Goal: Information Seeking & Learning: Check status

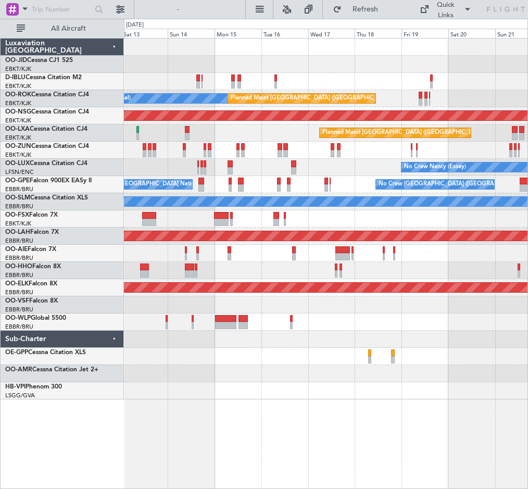
click at [312, 172] on div "No Crew [GEOGRAPHIC_DATA] ([GEOGRAPHIC_DATA] National) A/C Unavailable [GEOGRAP…" at bounding box center [325, 219] width 403 height 361
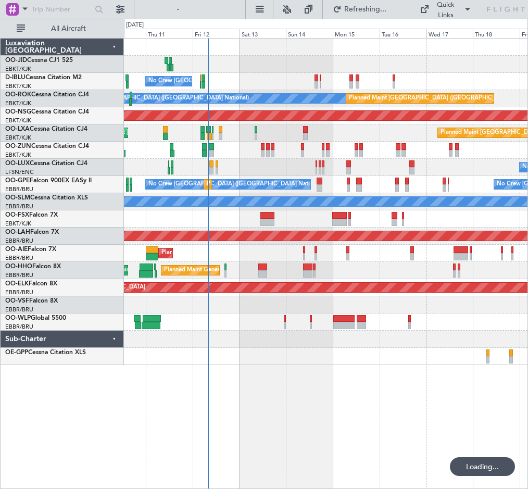
click at [438, 193] on div "No Crew [GEOGRAPHIC_DATA] ([GEOGRAPHIC_DATA] National) A/C Unavailable [GEOGRAP…" at bounding box center [325, 202] width 403 height 326
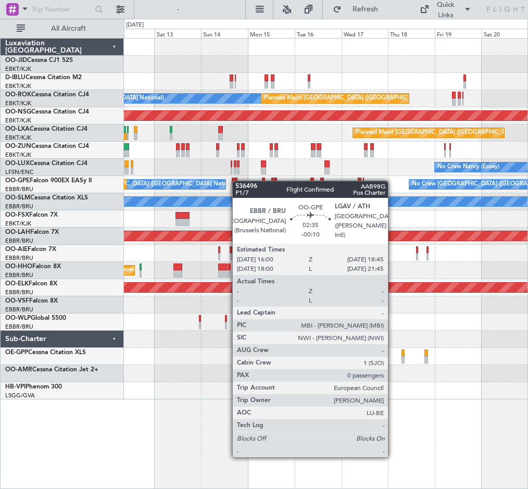
click at [214, 185] on div "No Crew [GEOGRAPHIC_DATA] ([GEOGRAPHIC_DATA] National) A/C Unavailable [GEOGRAP…" at bounding box center [325, 219] width 403 height 361
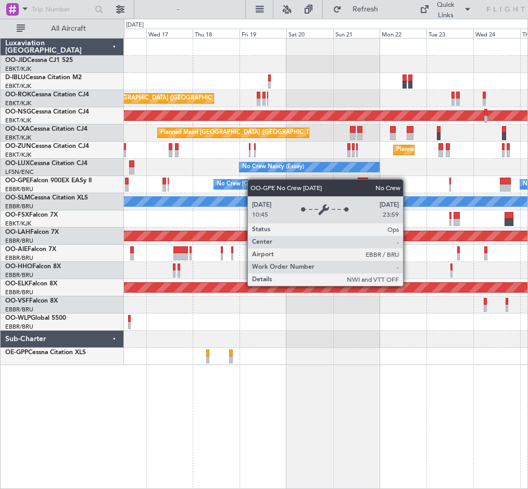
click at [244, 182] on div "A/C Unavailable [GEOGRAPHIC_DATA] ([GEOGRAPHIC_DATA] National) A/C Unavailable …" at bounding box center [325, 202] width 403 height 326
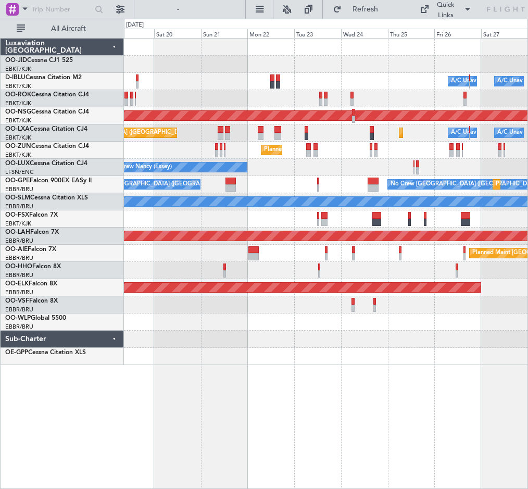
click at [286, 162] on div "Planned Maint Kortrijk-[GEOGRAPHIC_DATA] A/C Unavailable [GEOGRAPHIC_DATA] ([GE…" at bounding box center [325, 202] width 403 height 326
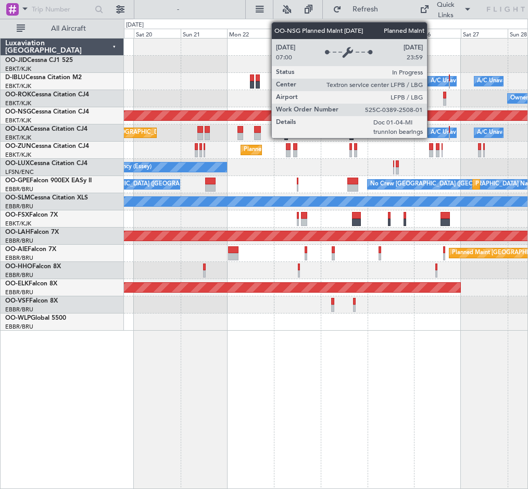
click at [266, 163] on div "Planned Maint Kortrijk-[GEOGRAPHIC_DATA] A/C Unavailable [GEOGRAPHIC_DATA] ([GE…" at bounding box center [325, 185] width 403 height 292
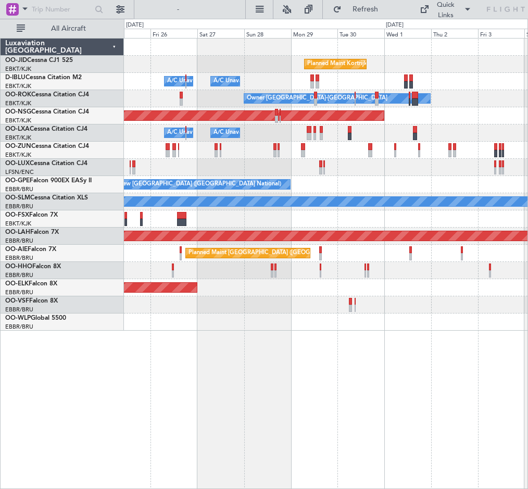
click at [324, 159] on div "Planned Maint Kortrijk-[GEOGRAPHIC_DATA] A/C Unavailable [GEOGRAPHIC_DATA] ([GE…" at bounding box center [325, 185] width 403 height 292
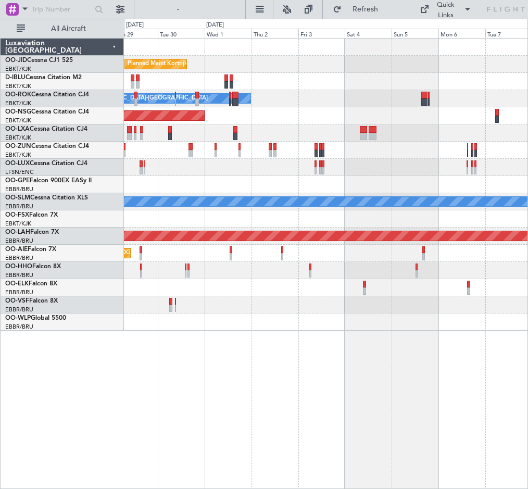
click at [166, 168] on div "Planned Maint Kortrijk-[GEOGRAPHIC_DATA] A/C Unavailable [GEOGRAPHIC_DATA]-[GEO…" at bounding box center [325, 185] width 403 height 292
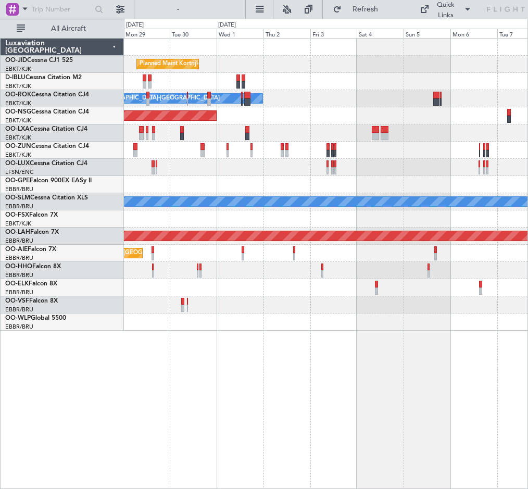
click at [288, 171] on div at bounding box center [325, 167] width 403 height 17
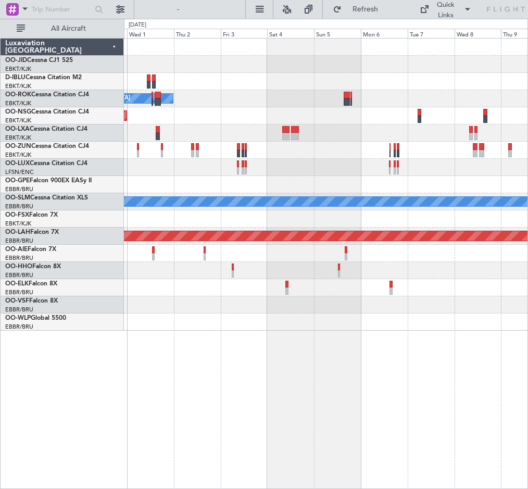
click at [191, 142] on div at bounding box center [325, 150] width 403 height 17
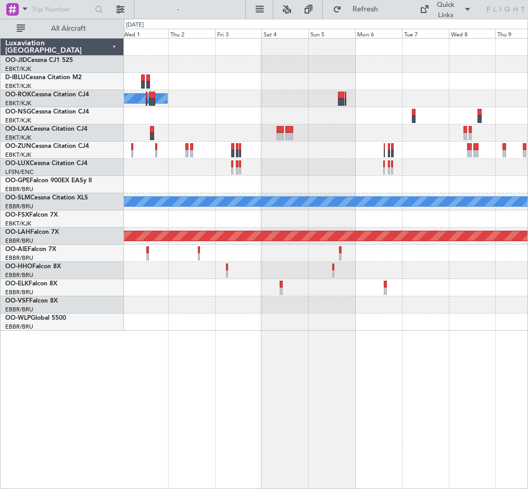
click at [259, 141] on div at bounding box center [325, 132] width 403 height 17
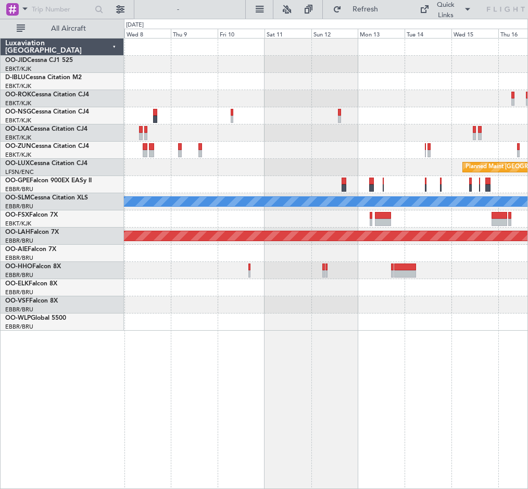
click at [232, 137] on div "Planned Maint [GEOGRAPHIC_DATA] ([GEOGRAPHIC_DATA] National) A/C Unavailable [G…" at bounding box center [325, 185] width 403 height 292
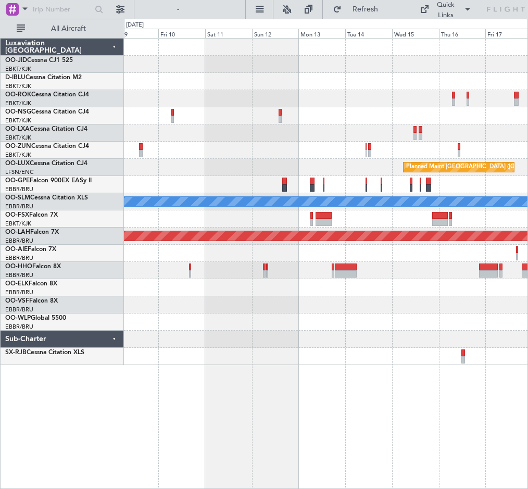
click at [201, 143] on div at bounding box center [325, 150] width 403 height 17
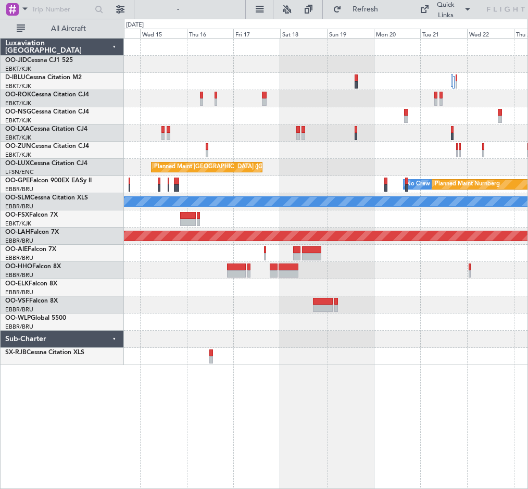
click at [213, 138] on div at bounding box center [325, 132] width 403 height 17
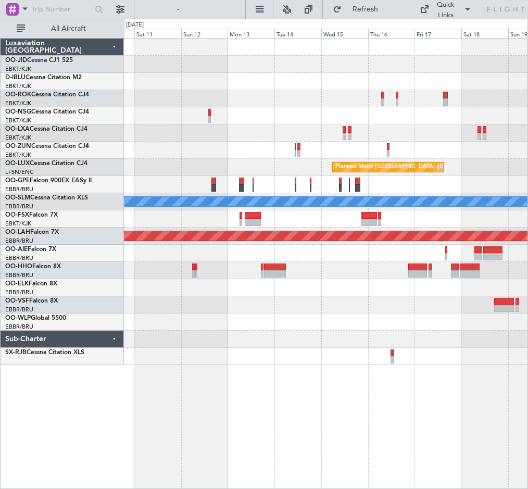
click at [387, 284] on div at bounding box center [325, 287] width 403 height 17
click at [527, 296] on html "[DATE] - [DATE] Refresh Quick Links All Aircraft Planned Maint [GEOGRAPHIC_DATA…" at bounding box center [264, 244] width 528 height 489
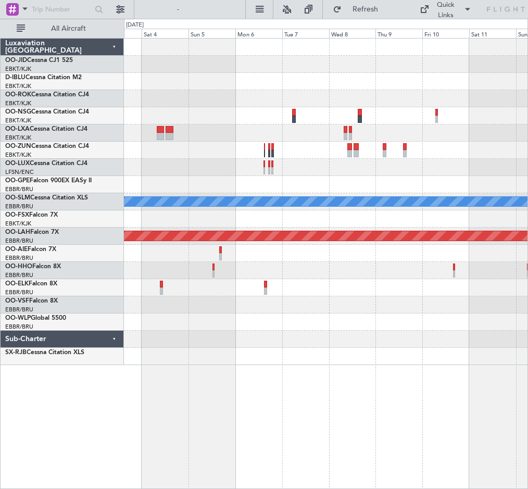
click at [527, 288] on html "[DATE] - [DATE] Refresh Quick Links All Aircraft Owner [GEOGRAPHIC_DATA]-[GEOGR…" at bounding box center [264, 244] width 528 height 489
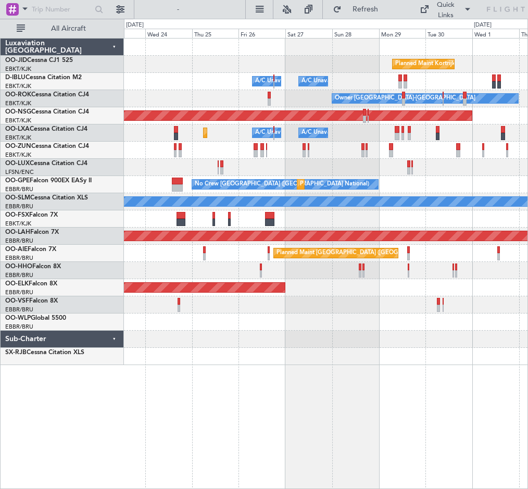
click at [481, 295] on div "Planned Maint Kortrijk-[GEOGRAPHIC_DATA] A/C Unavailable [GEOGRAPHIC_DATA]-[GEO…" at bounding box center [325, 202] width 403 height 326
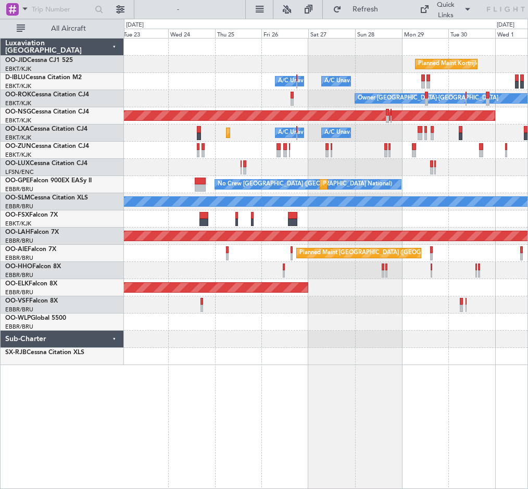
click at [479, 312] on div at bounding box center [325, 304] width 403 height 17
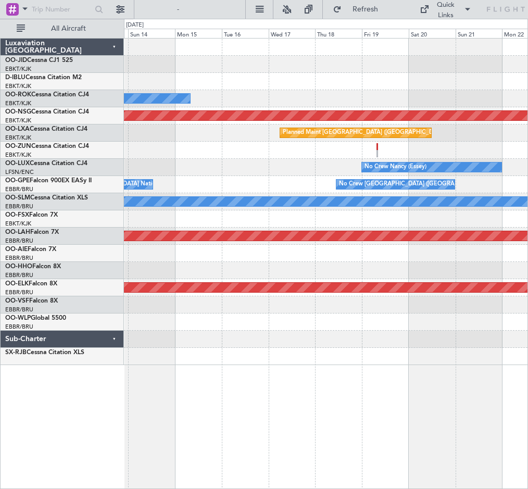
click at [527, 319] on html "[DATE] - [DATE] Refresh Quick Links All Aircraft A/C Unavailable [GEOGRAPHIC_DA…" at bounding box center [264, 244] width 528 height 489
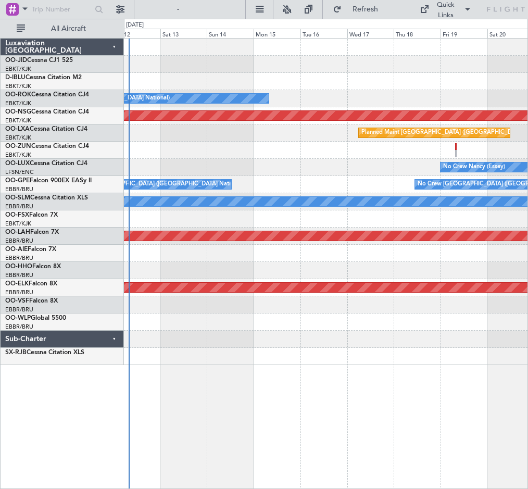
click at [178, 351] on div "A/C Unavailable [GEOGRAPHIC_DATA] ([GEOGRAPHIC_DATA] National) Planned Maint [G…" at bounding box center [325, 202] width 403 height 326
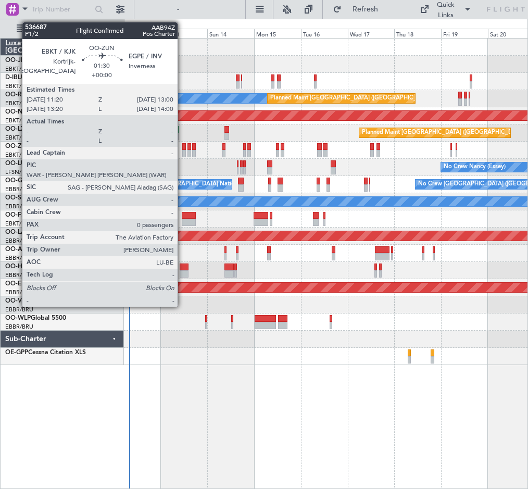
click at [182, 150] on div at bounding box center [184, 153] width 4 height 7
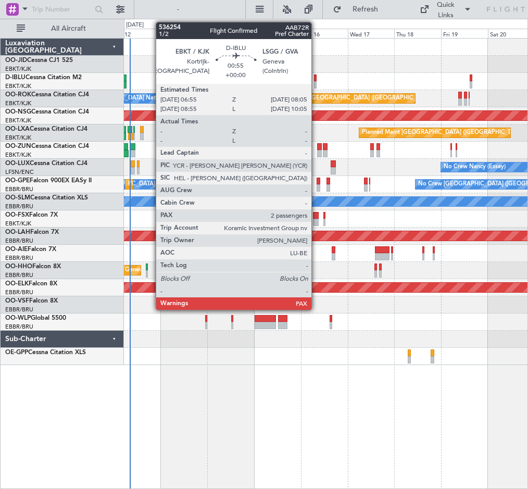
click at [316, 81] on div at bounding box center [315, 77] width 3 height 7
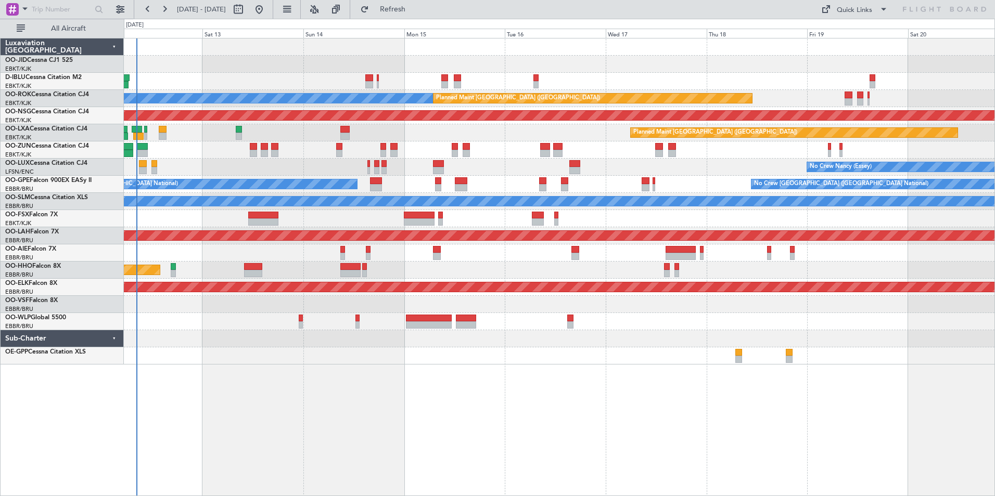
click at [385, 371] on div "No Crew [GEOGRAPHIC_DATA] ([GEOGRAPHIC_DATA] National) A/C Unavailable [GEOGRAP…" at bounding box center [559, 267] width 871 height 458
click at [459, 356] on div at bounding box center [559, 356] width 871 height 17
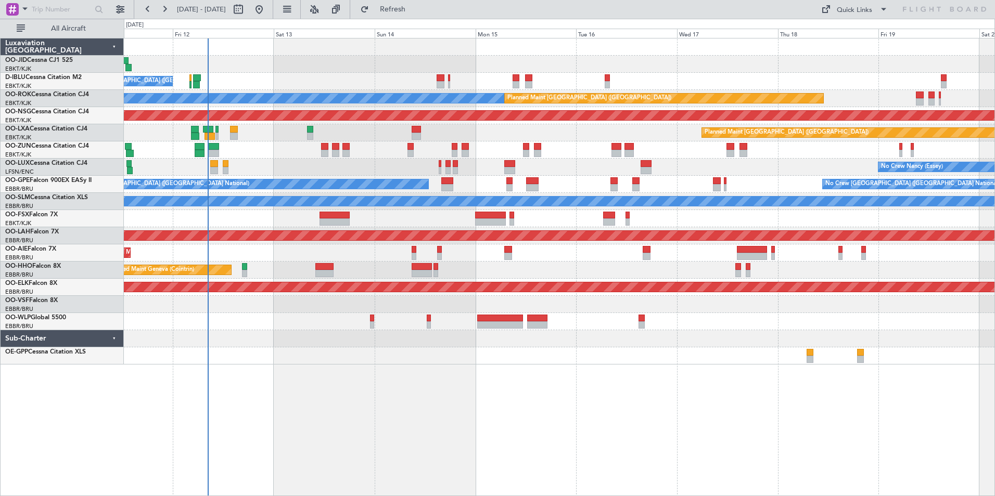
click at [428, 405] on div "No Crew [GEOGRAPHIC_DATA] ([GEOGRAPHIC_DATA] National) A/C Unavailable [GEOGRAP…" at bounding box center [559, 267] width 871 height 458
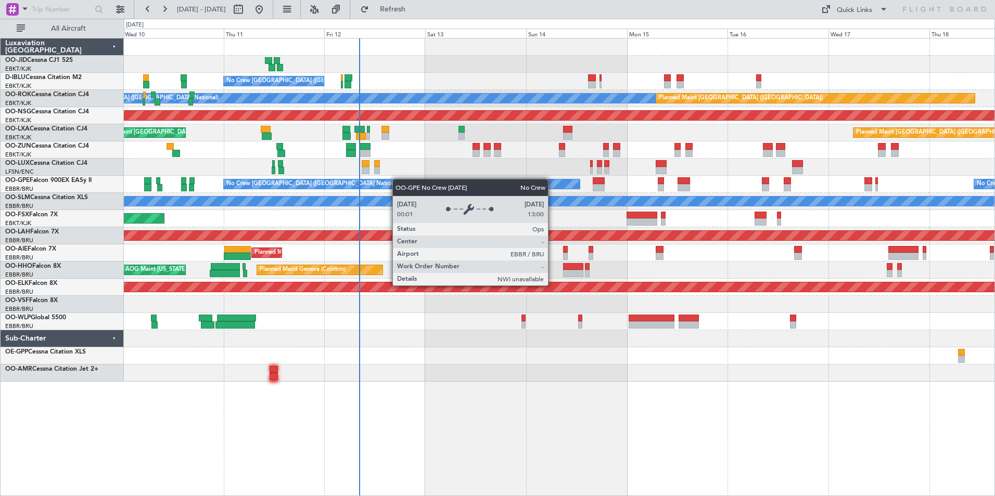
click at [398, 178] on div "No Crew [GEOGRAPHIC_DATA] ([GEOGRAPHIC_DATA] National) A/C Unavailable [GEOGRAP…" at bounding box center [559, 210] width 871 height 343
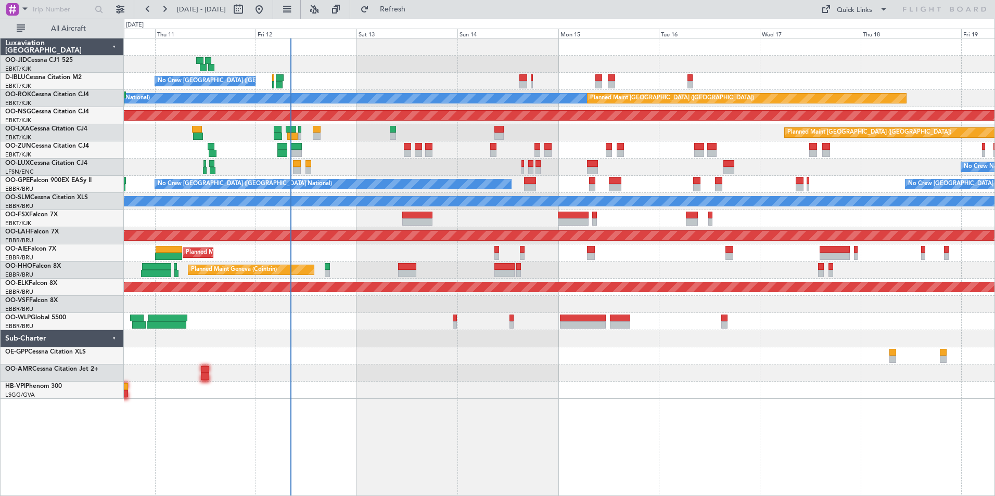
click at [483, 367] on div "No Crew [GEOGRAPHIC_DATA] ([GEOGRAPHIC_DATA] National) A/C Unavailable [GEOGRAP…" at bounding box center [559, 219] width 871 height 361
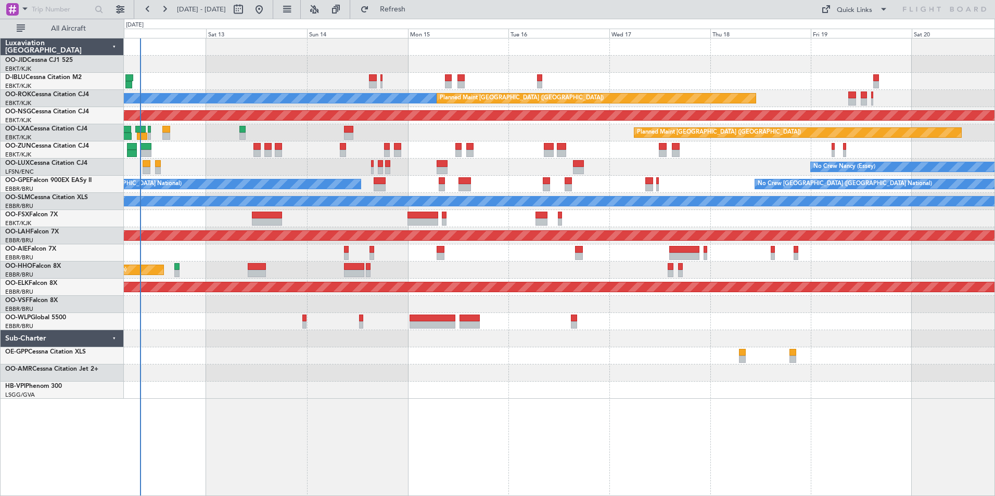
click at [491, 420] on div "No Crew [GEOGRAPHIC_DATA] ([GEOGRAPHIC_DATA] National) A/C Unavailable [GEOGRAP…" at bounding box center [559, 267] width 871 height 458
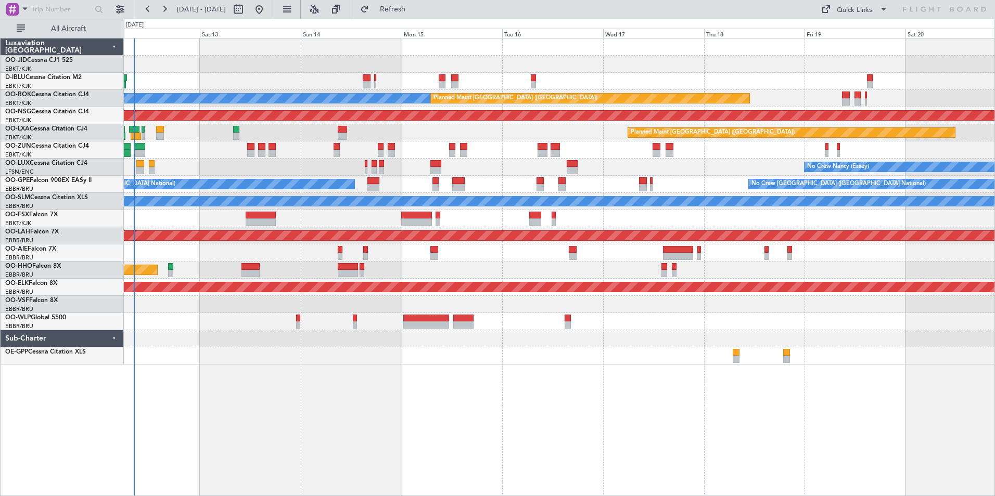
click at [476, 382] on div "No Crew [GEOGRAPHIC_DATA] ([GEOGRAPHIC_DATA] National) A/C Unavailable [GEOGRAP…" at bounding box center [559, 267] width 871 height 458
click at [121, 8] on button at bounding box center [120, 9] width 17 height 17
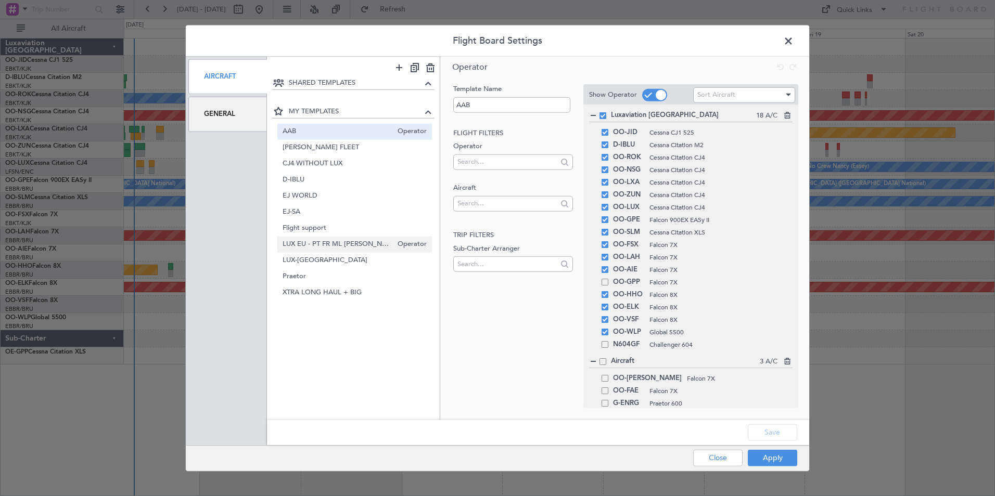
click at [361, 240] on span "LUX EU - PT FR ML [PERSON_NAME]" at bounding box center [338, 244] width 110 height 11
type input "LUX EU - PT FR ML [PERSON_NAME]"
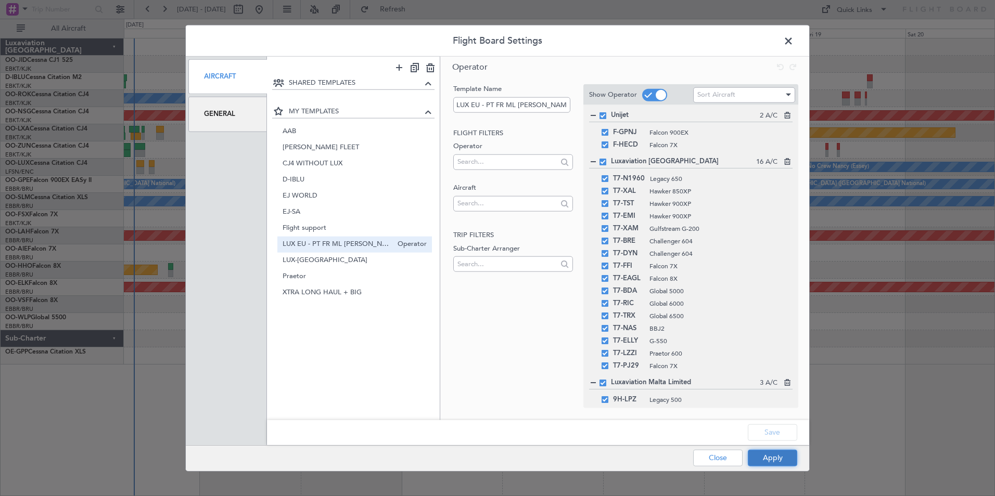
click at [527, 462] on button "Apply" at bounding box center [772, 458] width 49 height 17
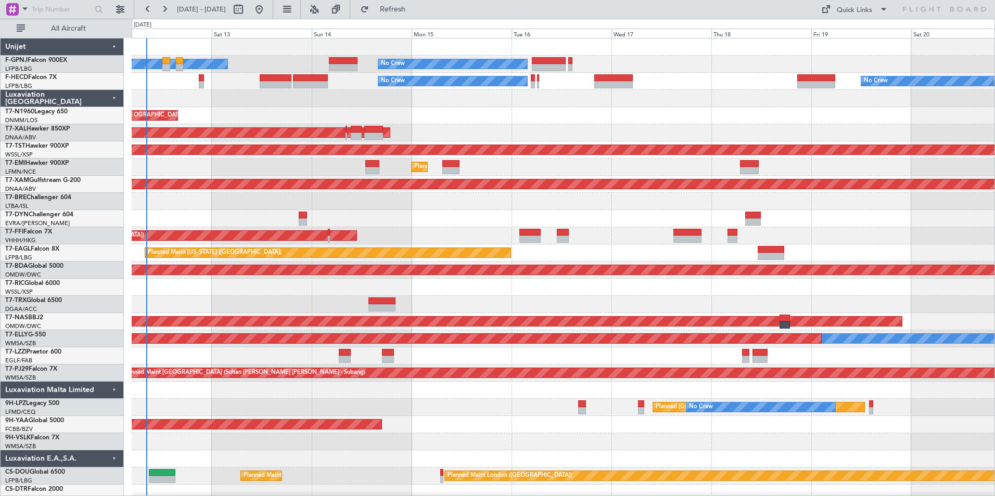
click at [202, 446] on div at bounding box center [563, 441] width 863 height 17
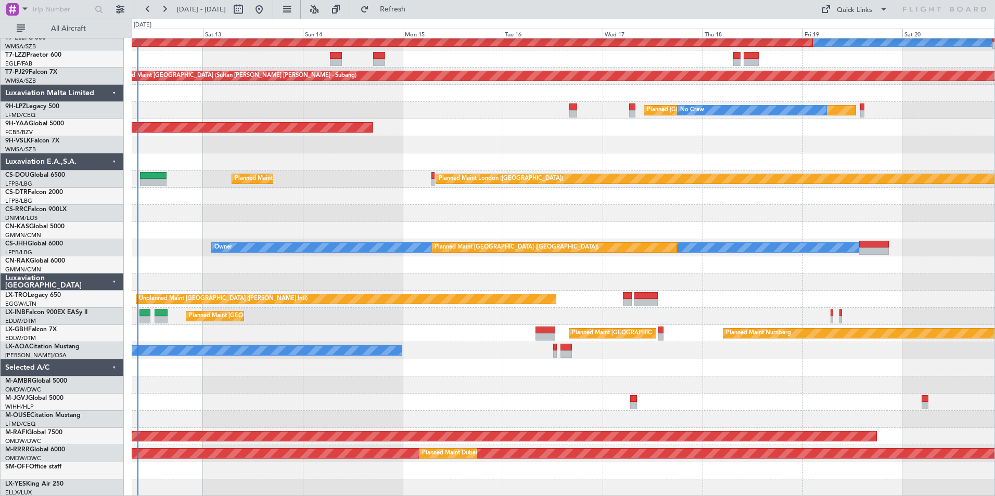
scroll to position [296, 0]
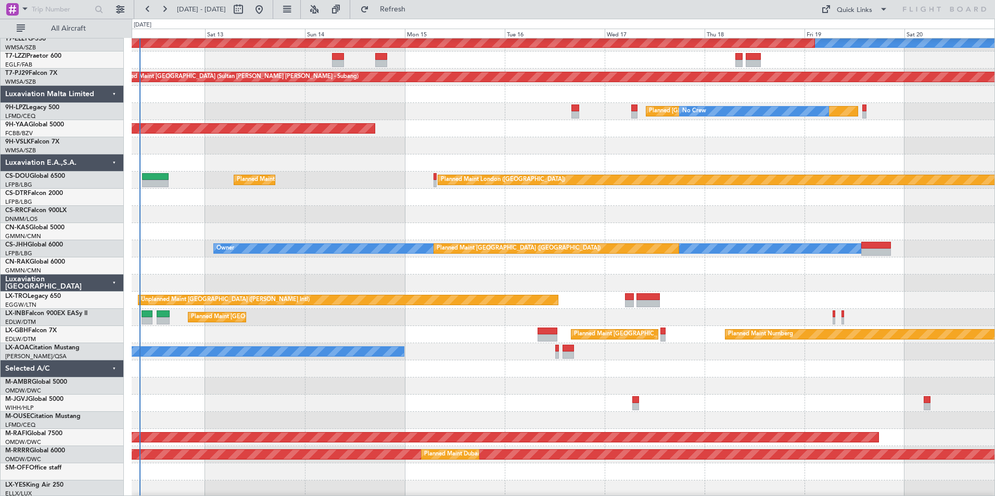
click at [206, 204] on div "AOG Maint Sofia" at bounding box center [563, 197] width 863 height 17
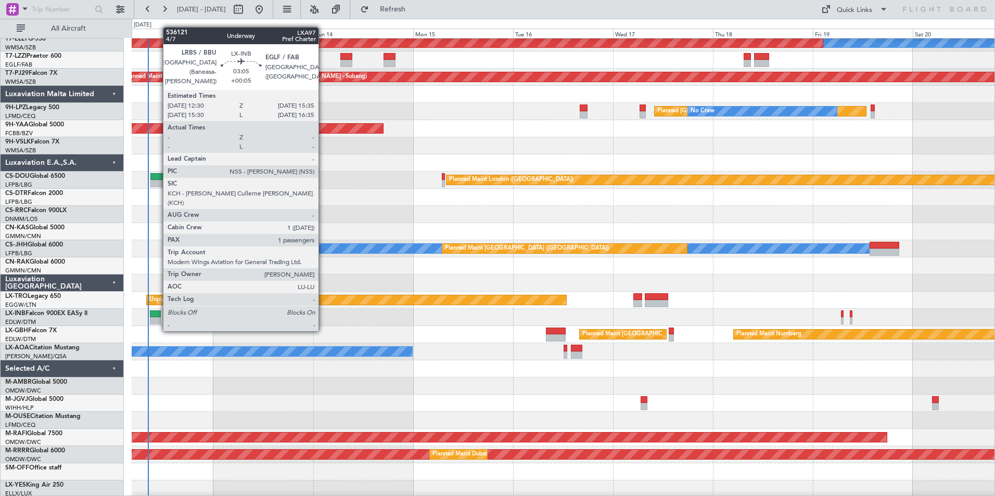
scroll to position [297, 0]
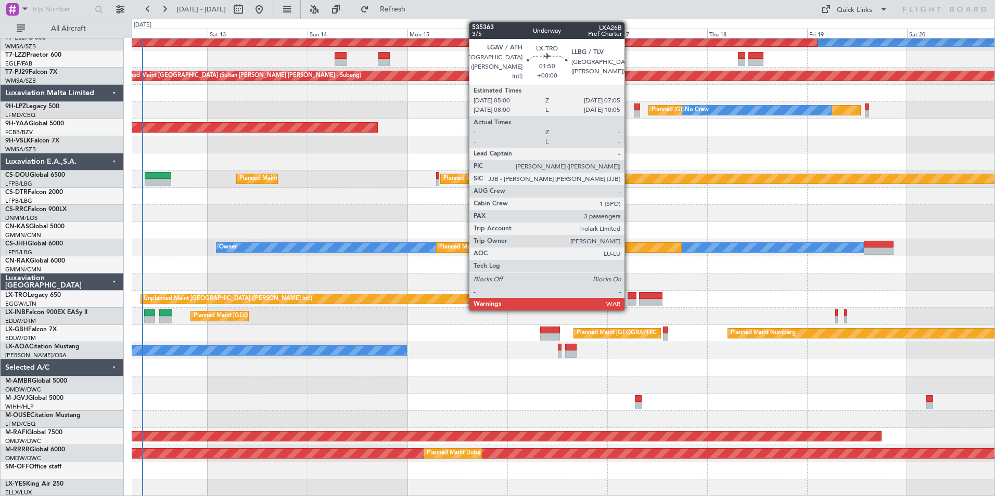
click at [527, 300] on div at bounding box center [632, 302] width 9 height 7
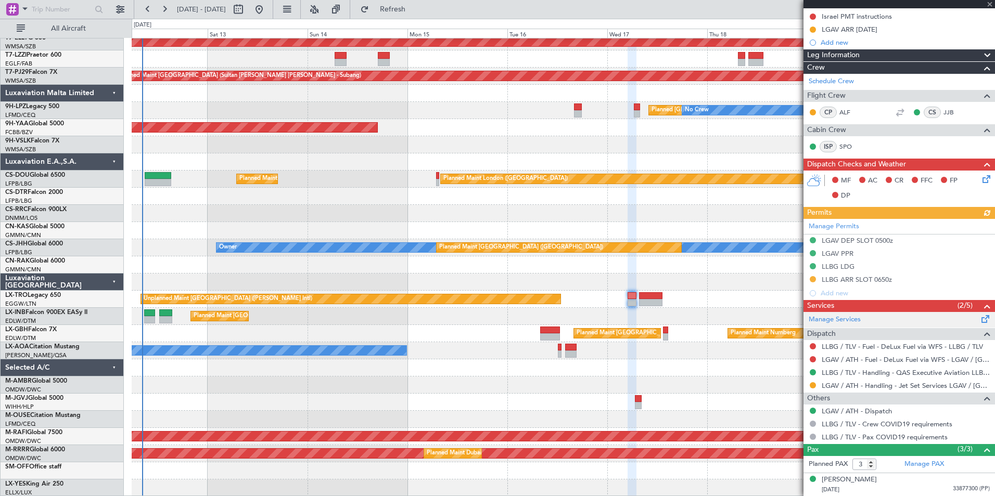
scroll to position [177, 0]
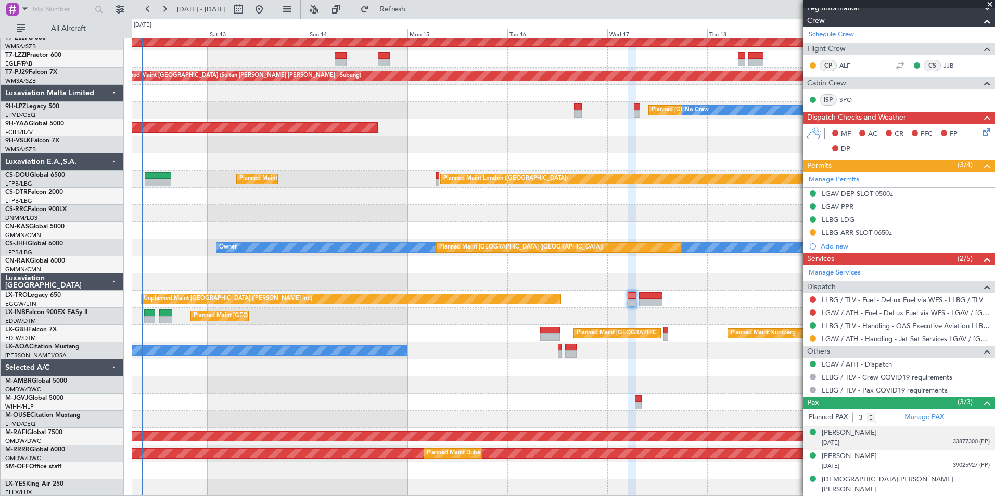
click at [527, 433] on div "[PERSON_NAME] [DATE] 33877300 (PP)" at bounding box center [906, 438] width 168 height 20
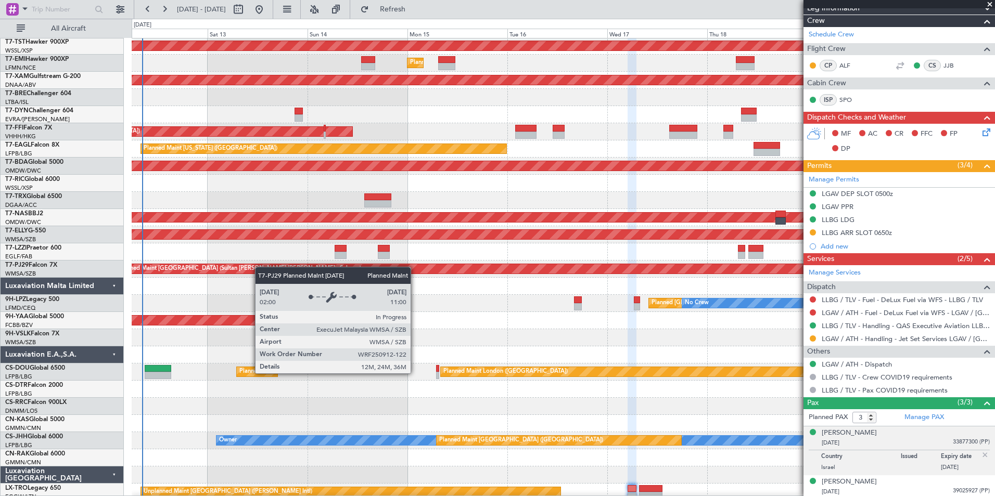
scroll to position [0, 0]
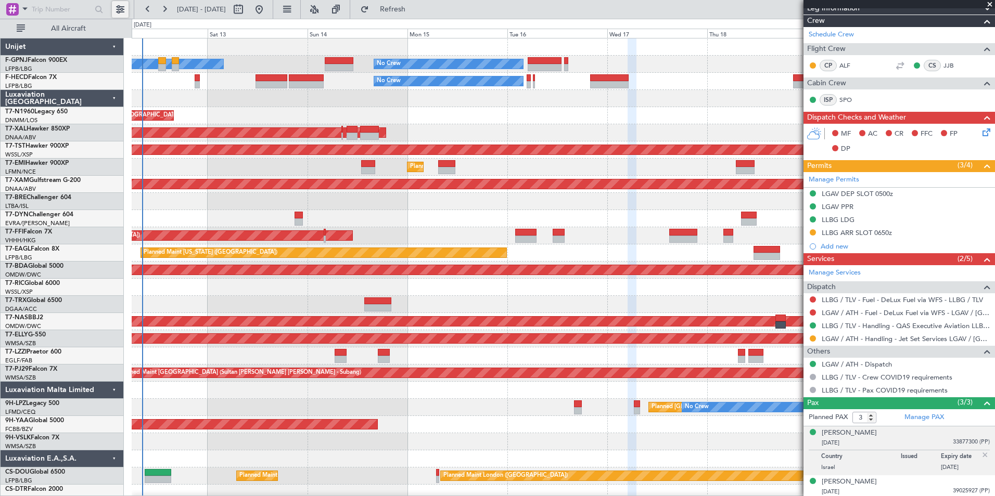
click at [124, 12] on button at bounding box center [120, 9] width 17 height 17
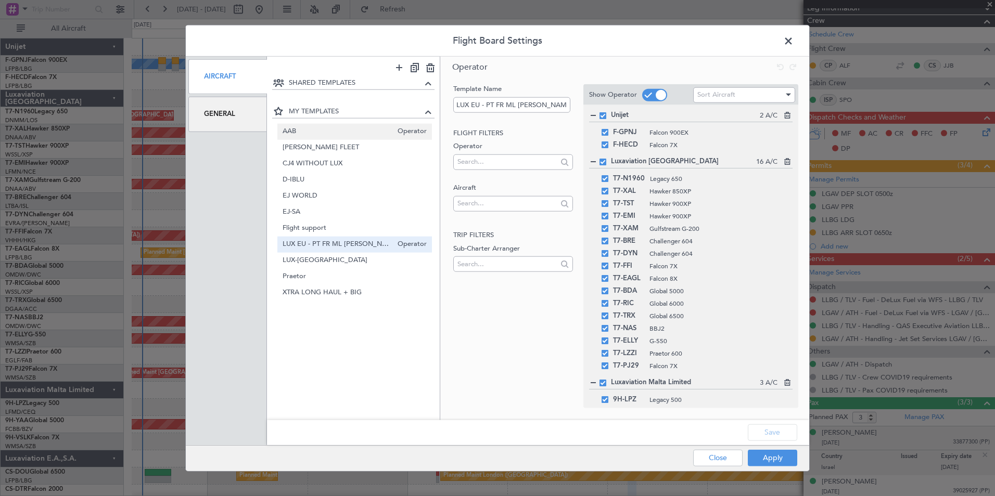
click at [287, 126] on span "AAB" at bounding box center [338, 131] width 110 height 11
type input "AAB"
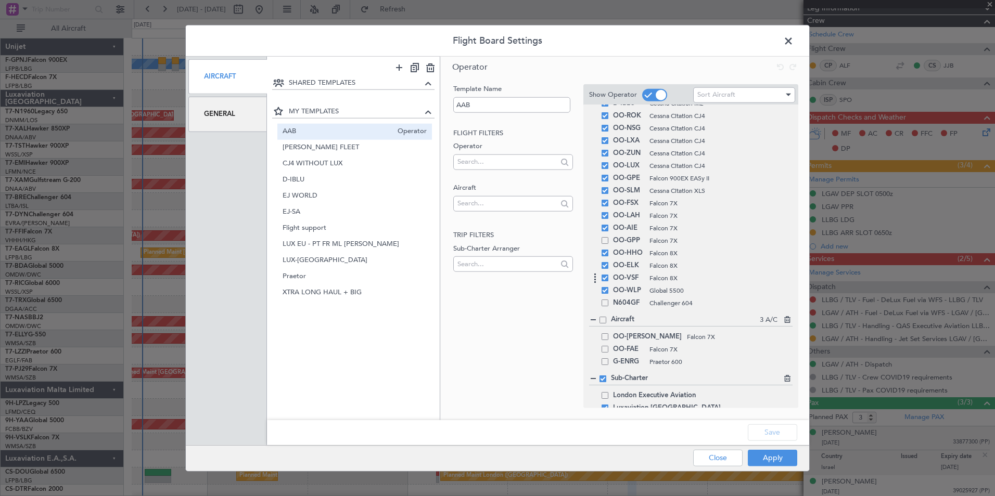
scroll to position [79, 0]
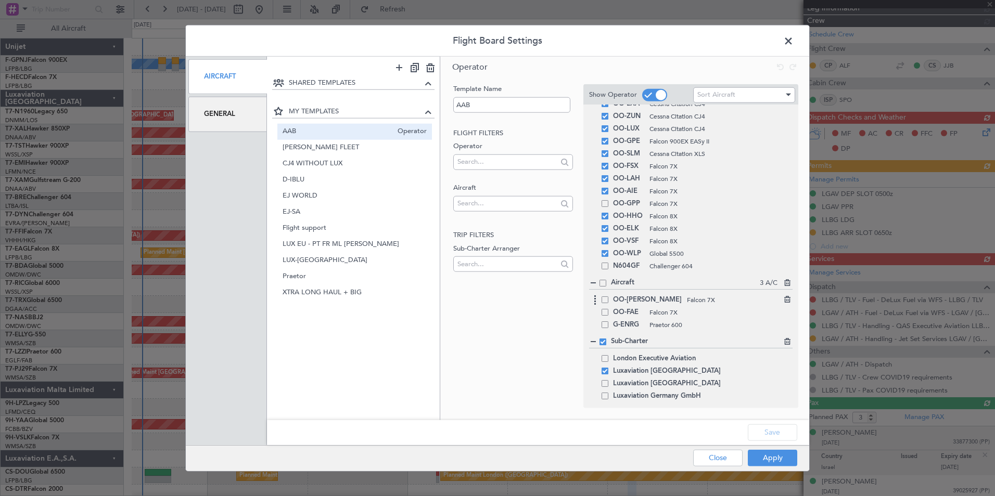
click at [527, 301] on span at bounding box center [605, 300] width 7 height 7
click at [527, 297] on input "checkbox" at bounding box center [609, 297] width 0 height 0
click at [527, 311] on span at bounding box center [605, 312] width 7 height 7
click at [527, 309] on input "checkbox" at bounding box center [609, 309] width 0 height 0
click at [527, 442] on div "Save" at bounding box center [538, 432] width 542 height 25
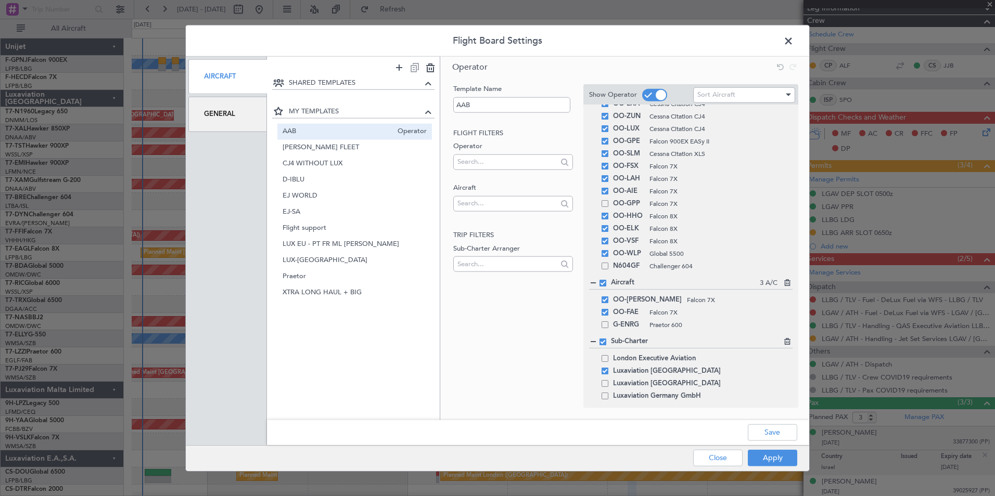
click at [527, 442] on div "Save" at bounding box center [538, 432] width 542 height 25
click at [527, 440] on button "Save" at bounding box center [772, 432] width 49 height 17
click at [527, 453] on button "Apply" at bounding box center [772, 458] width 49 height 17
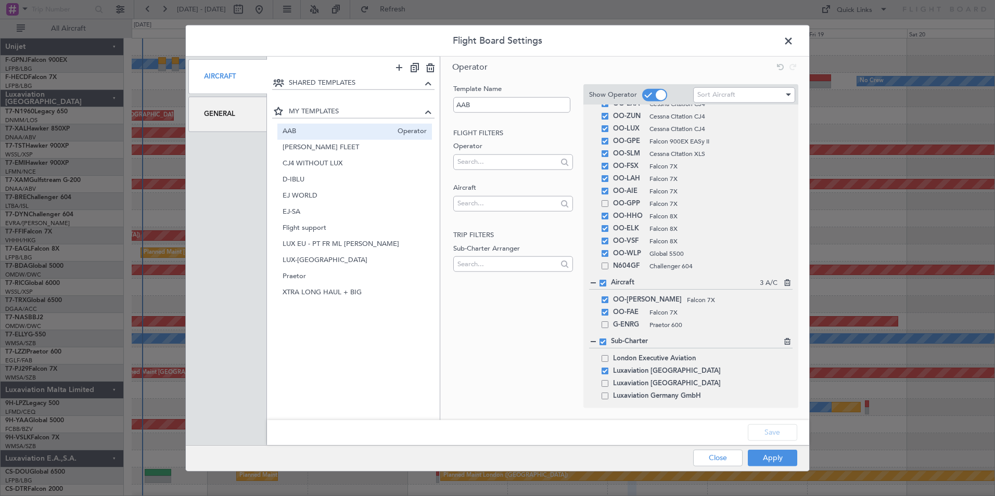
type input "0"
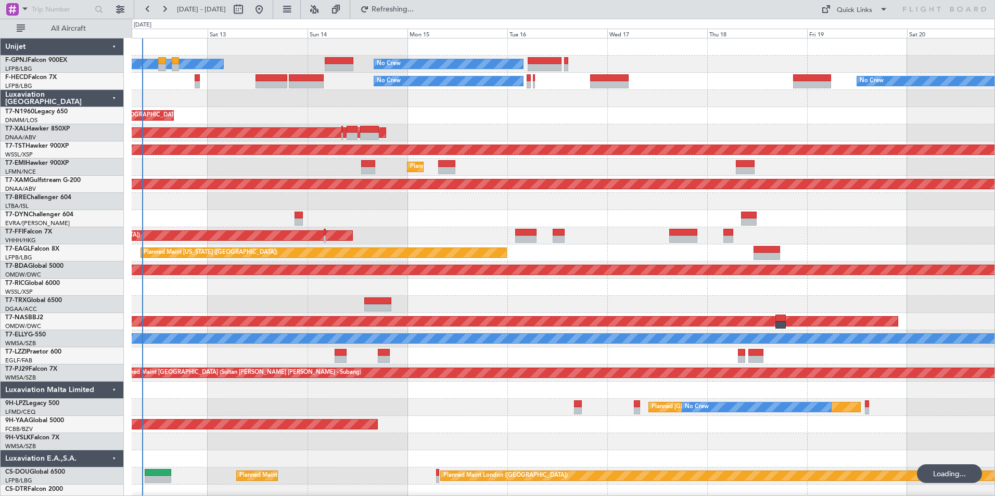
scroll to position [0, 0]
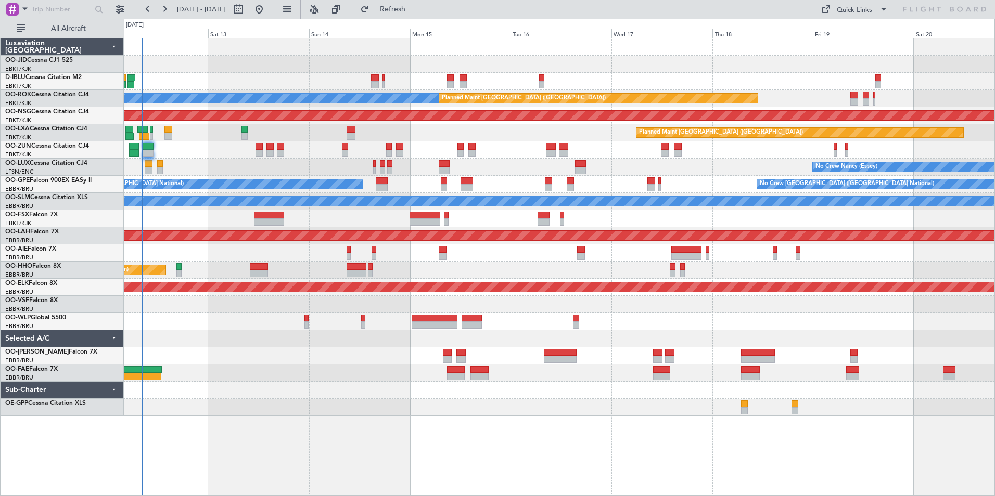
click at [317, 407] on div at bounding box center [559, 407] width 871 height 17
click at [409, 414] on div "No Crew [GEOGRAPHIC_DATA] ([GEOGRAPHIC_DATA] National) A/C Unavailable [GEOGRAP…" at bounding box center [559, 228] width 871 height 378
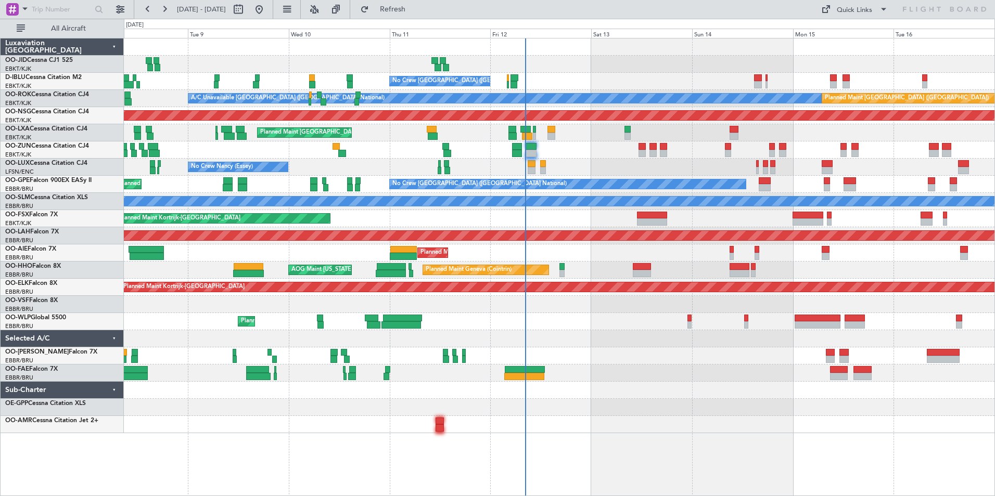
click at [475, 405] on div at bounding box center [559, 407] width 871 height 17
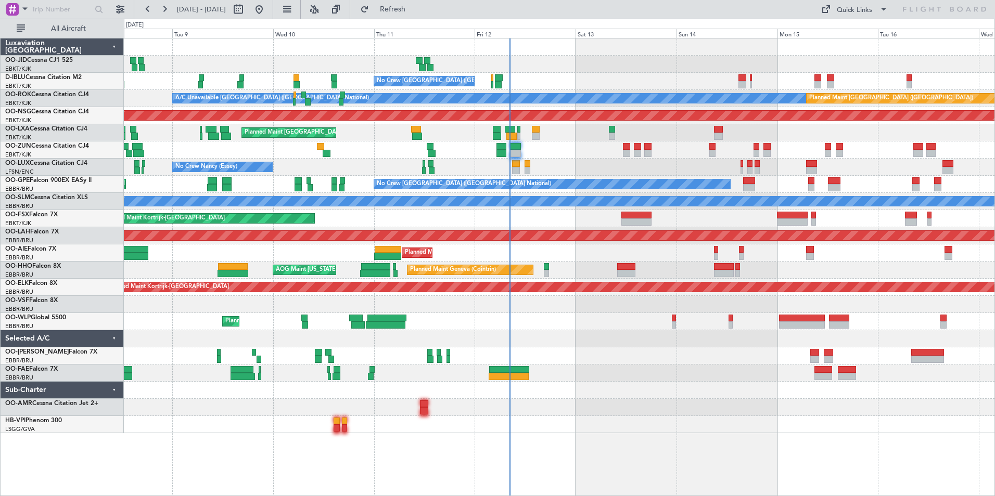
click at [236, 412] on div "No Crew [GEOGRAPHIC_DATA] ([GEOGRAPHIC_DATA] National) A/C Unavailable [GEOGRAP…" at bounding box center [559, 236] width 871 height 395
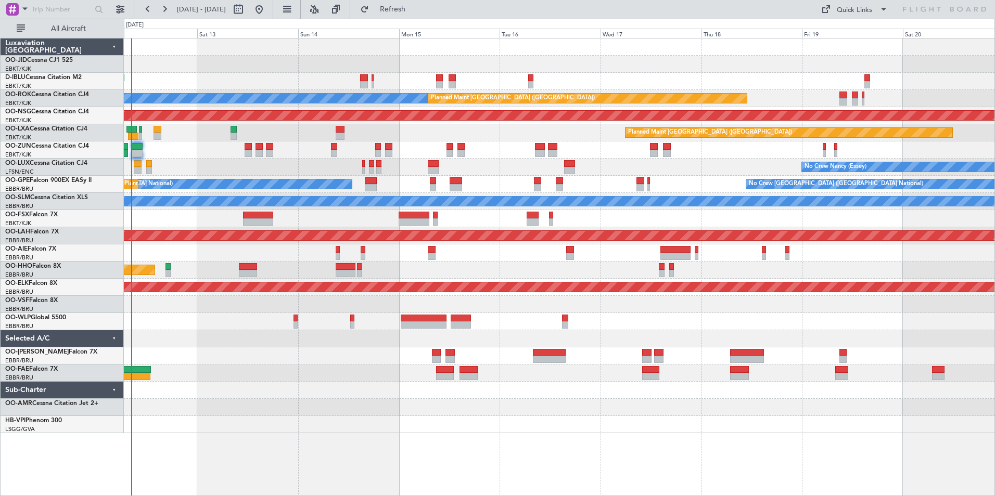
click at [317, 428] on div "No Crew [GEOGRAPHIC_DATA] ([GEOGRAPHIC_DATA] National) A/C Unavailable [GEOGRAP…" at bounding box center [559, 236] width 871 height 395
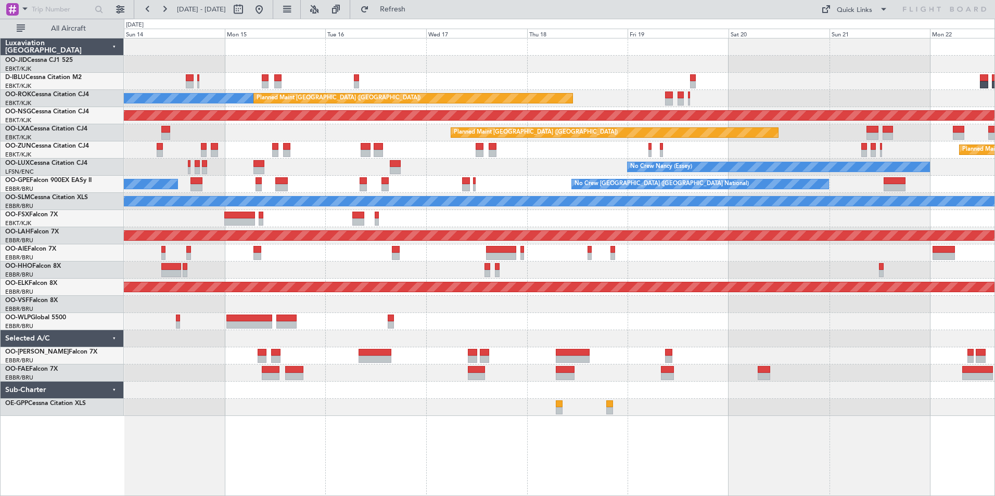
click at [375, 396] on div "No Crew [GEOGRAPHIC_DATA] ([GEOGRAPHIC_DATA] National) A/C Unavailable [GEOGRAP…" at bounding box center [559, 228] width 871 height 378
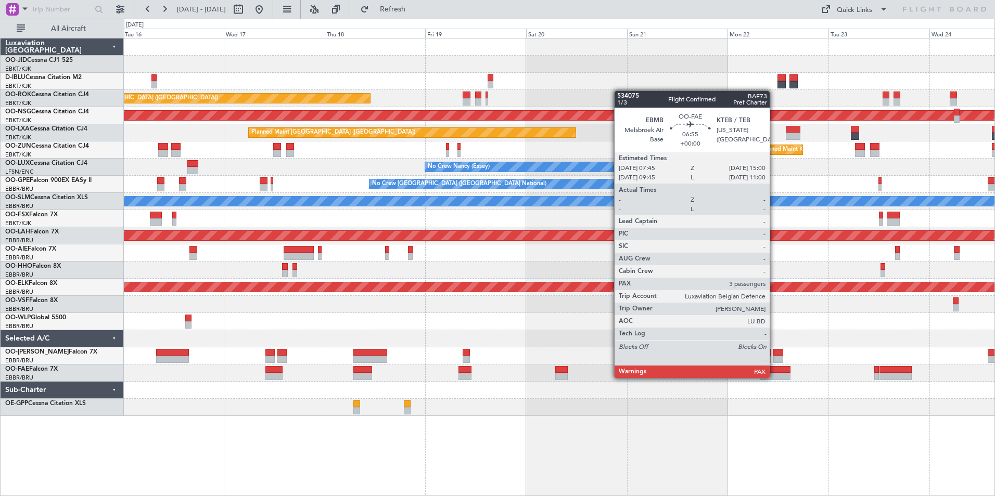
click at [527, 386] on div "A/C Unavailable [GEOGRAPHIC_DATA] ([GEOGRAPHIC_DATA] National) Planned Maint [G…" at bounding box center [559, 228] width 871 height 378
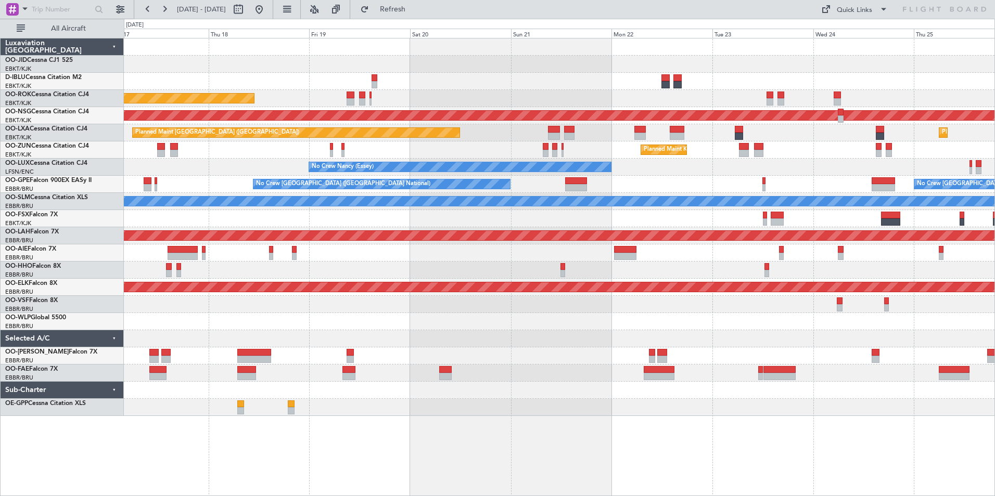
click at [527, 423] on div "A/C Unavailable [GEOGRAPHIC_DATA] ([GEOGRAPHIC_DATA] National) A/C Unavailable …" at bounding box center [559, 267] width 871 height 458
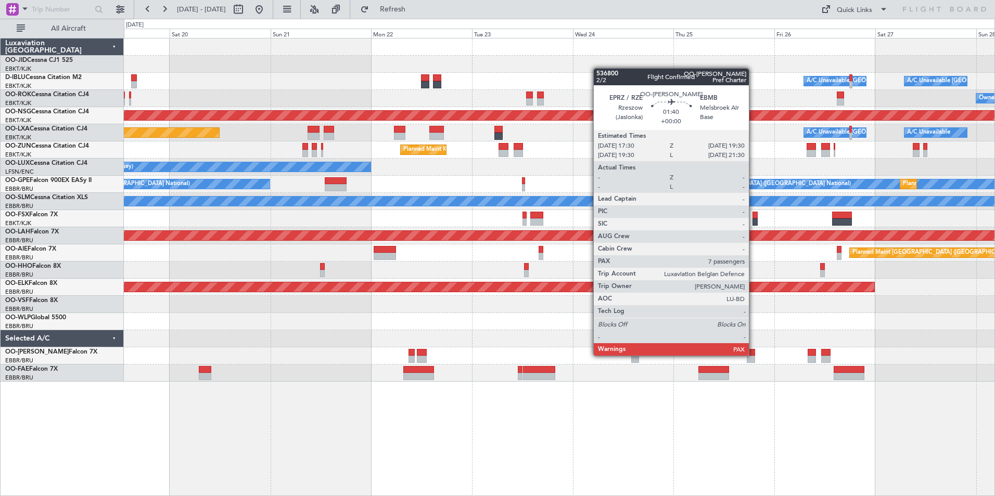
click at [506, 392] on div "Planned Maint Kortrijk-[GEOGRAPHIC_DATA] A/C Unavailable [GEOGRAPHIC_DATA] ([GE…" at bounding box center [559, 267] width 871 height 458
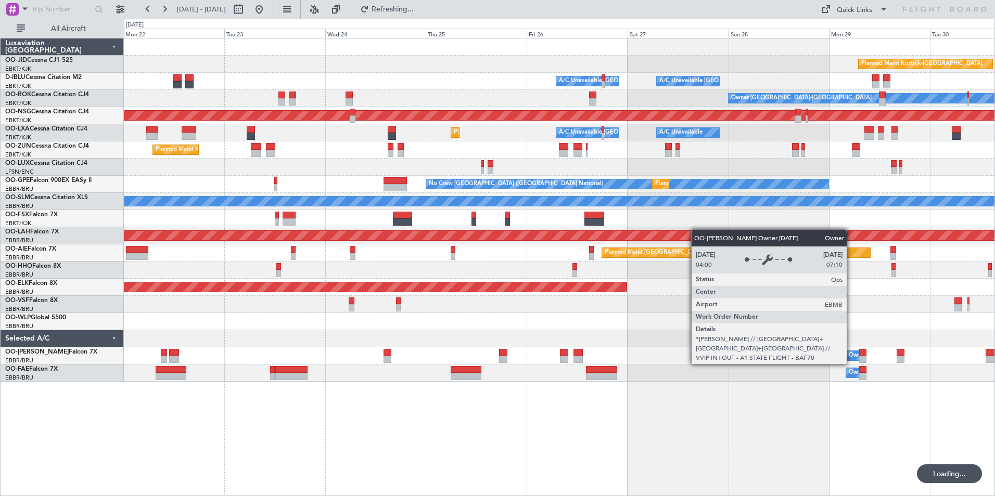
click at [494, 334] on div at bounding box center [559, 338] width 871 height 17
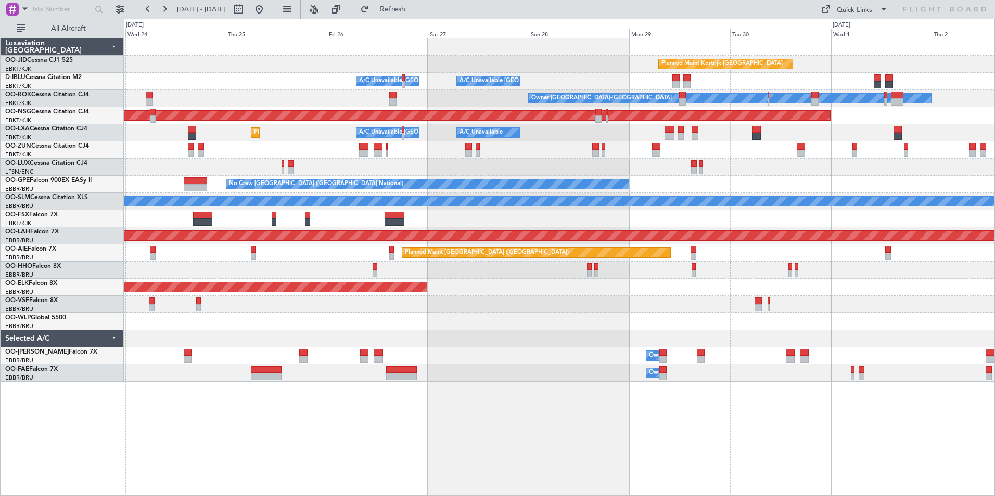
click at [511, 364] on div "Owner Melsbroek Air Base" at bounding box center [559, 356] width 871 height 17
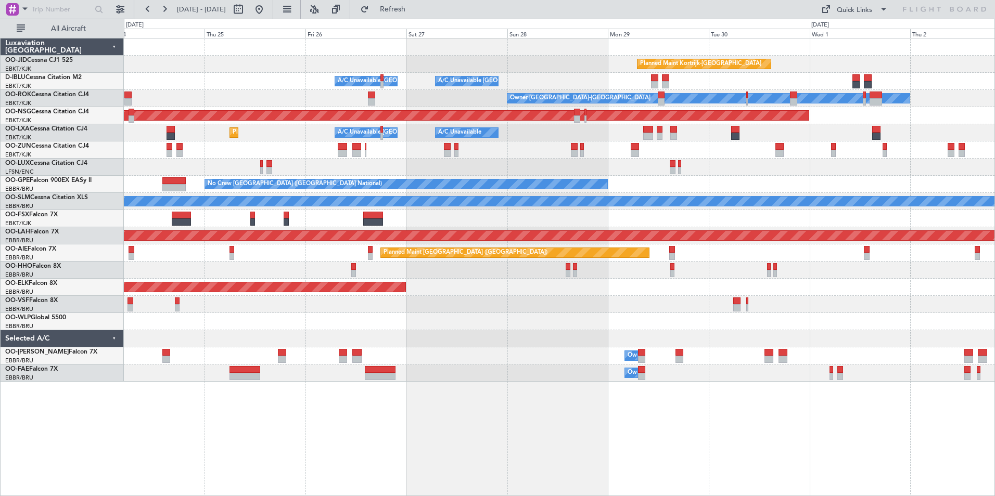
click at [254, 333] on div "Planned Maint Kortrijk-[GEOGRAPHIC_DATA] A/C Unavailable [GEOGRAPHIC_DATA] ([GE…" at bounding box center [559, 210] width 871 height 343
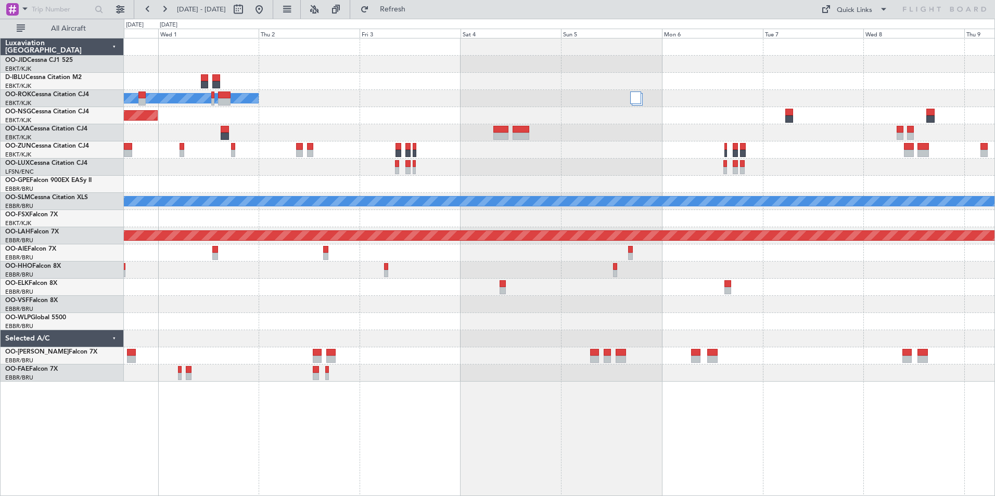
click at [299, 345] on div "Planned Maint Kortrijk-[GEOGRAPHIC_DATA] Owner [GEOGRAPHIC_DATA]-[GEOGRAPHIC_DA…" at bounding box center [559, 210] width 871 height 343
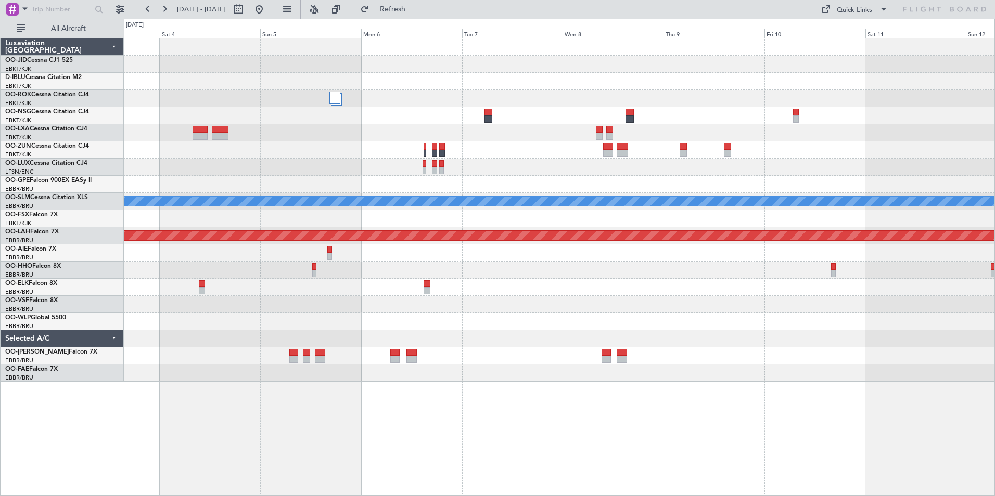
click at [450, 313] on div "Owner [GEOGRAPHIC_DATA]-[GEOGRAPHIC_DATA] A/C Unavailable [GEOGRAPHIC_DATA] Pla…" at bounding box center [559, 210] width 871 height 343
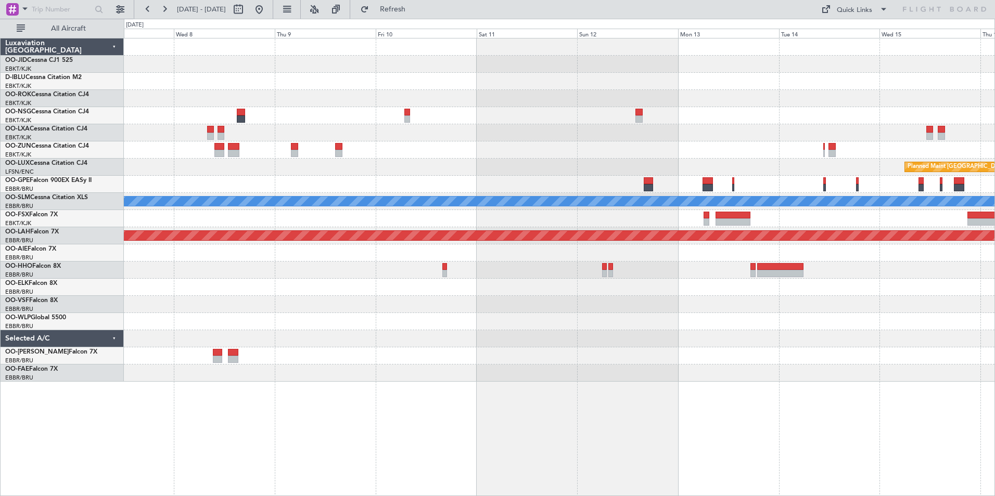
click at [269, 320] on div "Planned Maint [GEOGRAPHIC_DATA] ([GEOGRAPHIC_DATA] National) A/C Unavailable [G…" at bounding box center [559, 210] width 871 height 343
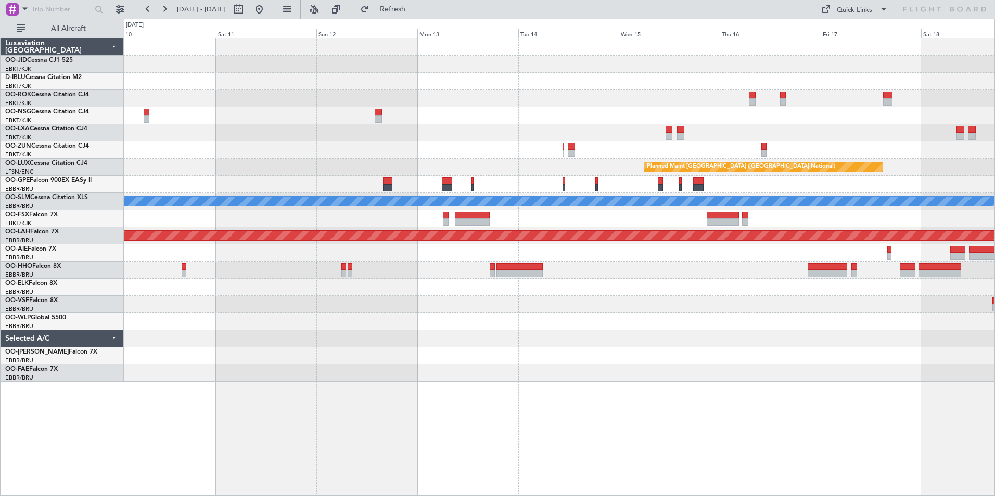
click at [514, 328] on div "Planned Maint [GEOGRAPHIC_DATA] ([GEOGRAPHIC_DATA] National) A/C Unavailable [G…" at bounding box center [559, 210] width 871 height 343
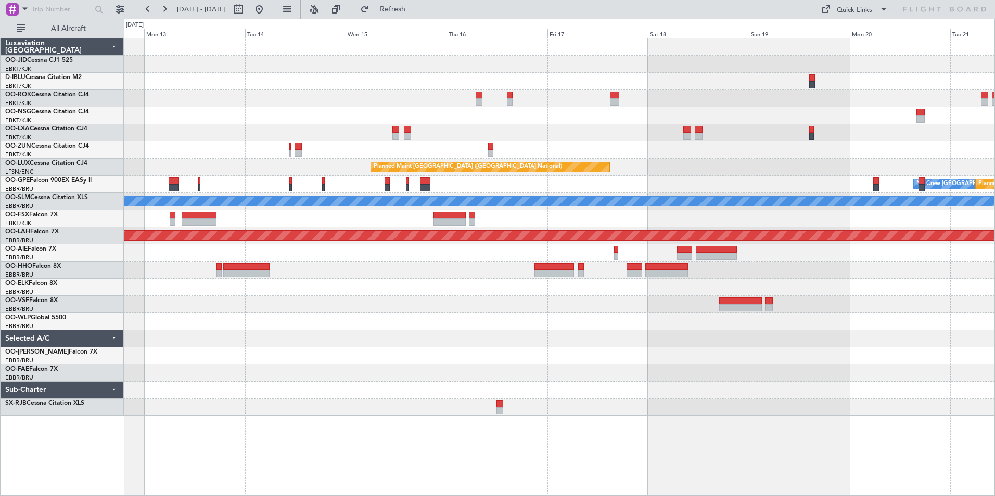
click at [432, 346] on div at bounding box center [559, 338] width 871 height 17
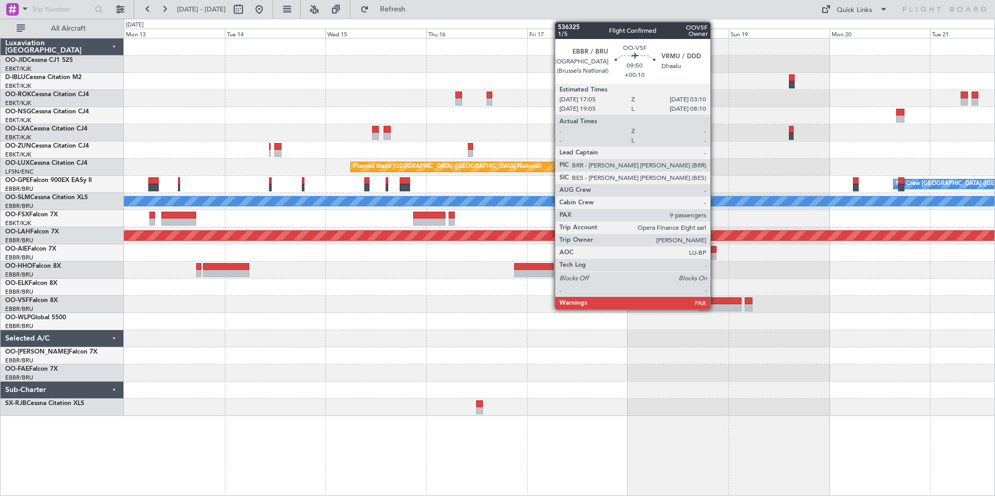
click at [527, 304] on div at bounding box center [720, 301] width 43 height 7
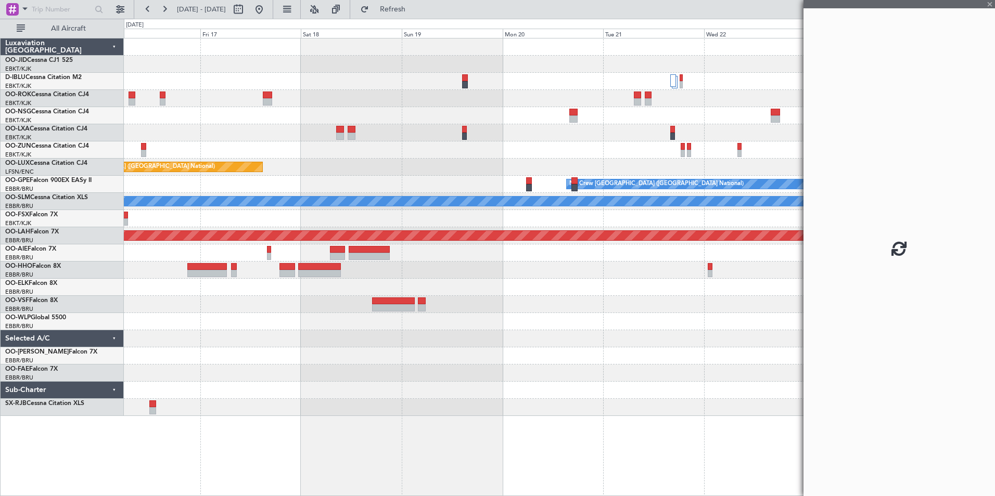
click at [344, 160] on div "Planned Maint [GEOGRAPHIC_DATA] ([GEOGRAPHIC_DATA] National) Planned Maint Nurn…" at bounding box center [559, 228] width 871 height 378
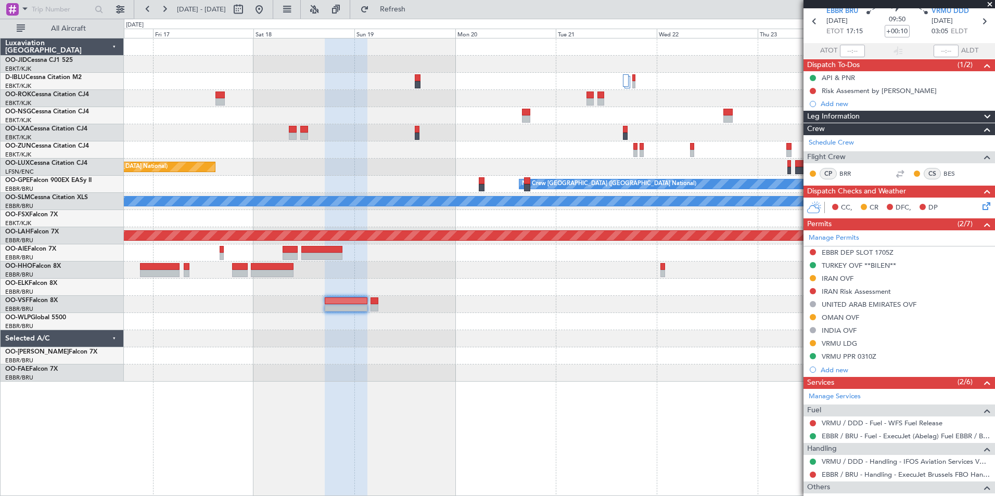
scroll to position [329, 0]
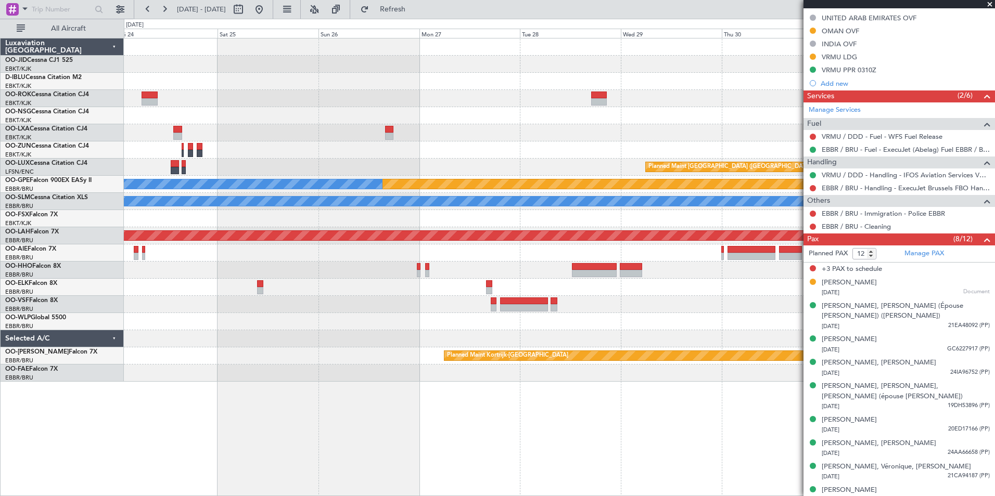
click at [336, 157] on div "Planned Maint [GEOGRAPHIC_DATA] ([GEOGRAPHIC_DATA]) Planned Maint Nurnberg No C…" at bounding box center [559, 210] width 871 height 343
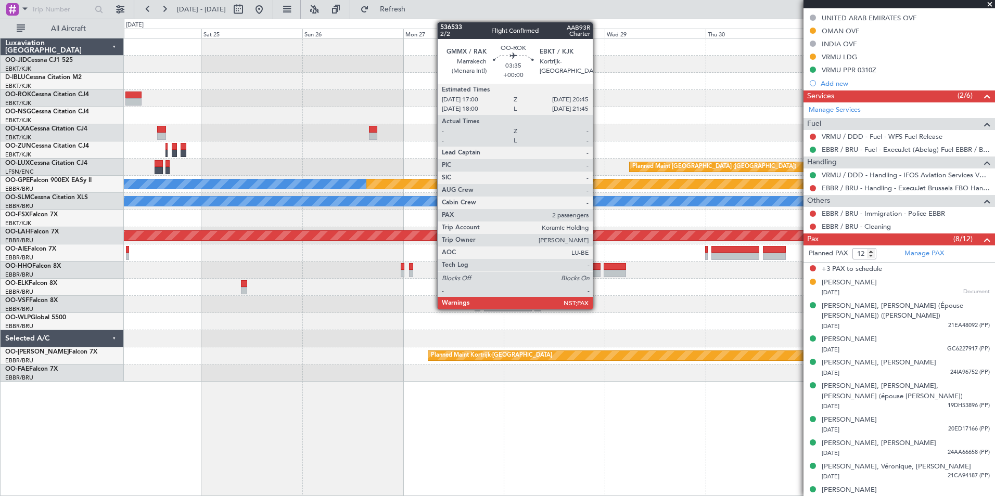
click at [324, 121] on div "Planned Maint [GEOGRAPHIC_DATA] ([GEOGRAPHIC_DATA]) Planned Maint Nurnberg No C…" at bounding box center [559, 210] width 871 height 343
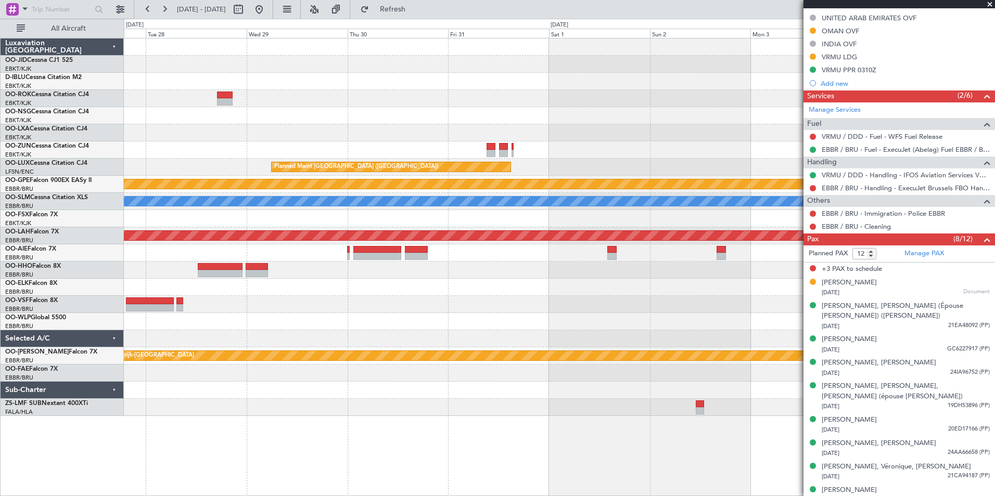
click at [328, 266] on div "Planned Maint [GEOGRAPHIC_DATA] ([GEOGRAPHIC_DATA]) Planned Maint Nurnberg No C…" at bounding box center [559, 228] width 871 height 378
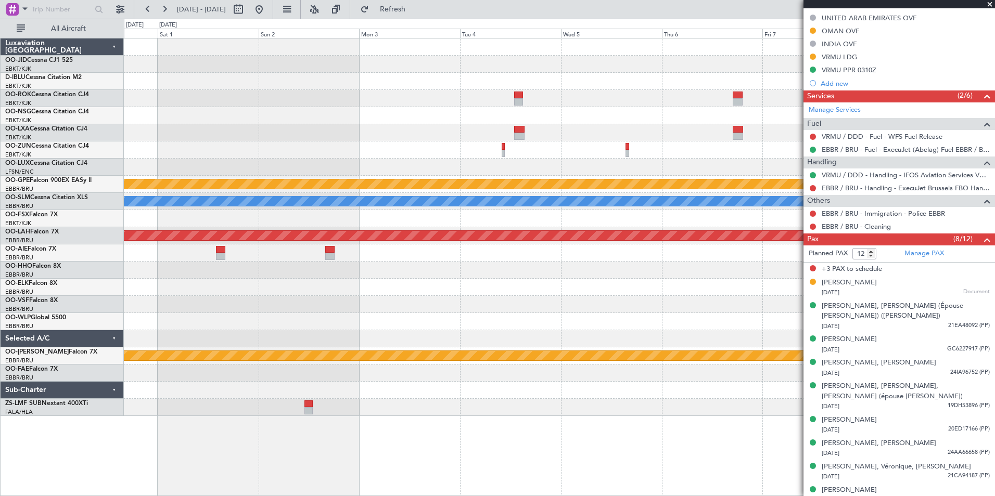
click at [445, 253] on div "Planned Maint [GEOGRAPHIC_DATA] ([GEOGRAPHIC_DATA]) Planned Maint Nurnberg A/C …" at bounding box center [559, 228] width 871 height 378
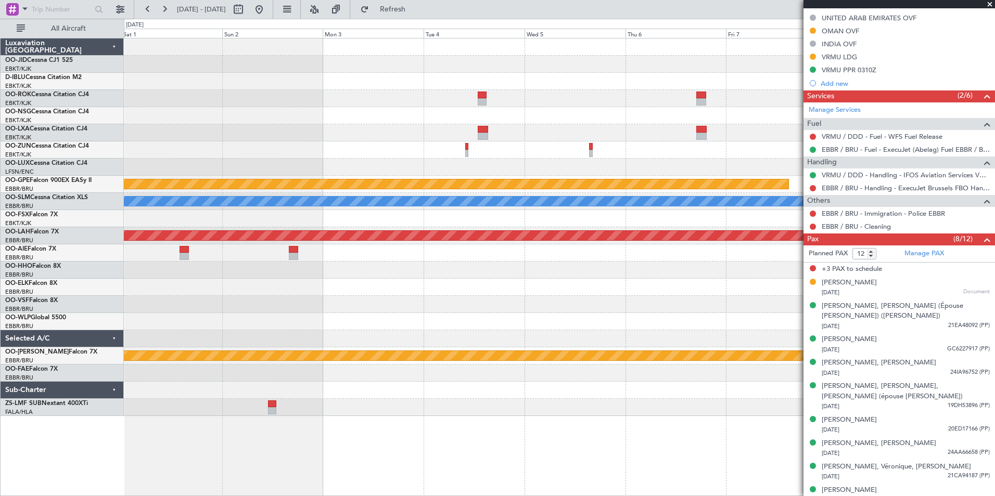
click at [184, 341] on div "Planned Maint [GEOGRAPHIC_DATA] ([GEOGRAPHIC_DATA]) Planned Maint Nurnberg A/C …" at bounding box center [559, 228] width 871 height 378
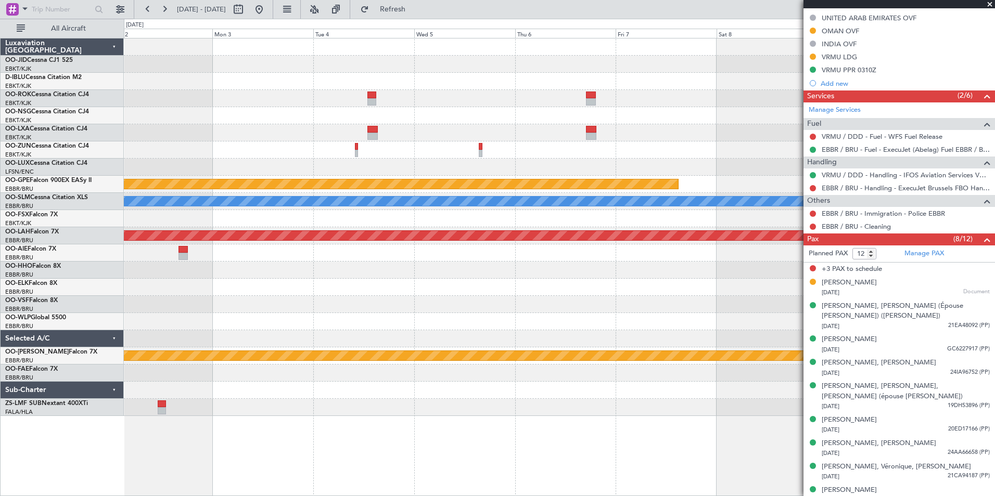
click at [310, 280] on div "Planned Maint [GEOGRAPHIC_DATA] ([GEOGRAPHIC_DATA]) Planned Maint Nurnberg A/C …" at bounding box center [559, 228] width 871 height 378
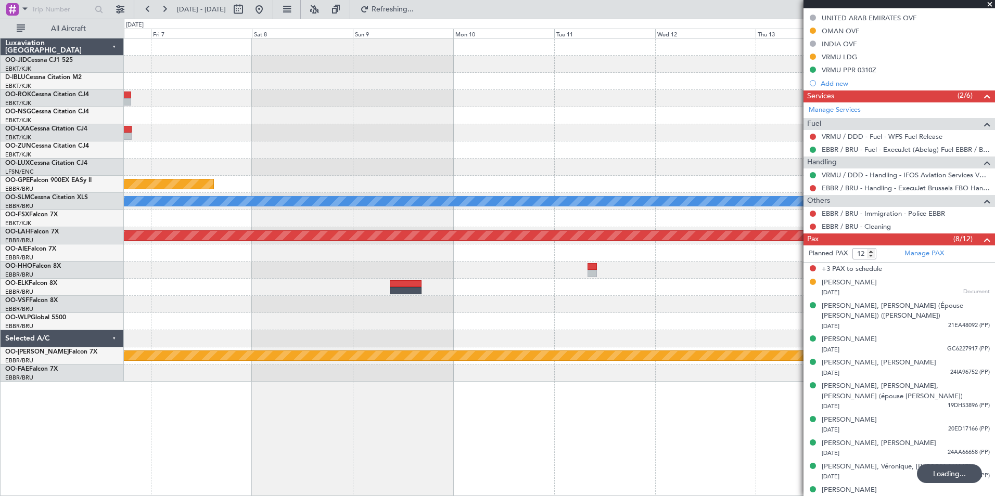
click at [443, 308] on div "Planned Maint Nurnberg A/C Unavailable [GEOGRAPHIC_DATA] Planned [GEOGRAPHIC_DA…" at bounding box center [559, 210] width 871 height 343
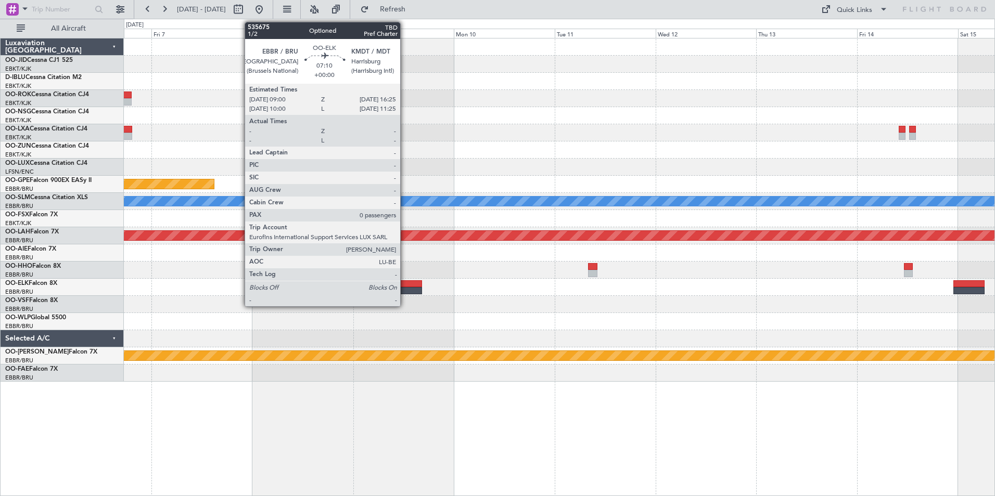
scroll to position [0, 0]
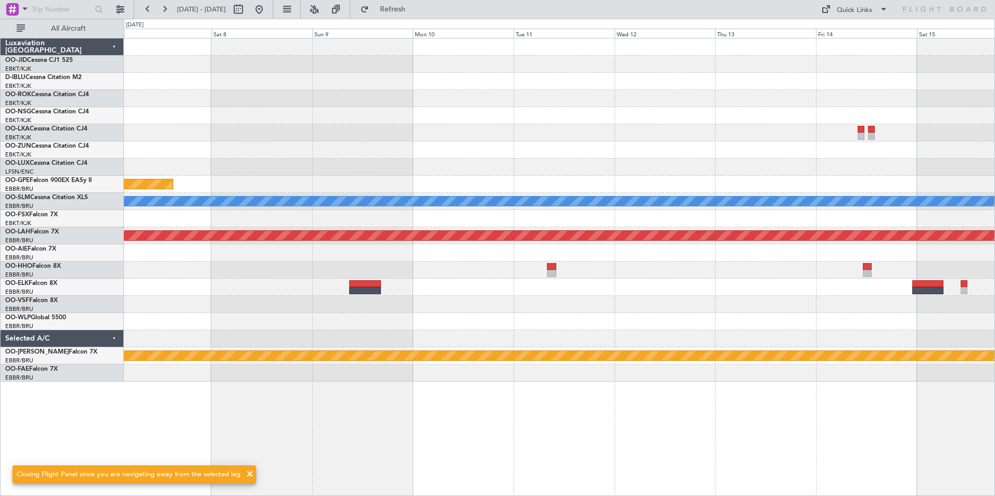
click at [416, 144] on div "Planned Maint Nurnberg A/C Unavailable [GEOGRAPHIC_DATA] Planned [GEOGRAPHIC_DA…" at bounding box center [559, 210] width 871 height 343
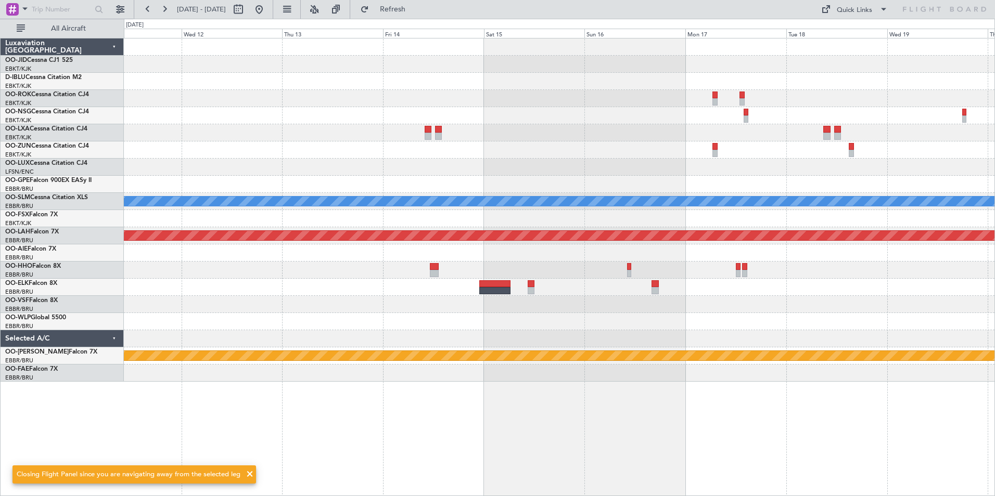
click at [373, 174] on div at bounding box center [559, 167] width 871 height 17
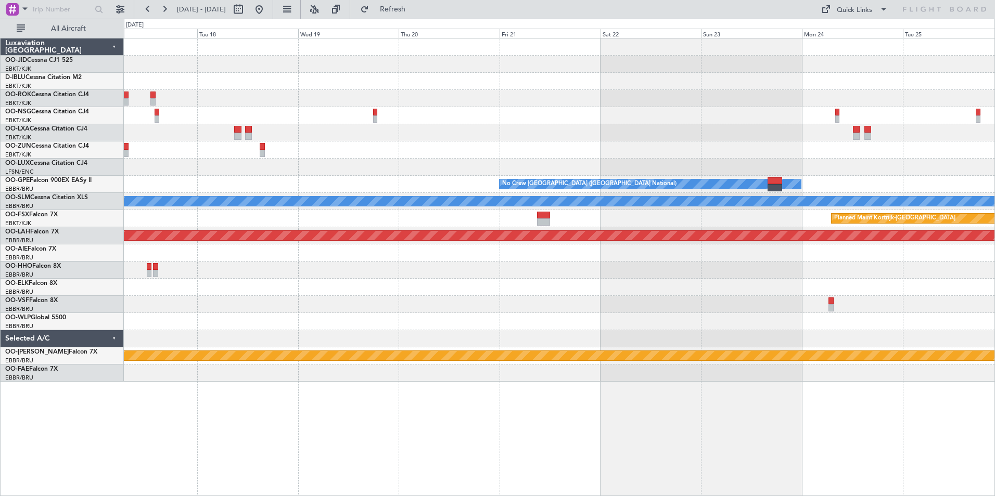
click at [288, 171] on div "Owner [GEOGRAPHIC_DATA]-[GEOGRAPHIC_DATA] No Crew [GEOGRAPHIC_DATA] (Brussels N…" at bounding box center [559, 210] width 871 height 343
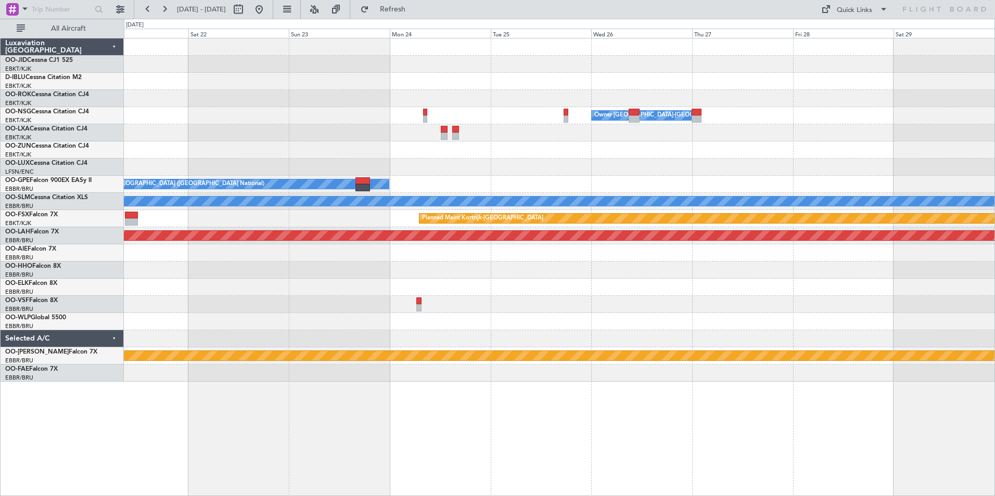
click at [406, 165] on div "Owner [GEOGRAPHIC_DATA]-[GEOGRAPHIC_DATA] No Crew [GEOGRAPHIC_DATA] (Brussels N…" at bounding box center [559, 210] width 871 height 343
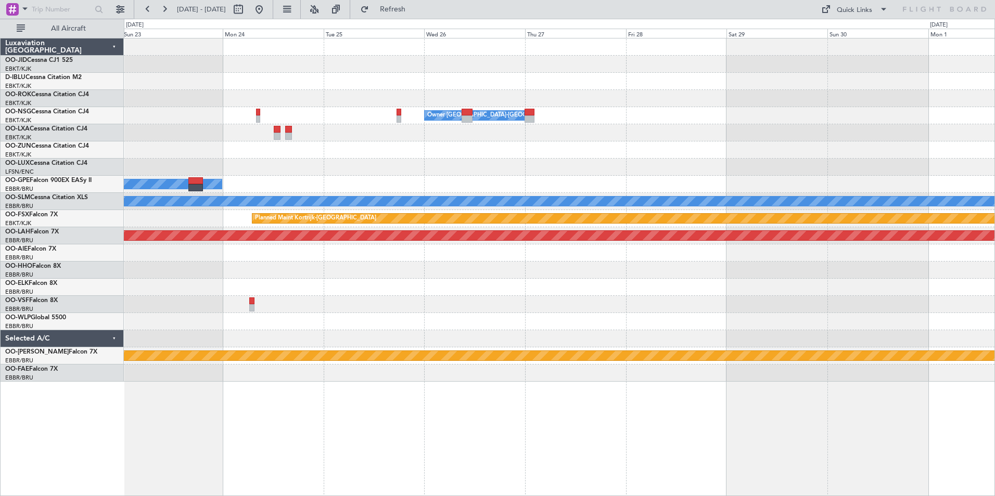
click at [373, 175] on div "Owner [GEOGRAPHIC_DATA]-[GEOGRAPHIC_DATA] No Crew [GEOGRAPHIC_DATA] (Brussels N…" at bounding box center [559, 210] width 871 height 343
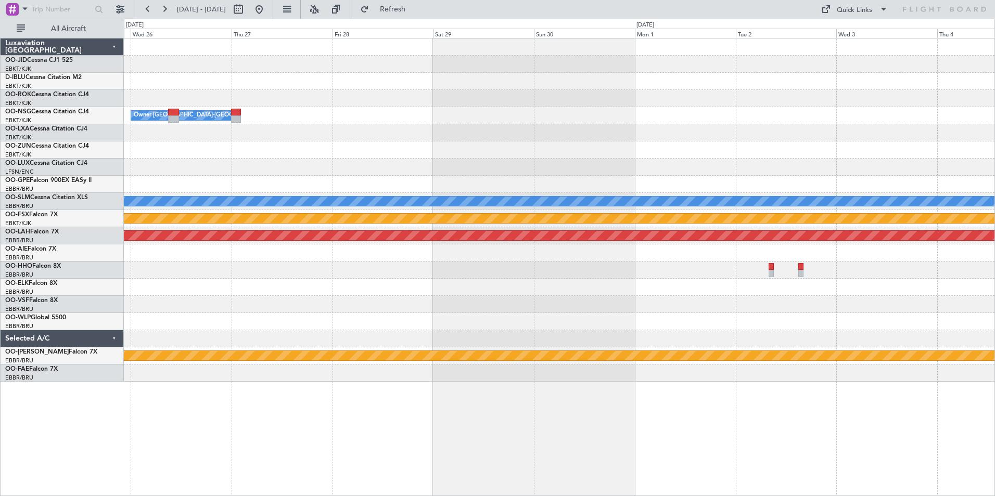
click at [478, 139] on div at bounding box center [559, 132] width 871 height 17
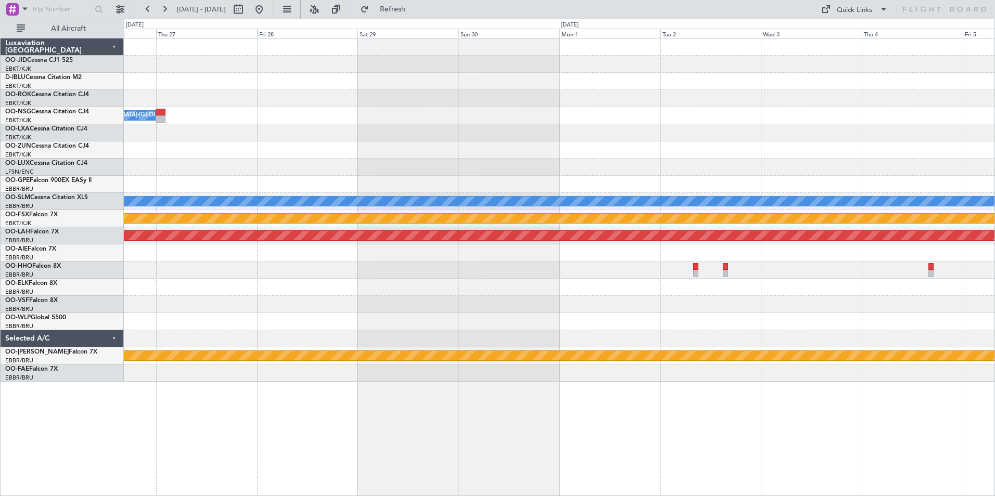
click at [339, 128] on div "Owner [GEOGRAPHIC_DATA]-[GEOGRAPHIC_DATA] A/C Unavailable [GEOGRAPHIC_DATA] Pla…" at bounding box center [559, 210] width 871 height 343
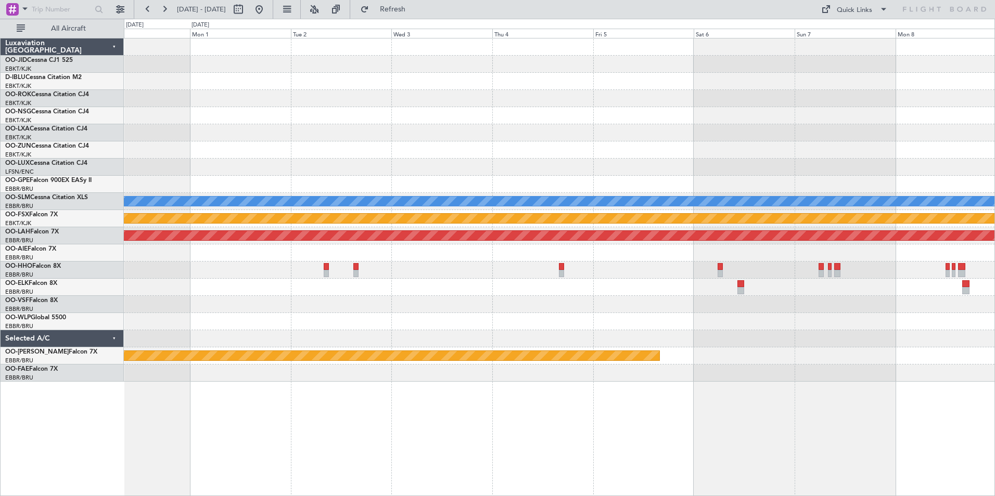
click at [375, 144] on div "Owner [GEOGRAPHIC_DATA]-[GEOGRAPHIC_DATA] A/C Unavailable [GEOGRAPHIC_DATA] Pla…" at bounding box center [559, 210] width 871 height 343
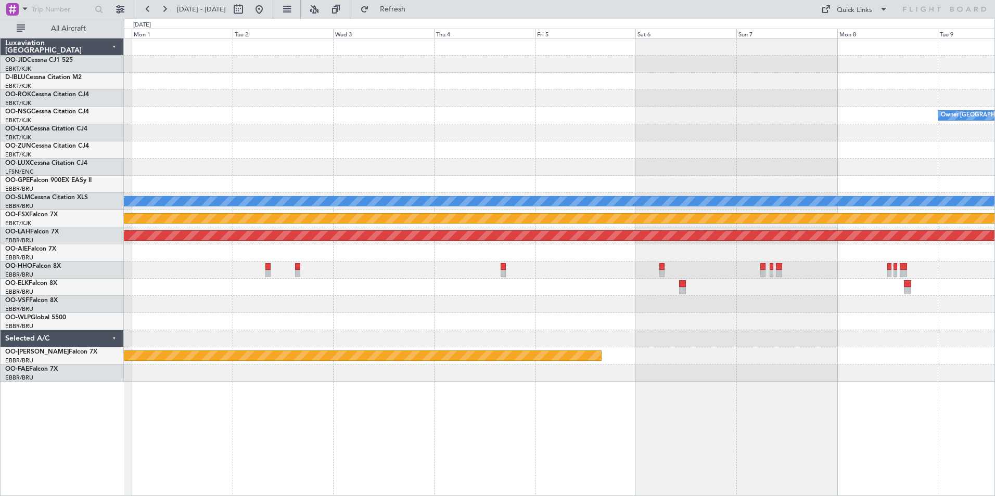
click at [527, 150] on div at bounding box center [559, 150] width 871 height 17
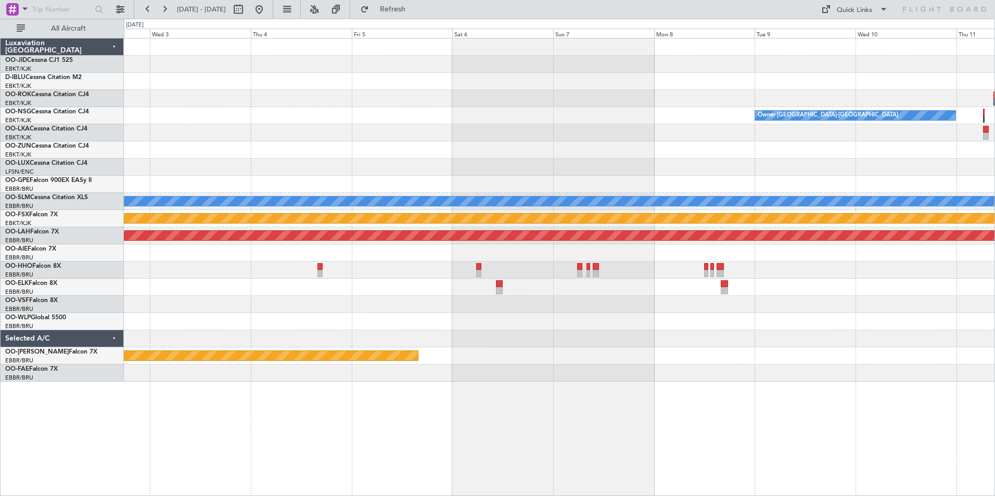
click at [337, 102] on div "Owner [GEOGRAPHIC_DATA]-[GEOGRAPHIC_DATA] A/C Unavailable [GEOGRAPHIC_DATA] Pla…" at bounding box center [559, 210] width 871 height 343
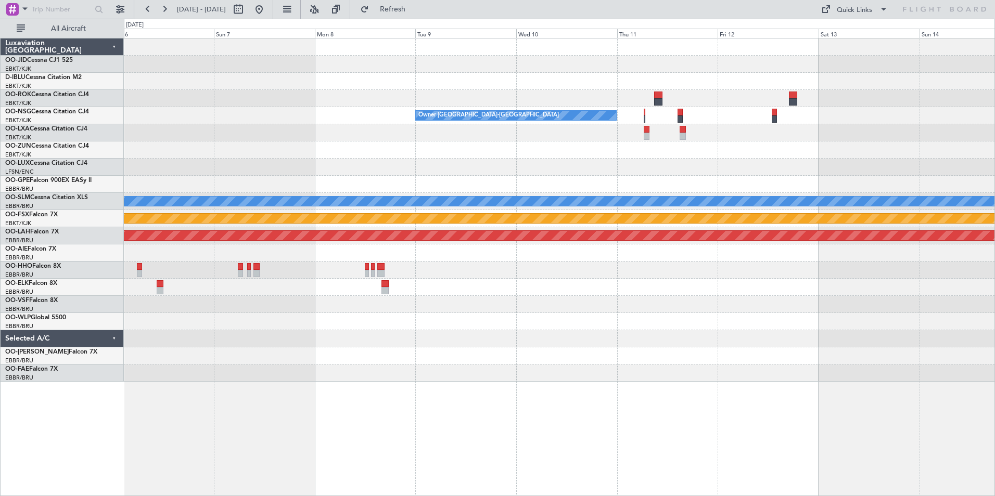
click at [426, 116] on div "Owner [GEOGRAPHIC_DATA]-[GEOGRAPHIC_DATA] Planned Maint [GEOGRAPHIC_DATA]-[GEOG…" at bounding box center [559, 210] width 871 height 343
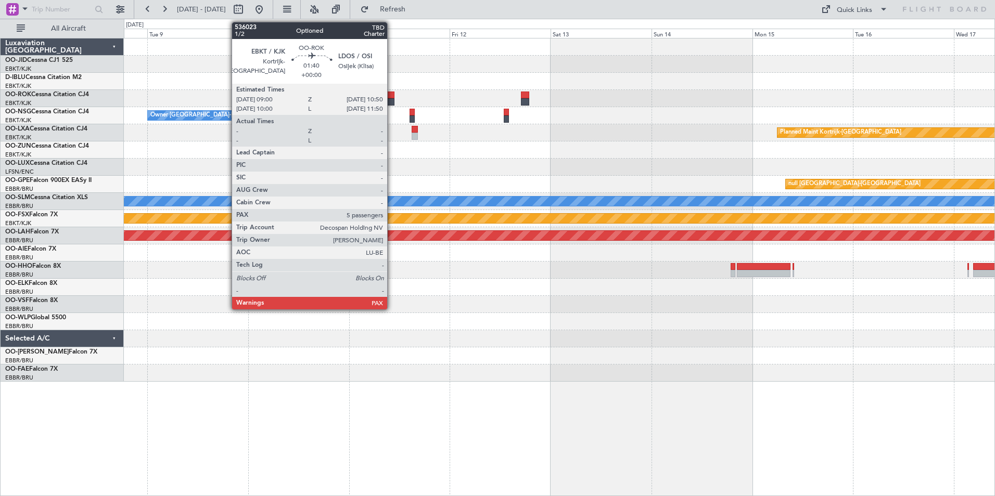
click at [392, 95] on div at bounding box center [390, 95] width 8 height 7
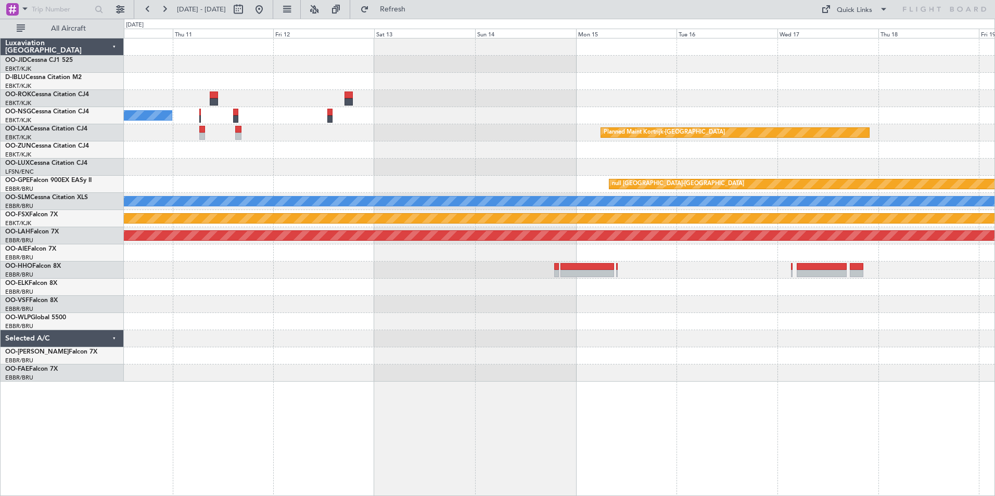
click at [389, 121] on div "Owner [GEOGRAPHIC_DATA]-[GEOGRAPHIC_DATA]" at bounding box center [559, 115] width 871 height 17
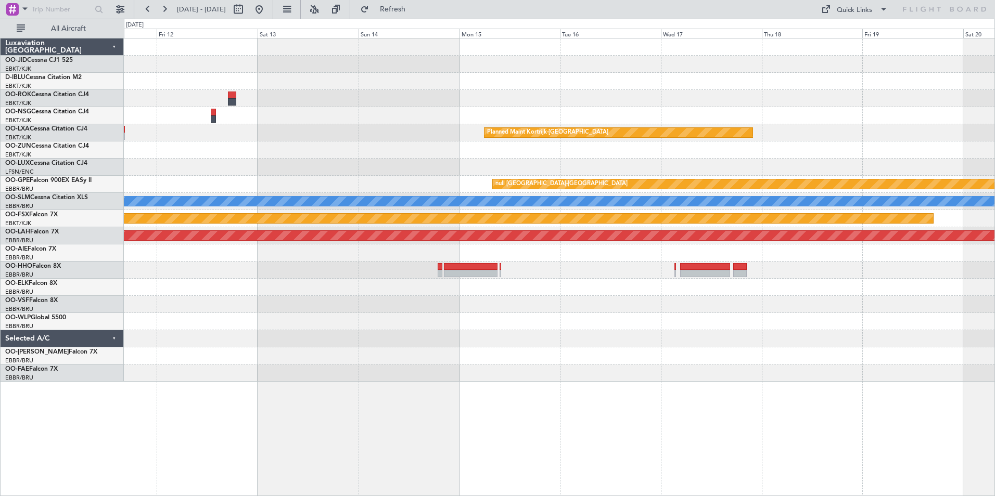
click at [458, 108] on div "Owner [GEOGRAPHIC_DATA]-[GEOGRAPHIC_DATA]" at bounding box center [559, 115] width 871 height 17
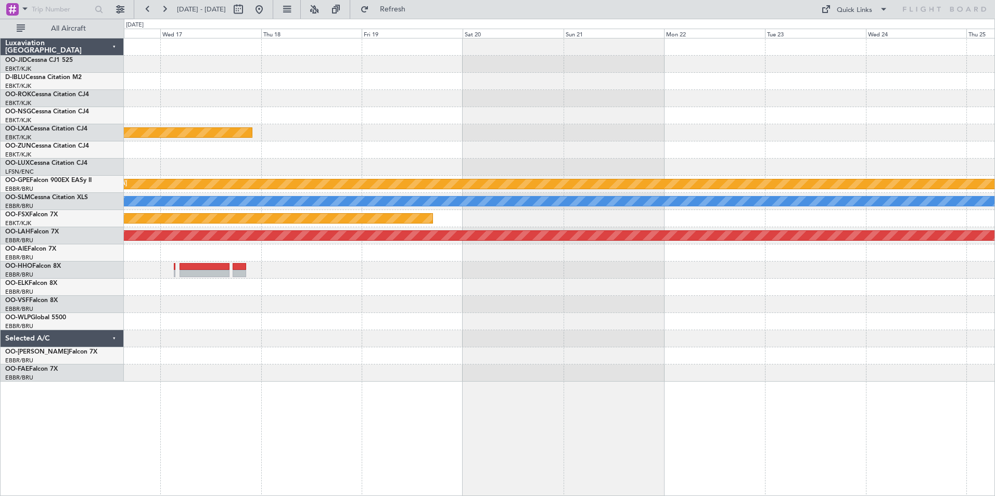
click at [469, 116] on div at bounding box center [559, 115] width 871 height 17
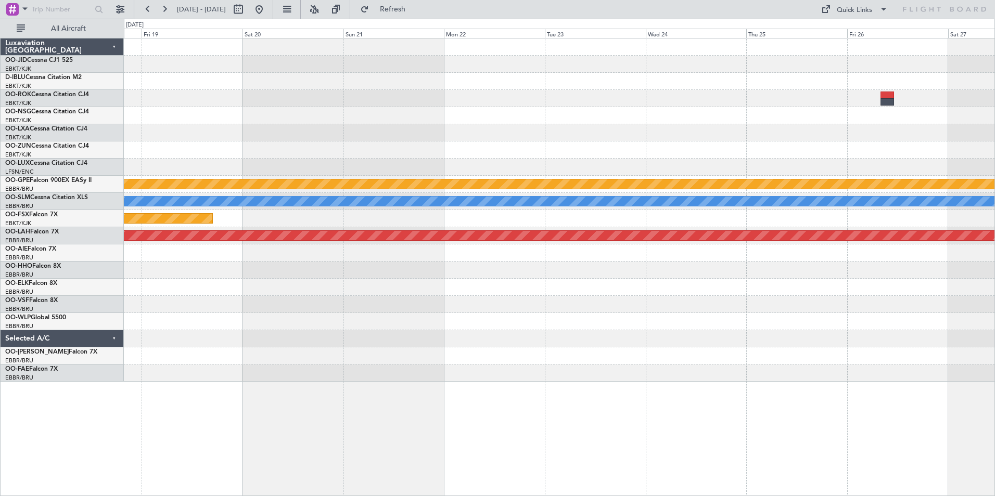
click at [490, 133] on div "Planned Maint Kortrijk-[GEOGRAPHIC_DATA]" at bounding box center [559, 132] width 871 height 17
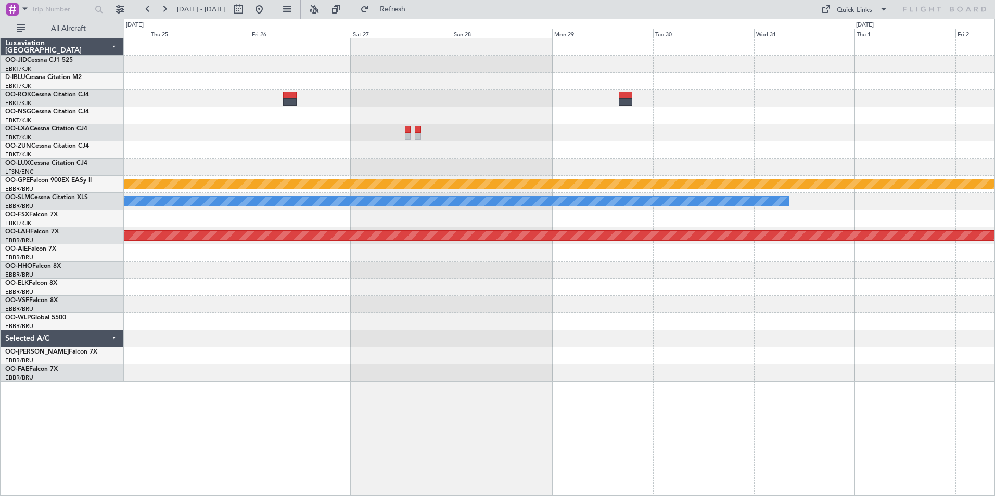
click at [477, 127] on div at bounding box center [559, 132] width 871 height 17
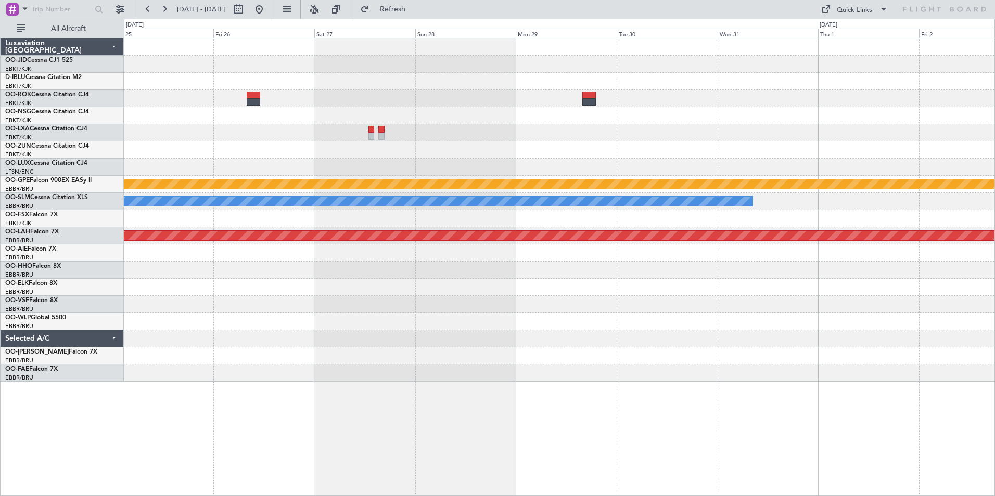
click at [506, 125] on div at bounding box center [559, 132] width 871 height 17
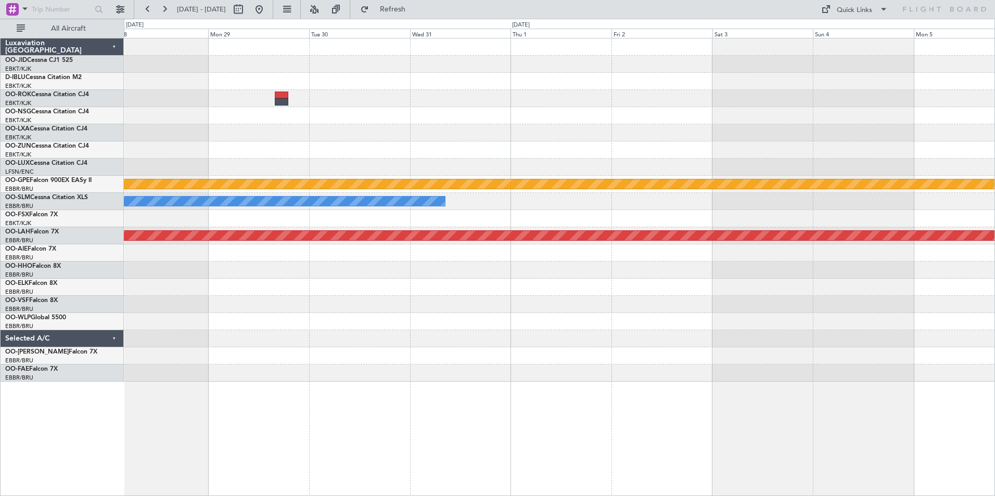
click at [514, 128] on div "null [GEOGRAPHIC_DATA]-[GEOGRAPHIC_DATA] A/C Unavailable [GEOGRAPHIC_DATA] Plan…" at bounding box center [559, 210] width 871 height 343
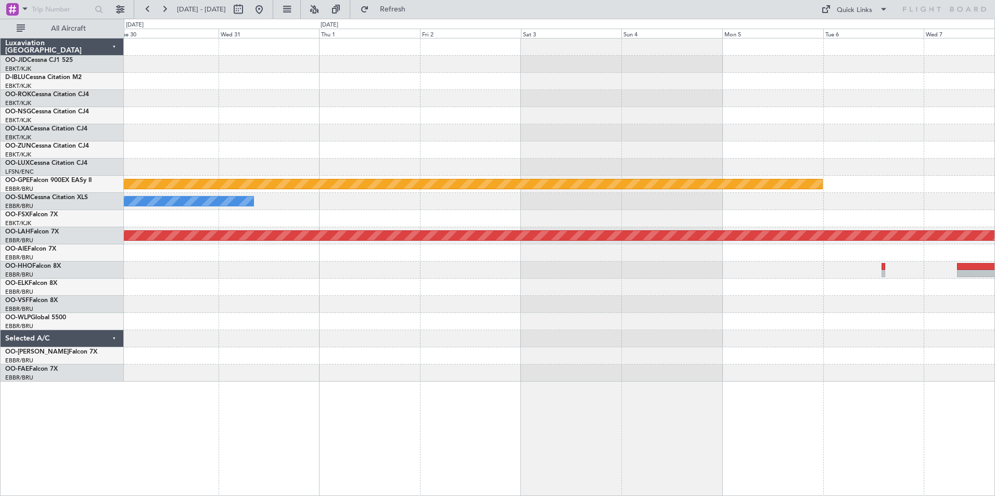
click at [402, 129] on div "null [GEOGRAPHIC_DATA]-[GEOGRAPHIC_DATA] A/C Unavailable [GEOGRAPHIC_DATA] Plan…" at bounding box center [559, 210] width 871 height 343
click at [302, 93] on div "null [GEOGRAPHIC_DATA]-[GEOGRAPHIC_DATA] A/C Unavailable [GEOGRAPHIC_DATA] Plan…" at bounding box center [559, 210] width 871 height 343
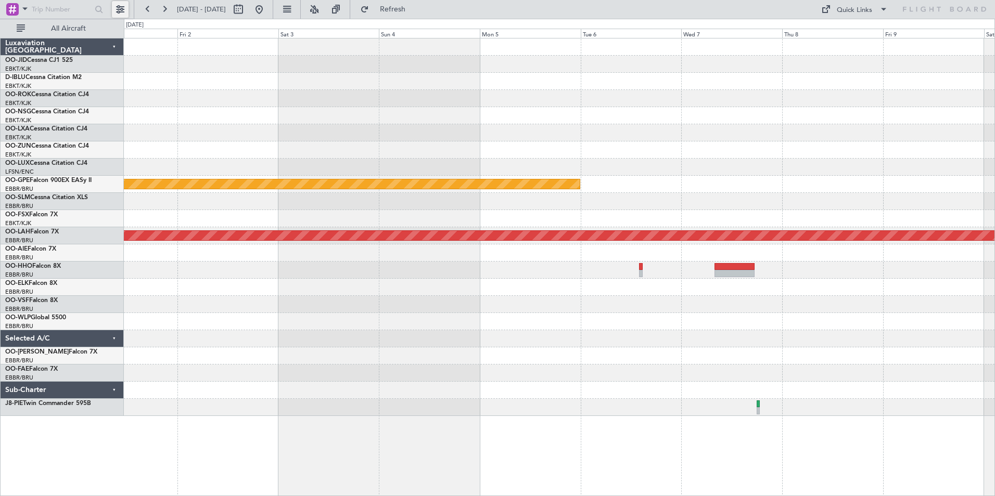
click at [115, 8] on button at bounding box center [120, 9] width 17 height 17
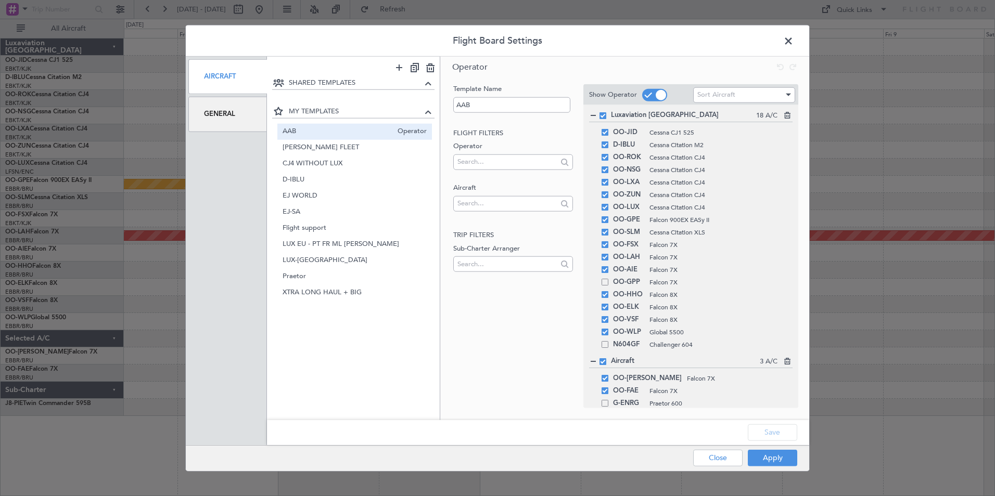
click at [244, 119] on div "General" at bounding box center [227, 114] width 79 height 35
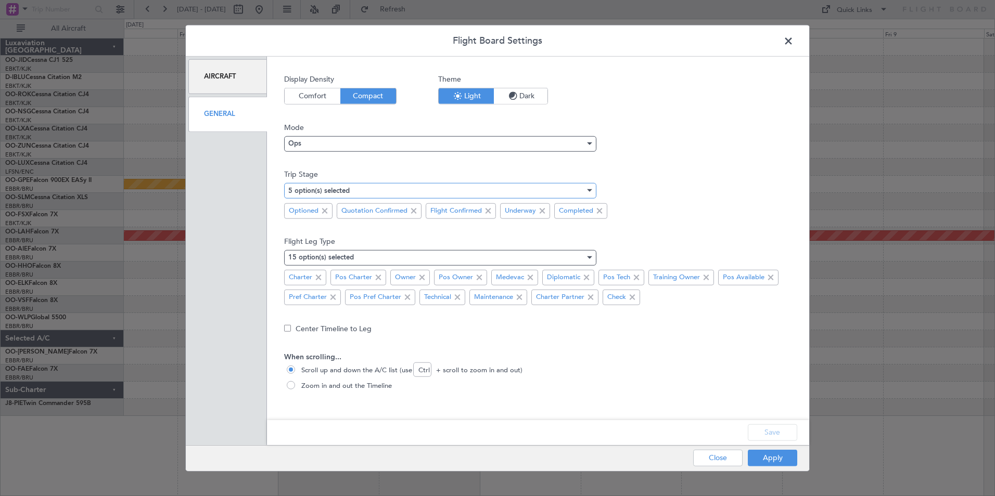
click at [426, 185] on div "5 option(s) selected" at bounding box center [436, 191] width 297 height 16
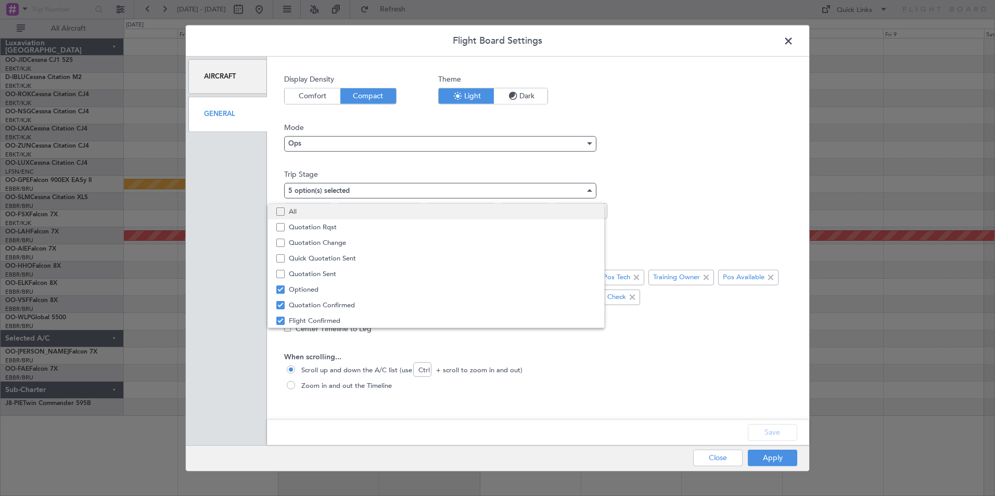
click at [399, 206] on span "All" at bounding box center [442, 212] width 307 height 16
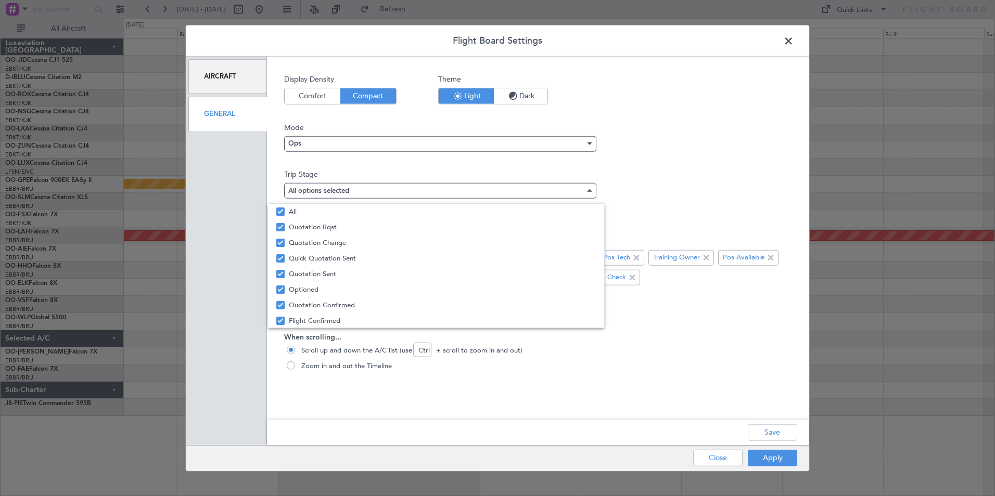
click at [527, 184] on div at bounding box center [497, 248] width 995 height 496
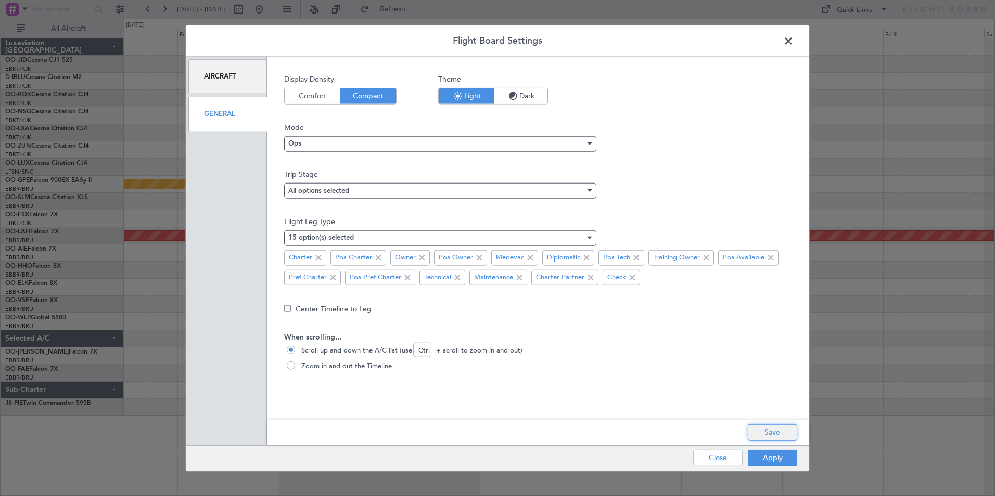
click at [527, 426] on button "Save" at bounding box center [772, 432] width 49 height 17
click at [527, 457] on button "Apply" at bounding box center [772, 458] width 49 height 17
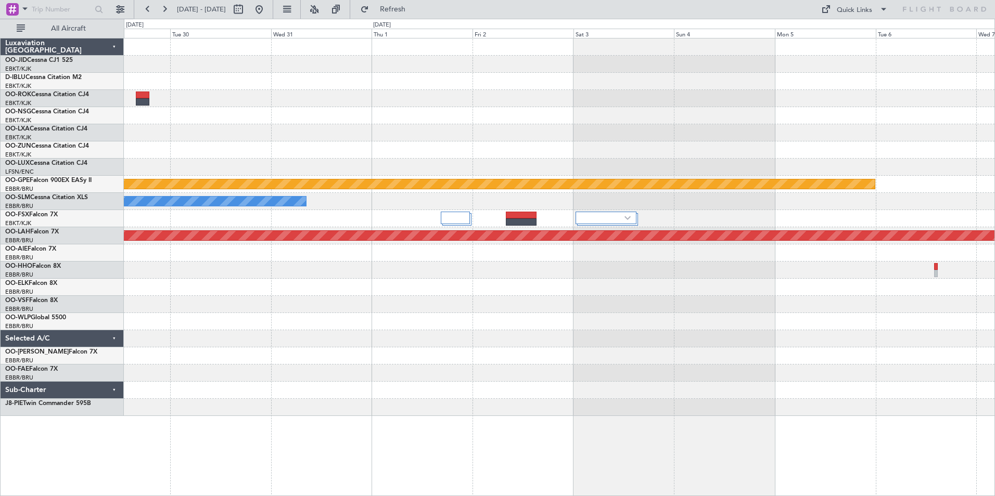
click at [527, 147] on div "null [GEOGRAPHIC_DATA]-[GEOGRAPHIC_DATA] A/C Unavailable [GEOGRAPHIC_DATA] Plan…" at bounding box center [559, 228] width 871 height 378
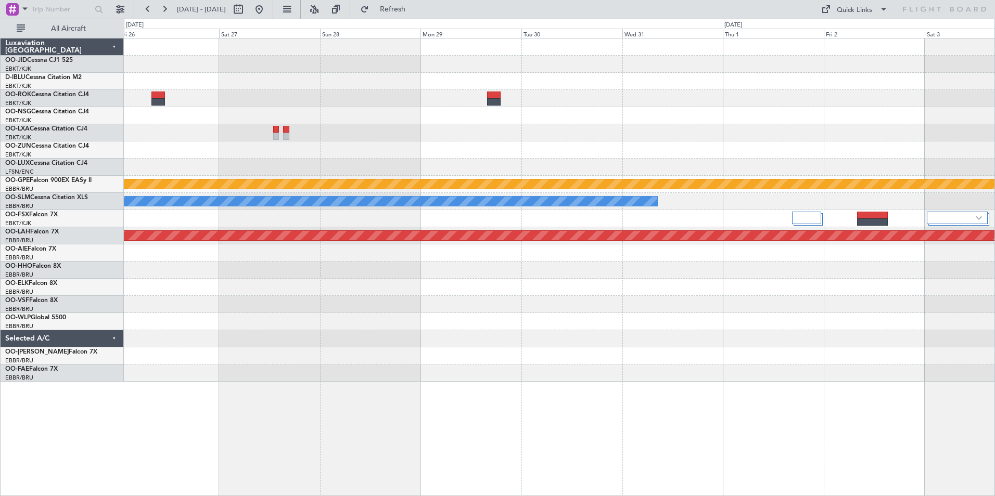
click at [527, 117] on div "null [GEOGRAPHIC_DATA]-[GEOGRAPHIC_DATA] A/C Unavailable [GEOGRAPHIC_DATA] Plan…" at bounding box center [559, 210] width 871 height 343
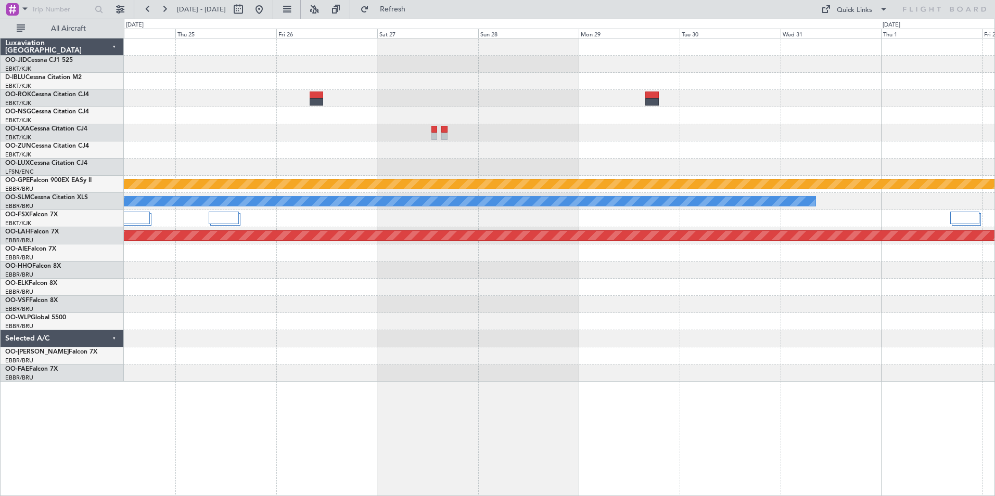
click at [377, 152] on div "null [GEOGRAPHIC_DATA]-[GEOGRAPHIC_DATA] A/C Unavailable [GEOGRAPHIC_DATA] Plan…" at bounding box center [559, 210] width 871 height 343
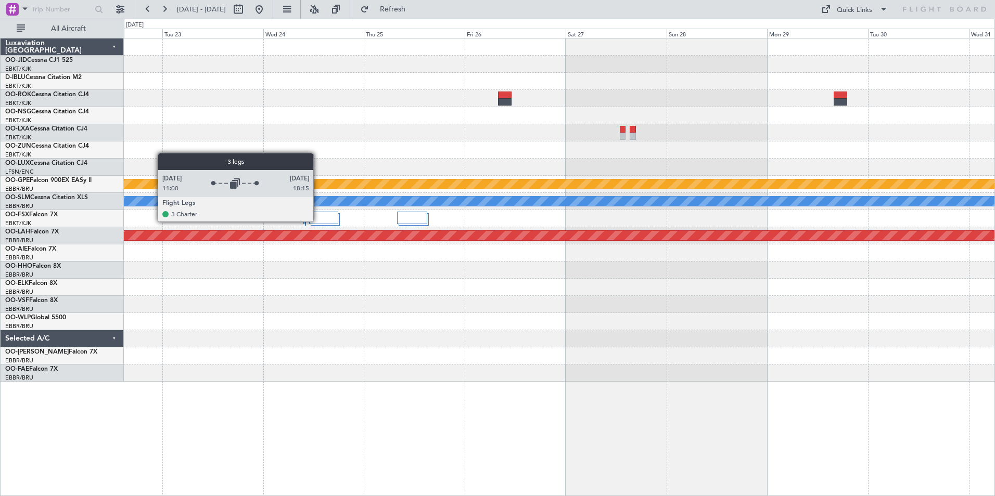
click at [318, 221] on div at bounding box center [323, 218] width 29 height 12
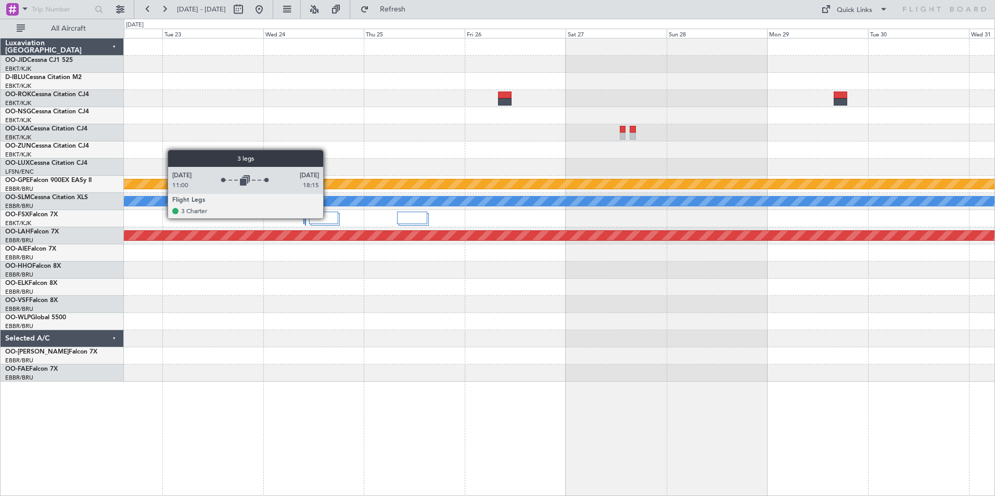
click at [328, 218] on div at bounding box center [323, 218] width 29 height 12
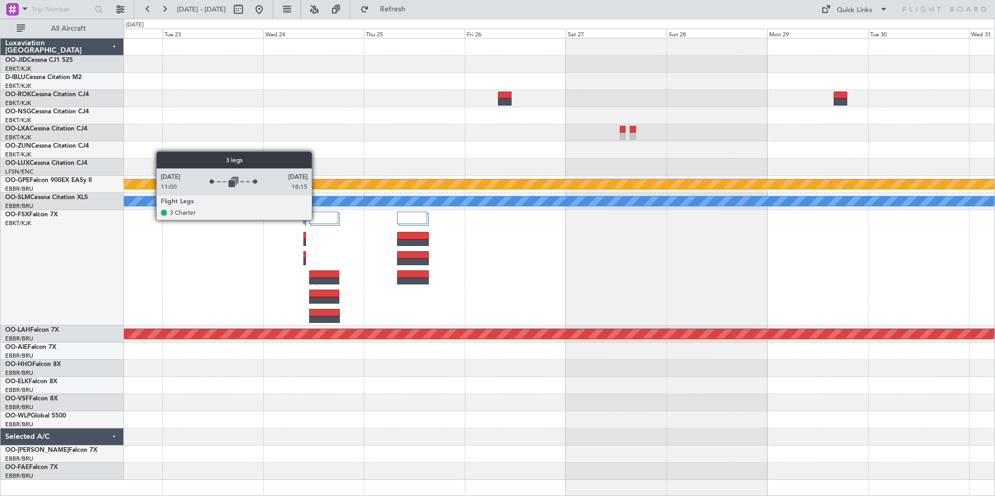
click at [316, 220] on div at bounding box center [323, 218] width 29 height 12
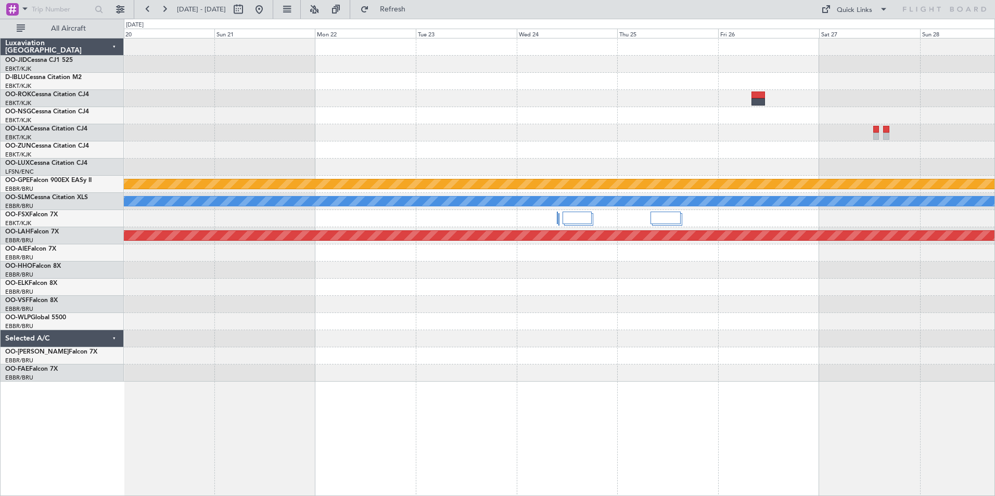
click at [527, 146] on div "null [GEOGRAPHIC_DATA]-[GEOGRAPHIC_DATA] A/C Unavailable [GEOGRAPHIC_DATA] Plan…" at bounding box center [559, 210] width 871 height 343
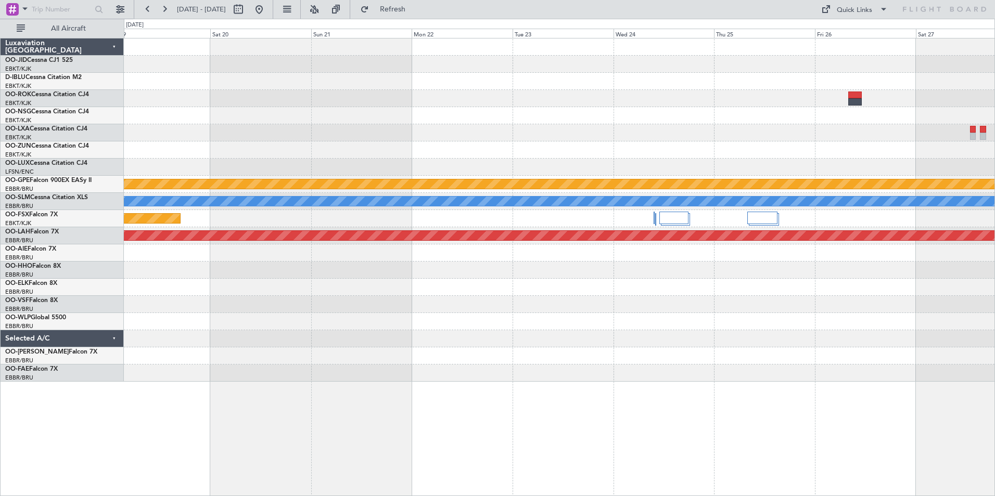
click at [527, 126] on div "Planned Maint Kortrijk-[GEOGRAPHIC_DATA] null [GEOGRAPHIC_DATA]-[GEOGRAPHIC_DAT…" at bounding box center [559, 210] width 871 height 343
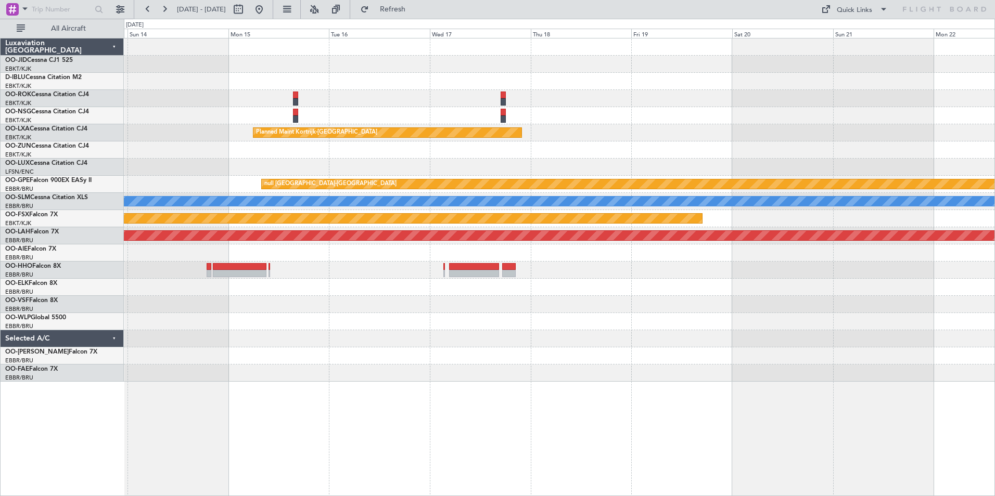
click at [527, 189] on div "Planned Maint Kortrijk-[GEOGRAPHIC_DATA] null [GEOGRAPHIC_DATA]-[GEOGRAPHIC_DAT…" at bounding box center [559, 210] width 871 height 343
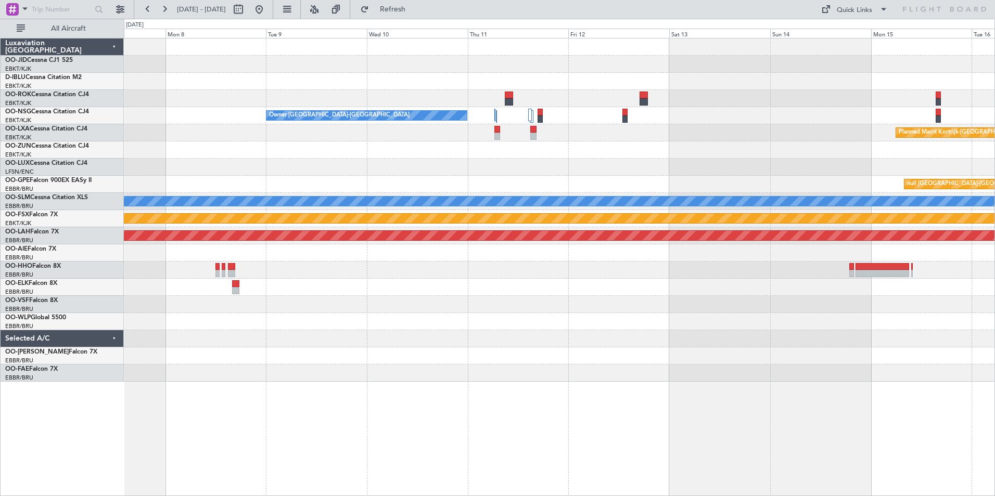
click at [527, 115] on div "Owner [GEOGRAPHIC_DATA]-[GEOGRAPHIC_DATA] Planned Maint [GEOGRAPHIC_DATA]-[GEOG…" at bounding box center [559, 210] width 871 height 343
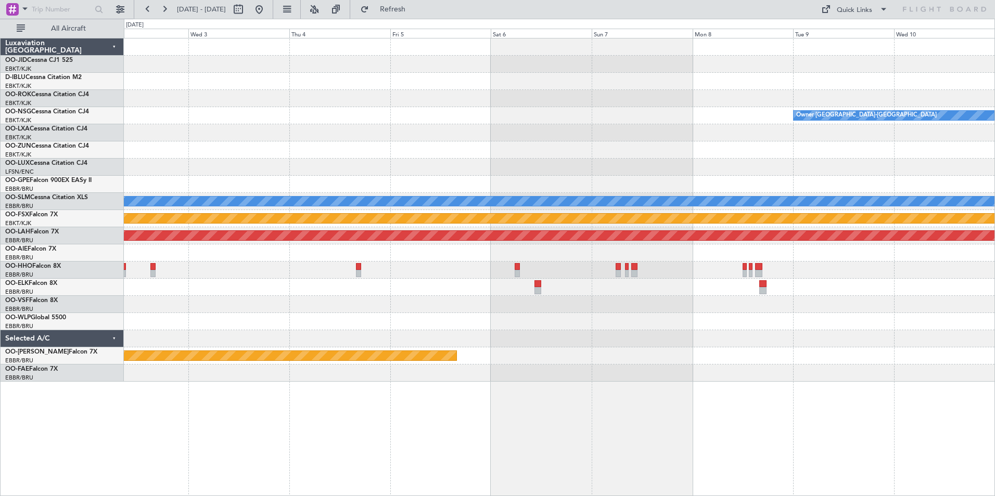
click at [527, 134] on div "Owner [GEOGRAPHIC_DATA]-[GEOGRAPHIC_DATA] A/C Unavailable [GEOGRAPHIC_DATA] Pla…" at bounding box center [559, 210] width 871 height 343
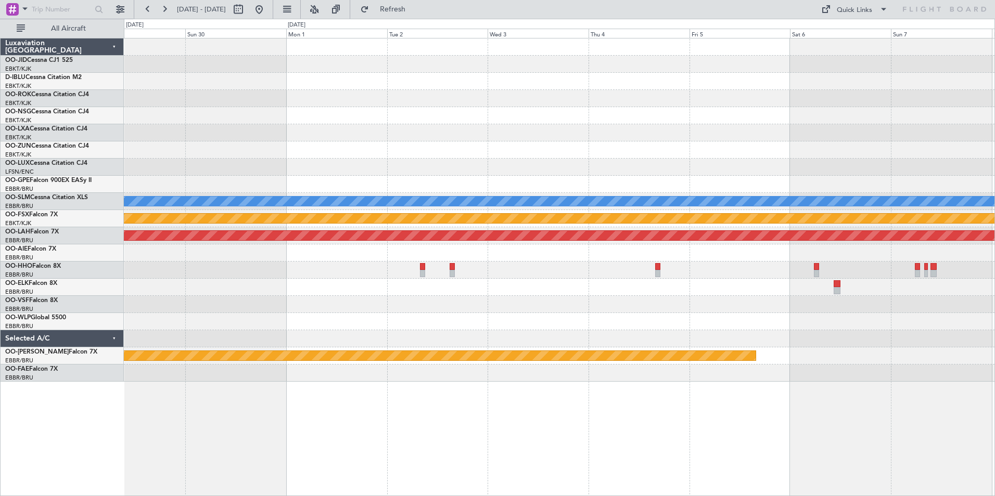
click at [527, 131] on div "Owner [GEOGRAPHIC_DATA]-[GEOGRAPHIC_DATA] A/C Unavailable [GEOGRAPHIC_DATA] Pla…" at bounding box center [559, 210] width 871 height 343
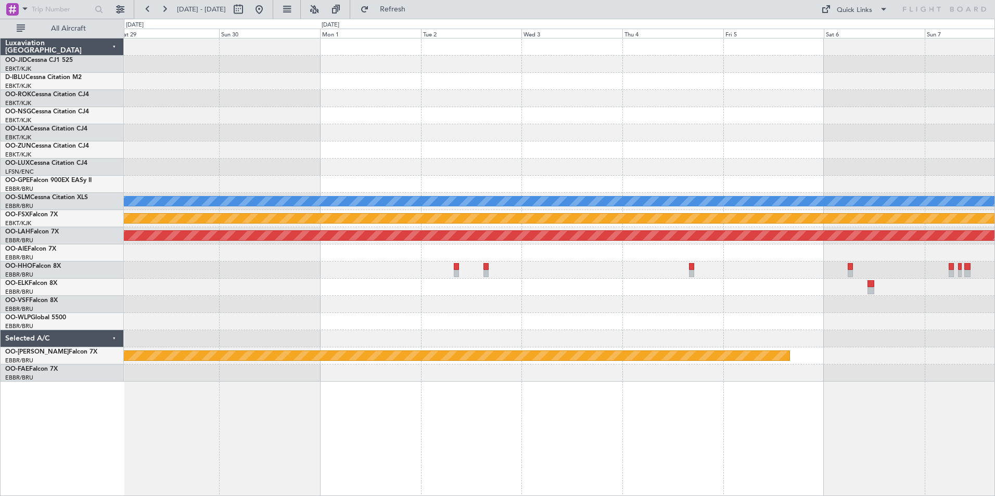
click at [527, 147] on div "Owner [GEOGRAPHIC_DATA]-[GEOGRAPHIC_DATA] Owner [GEOGRAPHIC_DATA]-[GEOGRAPHIC_D…" at bounding box center [559, 210] width 871 height 343
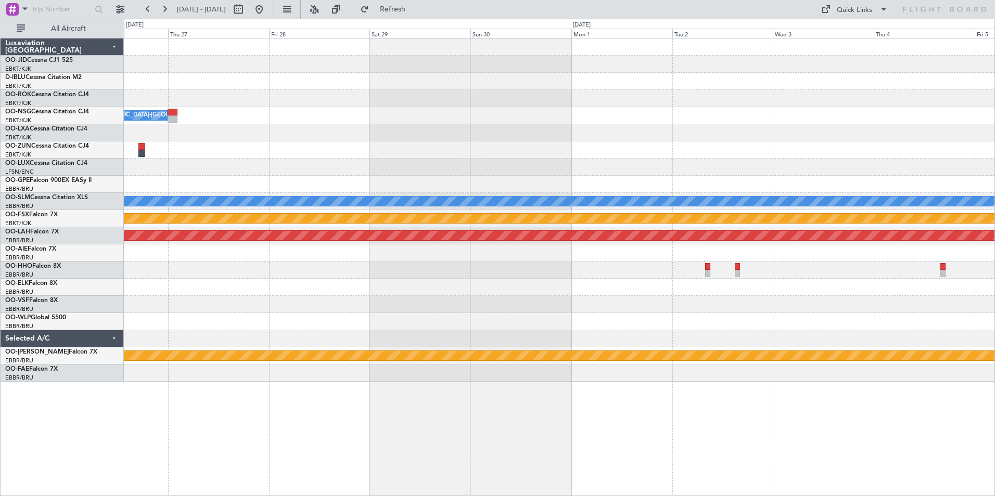
click at [527, 156] on div "Owner [GEOGRAPHIC_DATA]-[GEOGRAPHIC_DATA] A/C Unavailable [GEOGRAPHIC_DATA] Pla…" at bounding box center [559, 210] width 871 height 343
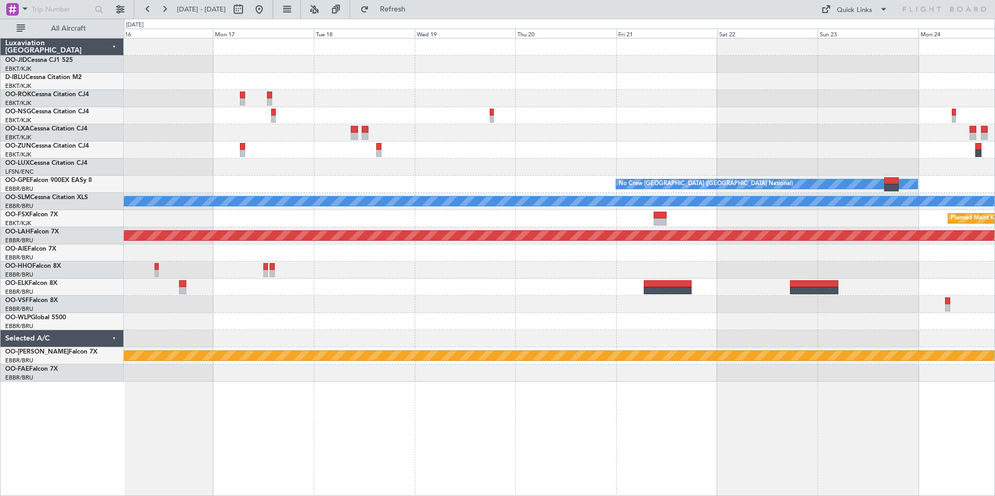
click at [527, 150] on div "Owner [GEOGRAPHIC_DATA]-[GEOGRAPHIC_DATA] No Crew [GEOGRAPHIC_DATA] (Brussels N…" at bounding box center [559, 210] width 871 height 343
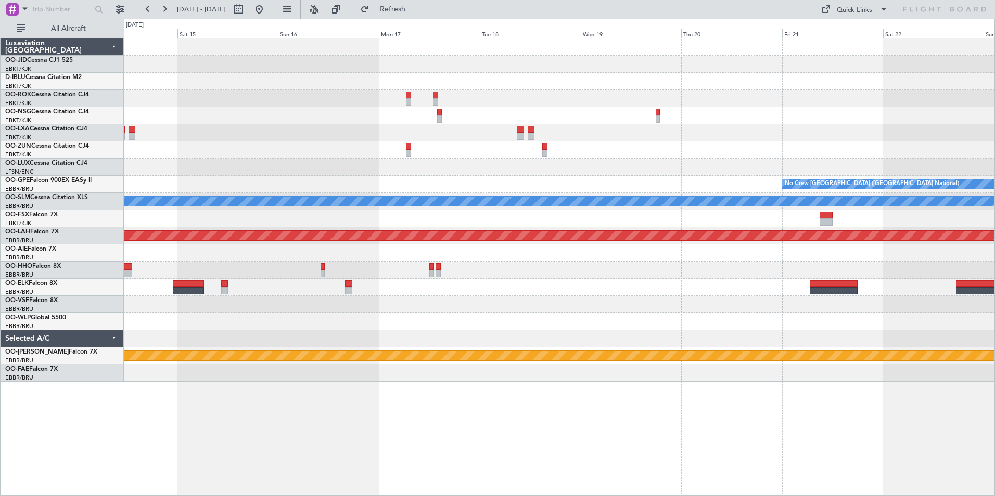
click at [527, 141] on div at bounding box center [559, 132] width 871 height 17
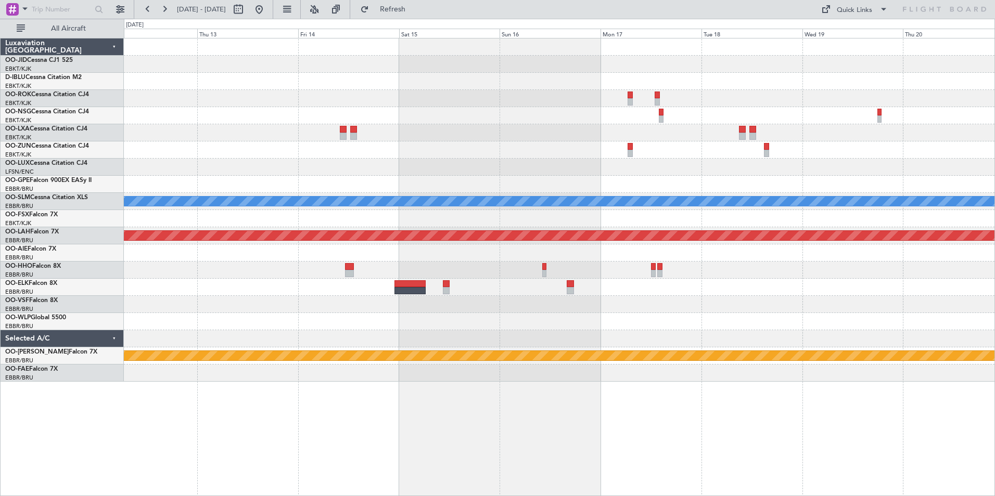
click at [527, 154] on div at bounding box center [559, 150] width 871 height 17
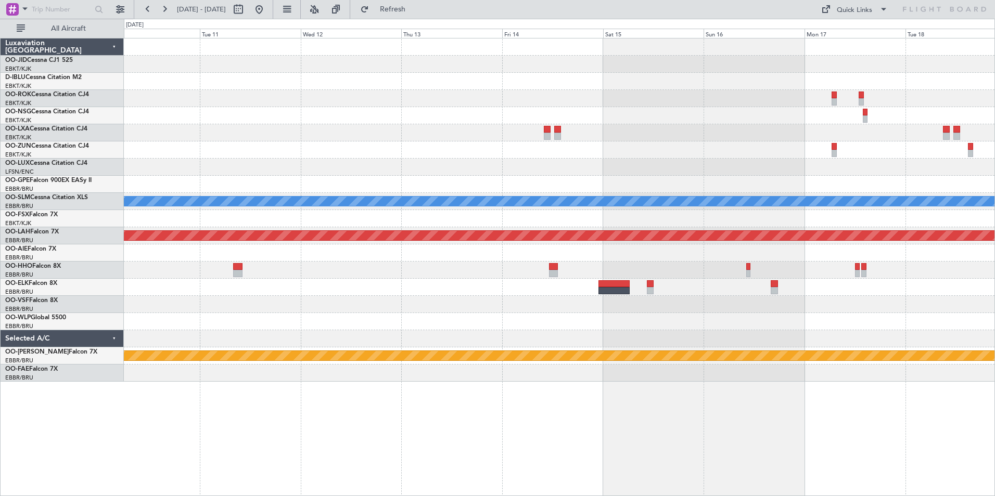
click at [527, 175] on div "No Crew [GEOGRAPHIC_DATA] ([GEOGRAPHIC_DATA] National) A/C Unavailable [GEOGRAP…" at bounding box center [559, 210] width 871 height 343
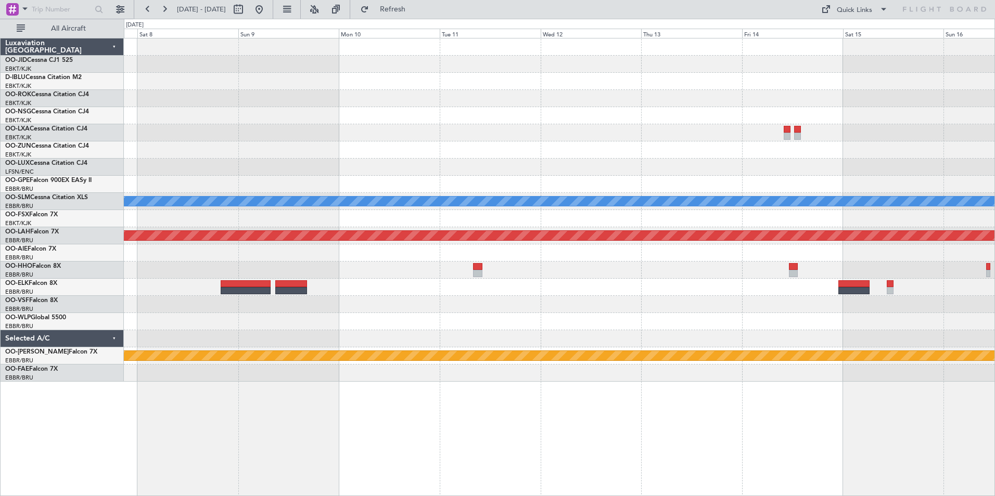
click at [527, 152] on div "Planned Maint Nurnberg A/C Unavailable [GEOGRAPHIC_DATA] Planned [GEOGRAPHIC_DA…" at bounding box center [559, 210] width 871 height 343
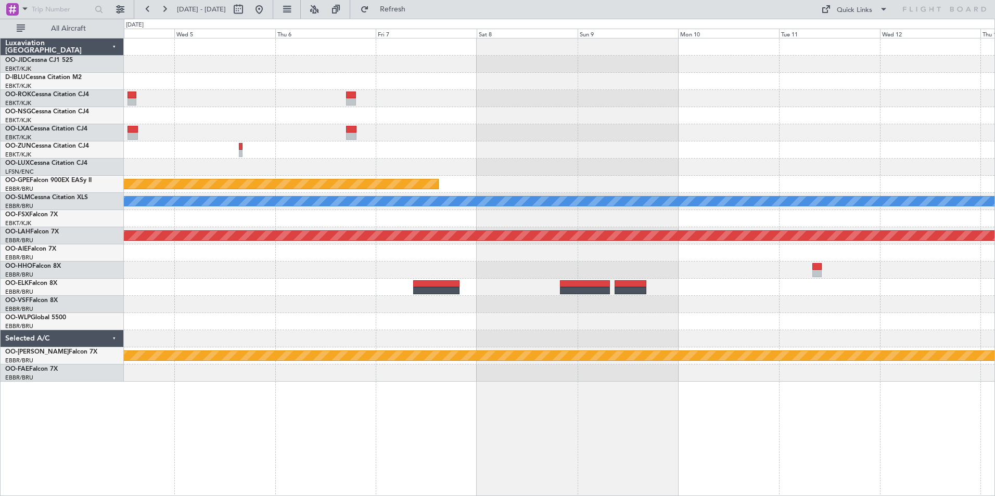
click at [527, 147] on div at bounding box center [559, 150] width 871 height 17
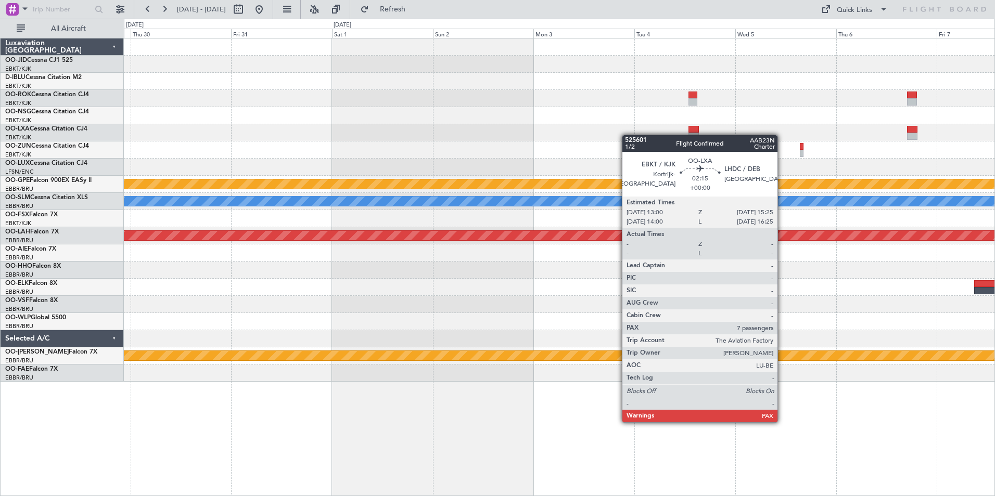
click at [527, 145] on div "Planned Maint Nurnberg A/C Unavailable [GEOGRAPHIC_DATA] Planned [GEOGRAPHIC_DA…" at bounding box center [559, 210] width 871 height 343
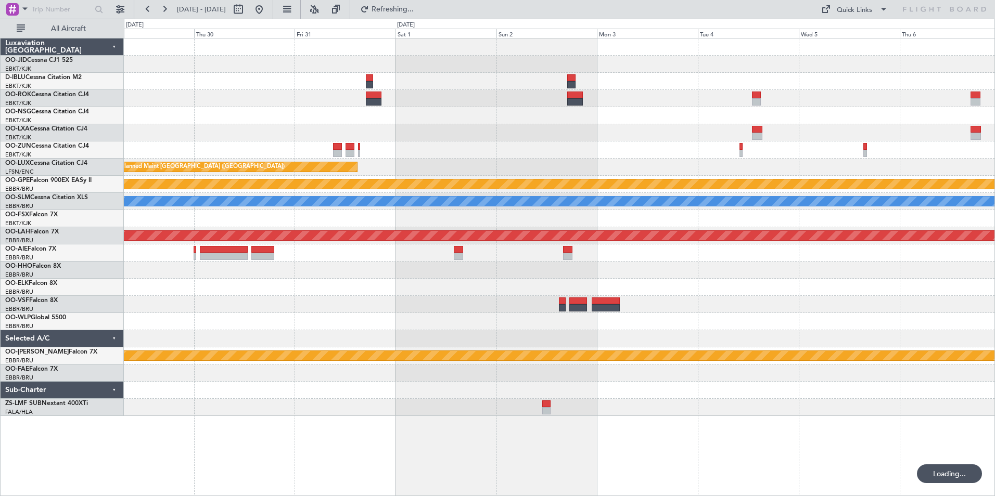
click at [527, 134] on div at bounding box center [559, 132] width 871 height 17
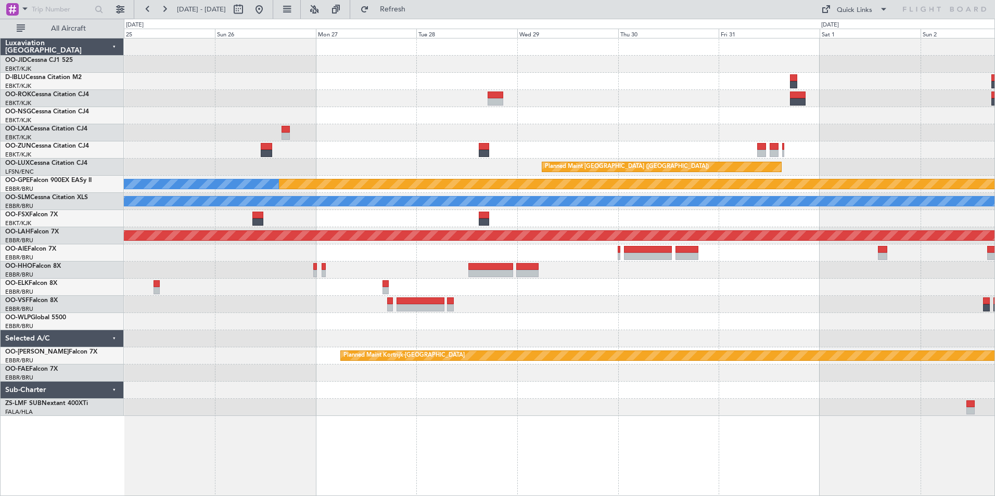
click at [527, 113] on div "Planned Maint [GEOGRAPHIC_DATA] ([GEOGRAPHIC_DATA]) Planned Maint Nurnberg No C…" at bounding box center [559, 228] width 871 height 378
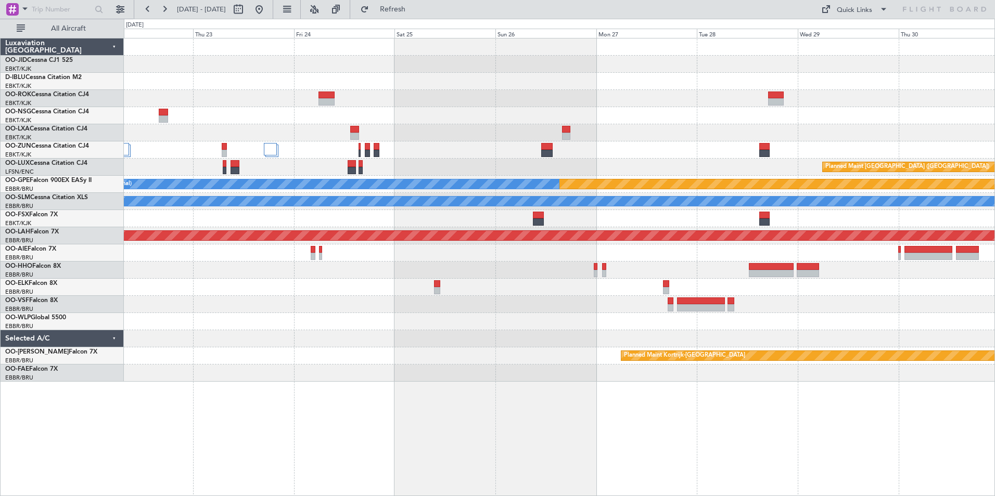
click at [527, 128] on div "Planned Maint [GEOGRAPHIC_DATA] ([GEOGRAPHIC_DATA]) Planned Maint Nurnberg No C…" at bounding box center [559, 210] width 871 height 343
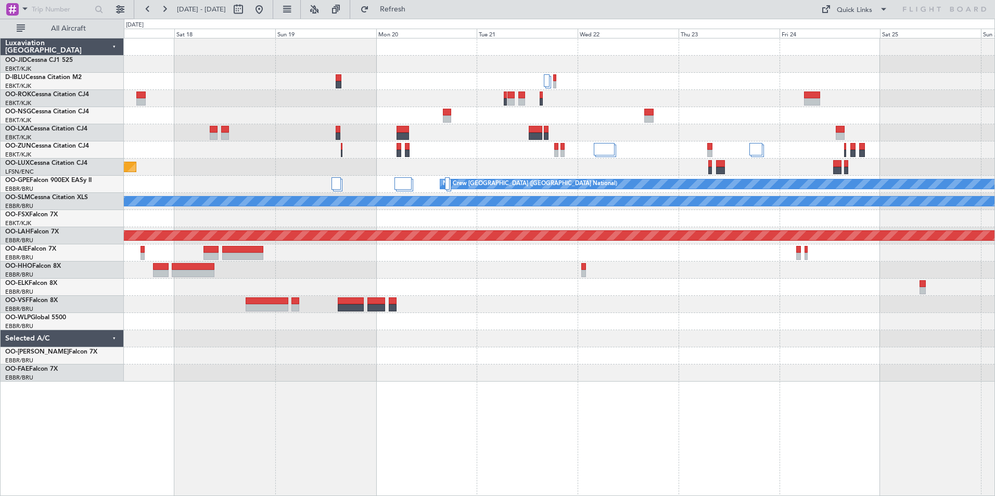
click at [527, 156] on div "Planned Maint [GEOGRAPHIC_DATA] ([GEOGRAPHIC_DATA] National) Planned Maint Nurn…" at bounding box center [559, 210] width 871 height 343
click at [527, 169] on div "Planned Maint [GEOGRAPHIC_DATA] ([GEOGRAPHIC_DATA] National) Planned Maint Nurn…" at bounding box center [559, 210] width 871 height 343
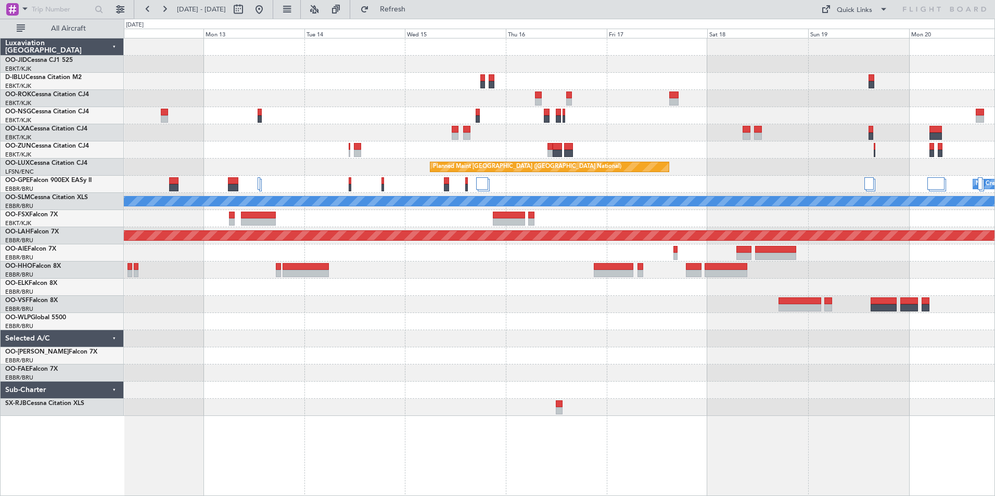
click at [527, 130] on div "Planned Maint [GEOGRAPHIC_DATA] ([GEOGRAPHIC_DATA] National) No Crew [GEOGRAPHI…" at bounding box center [559, 228] width 871 height 378
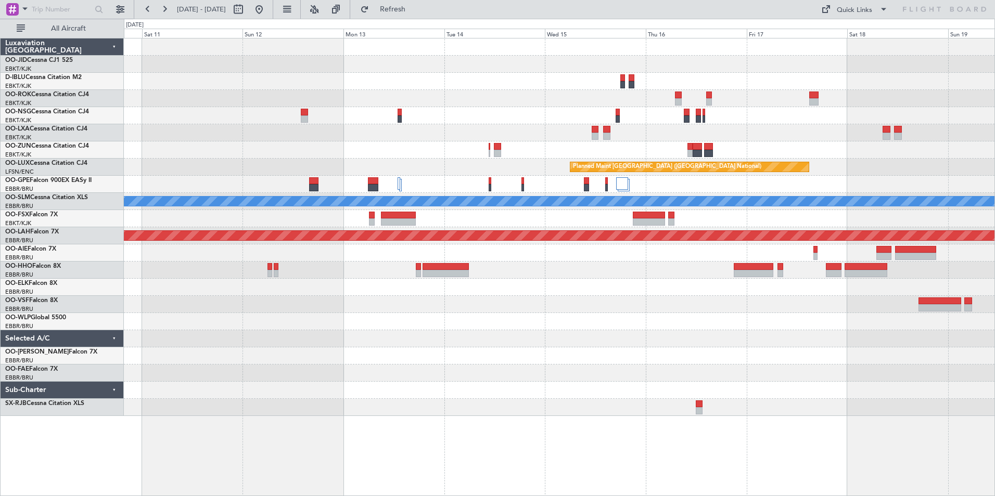
click at [548, 166] on div "Planned Maint Brussels (Brussels National) No Crew Brussels (Brussels National)…" at bounding box center [559, 228] width 871 height 378
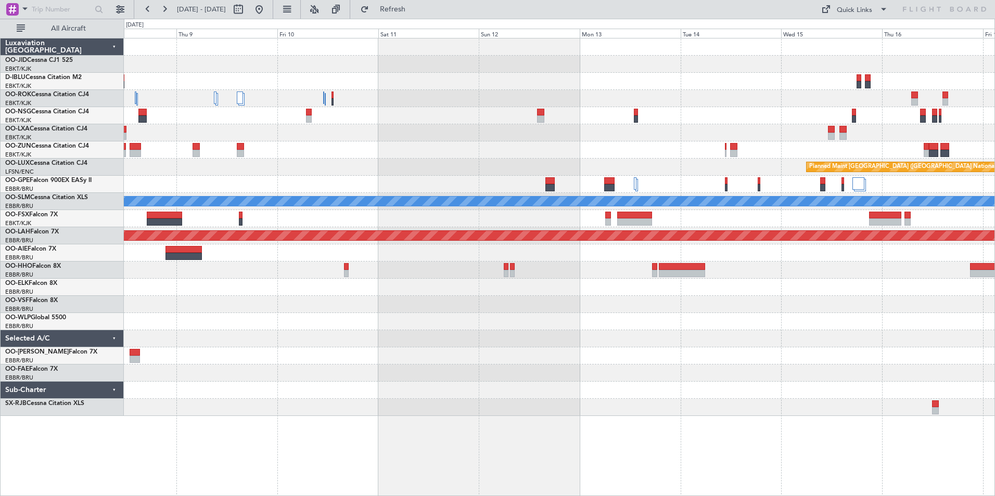
click at [598, 162] on div "Planned Maint Brussels (Brussels National) A/C Unavailable Monchengladbach Plan…" at bounding box center [559, 228] width 871 height 378
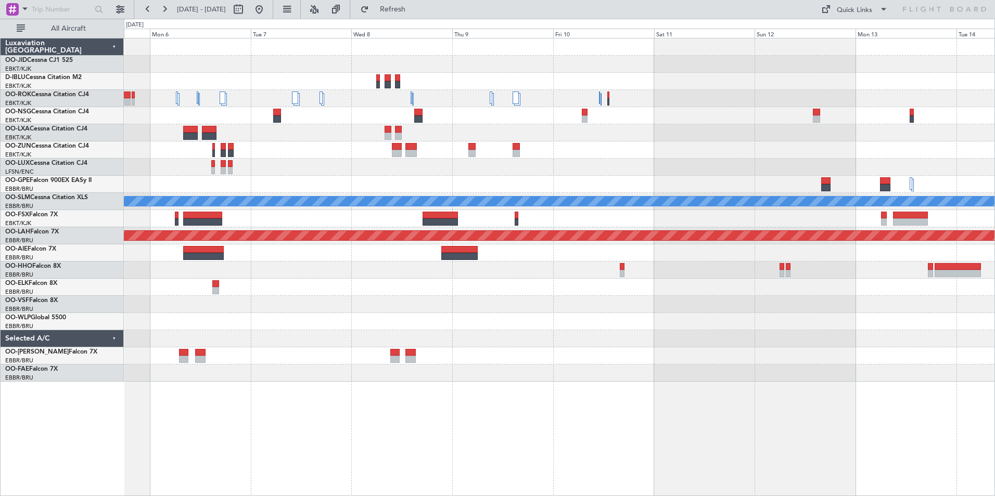
click at [590, 197] on div "Planned Maint Brussels (Brussels National) A/C Unavailable Monchengladbach Plan…" at bounding box center [559, 210] width 871 height 343
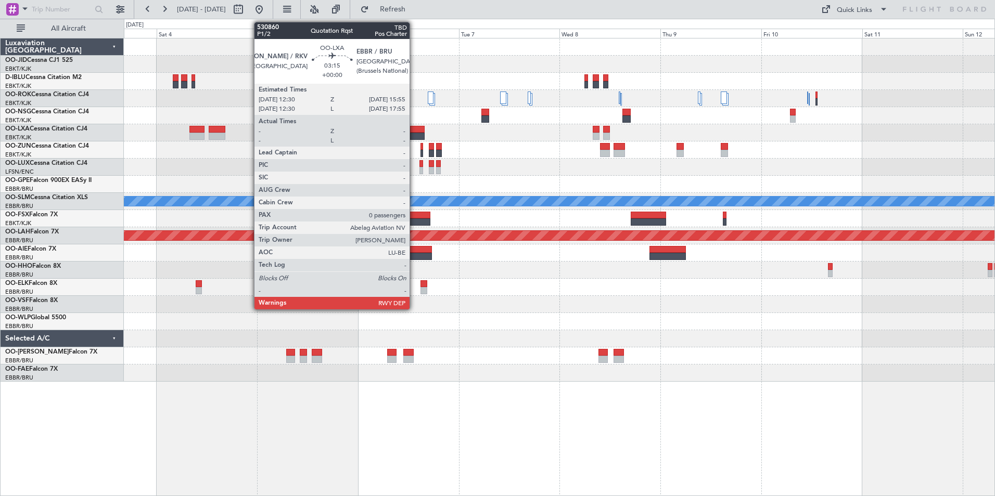
click at [414, 133] on div at bounding box center [417, 136] width 15 height 7
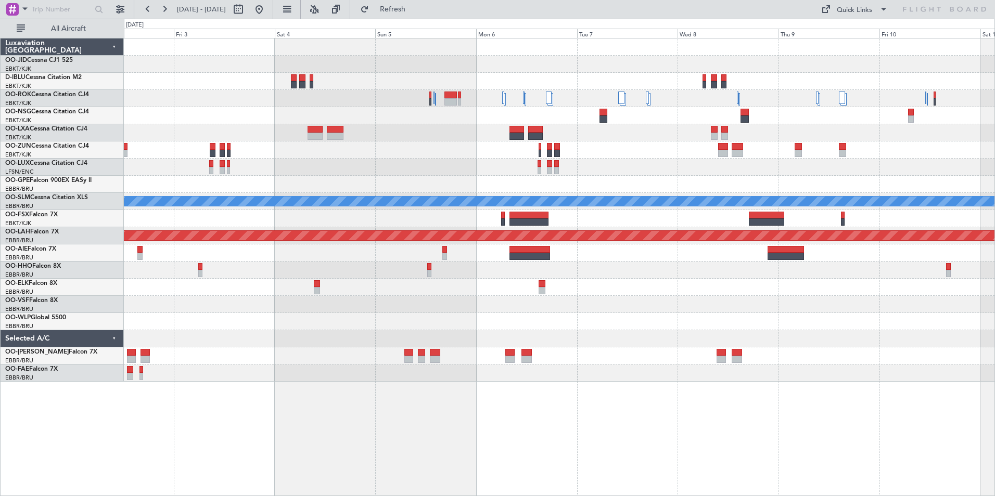
click at [397, 146] on div "Planned Maint Kortrijk-Wevelgem Owner Kortrijk-Wevelgem Planned Maint Paris (Le…" at bounding box center [559, 210] width 871 height 343
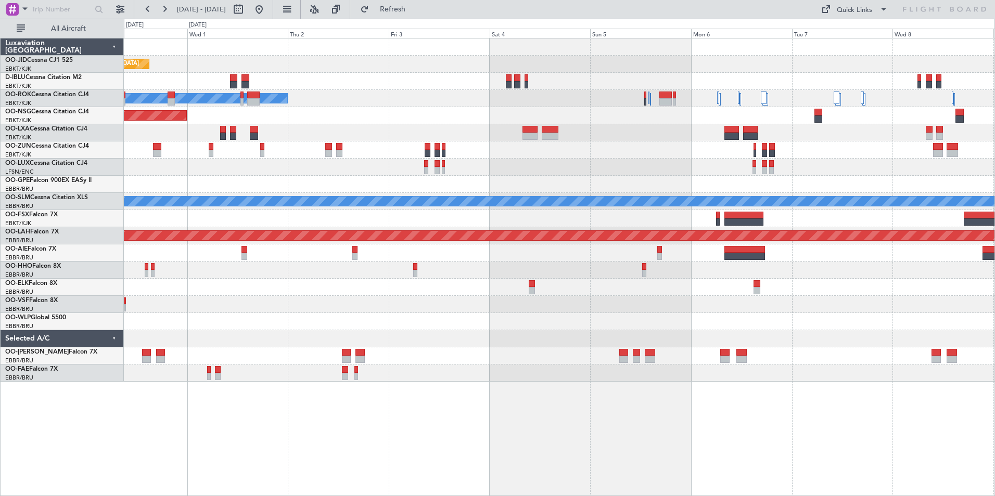
click at [540, 110] on div "Planned Maint Kortrijk-Wevelgem Owner Kortrijk-Wevelgem Planned Maint Paris (Le…" at bounding box center [559, 210] width 871 height 343
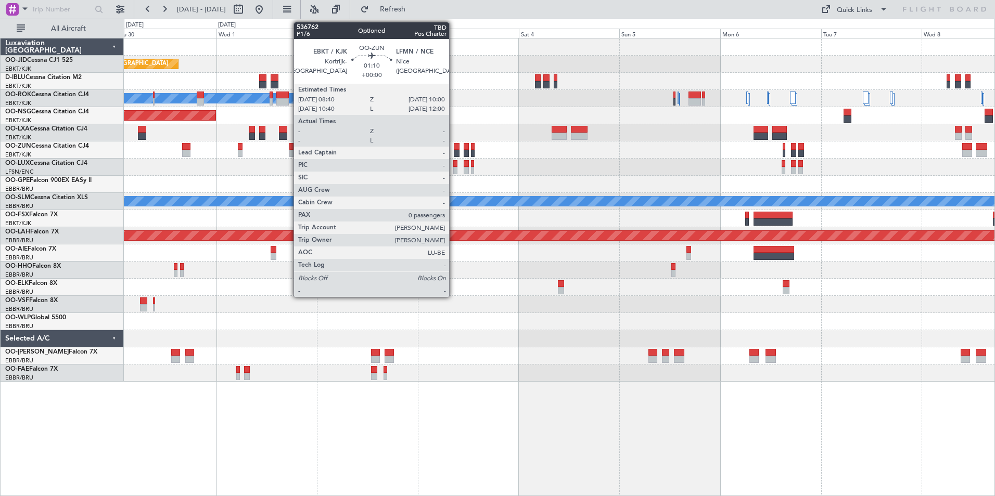
click at [669, 158] on div at bounding box center [559, 150] width 871 height 17
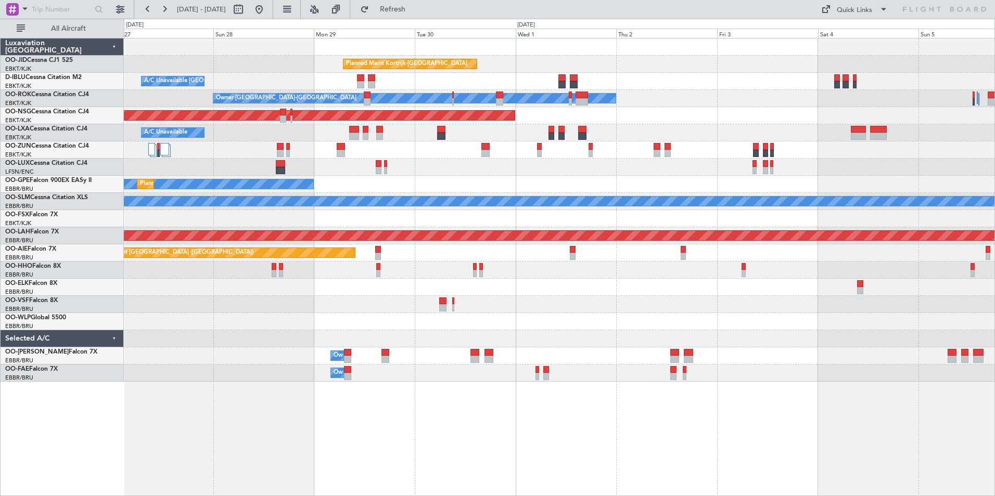
click at [496, 174] on div at bounding box center [559, 167] width 871 height 17
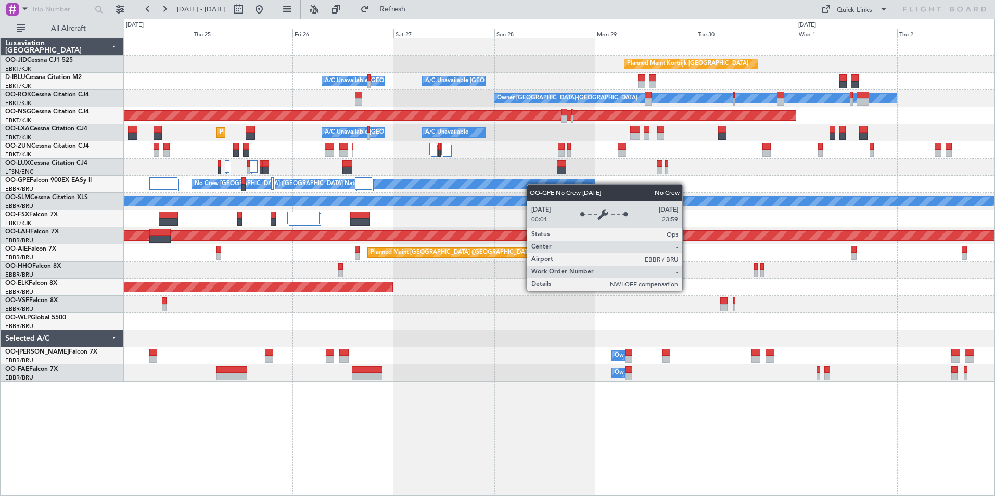
click at [533, 186] on div "Planned Maint Kortrijk-Wevelgem A/C Unavailable Brussels (Brussels National) A/…" at bounding box center [559, 210] width 871 height 343
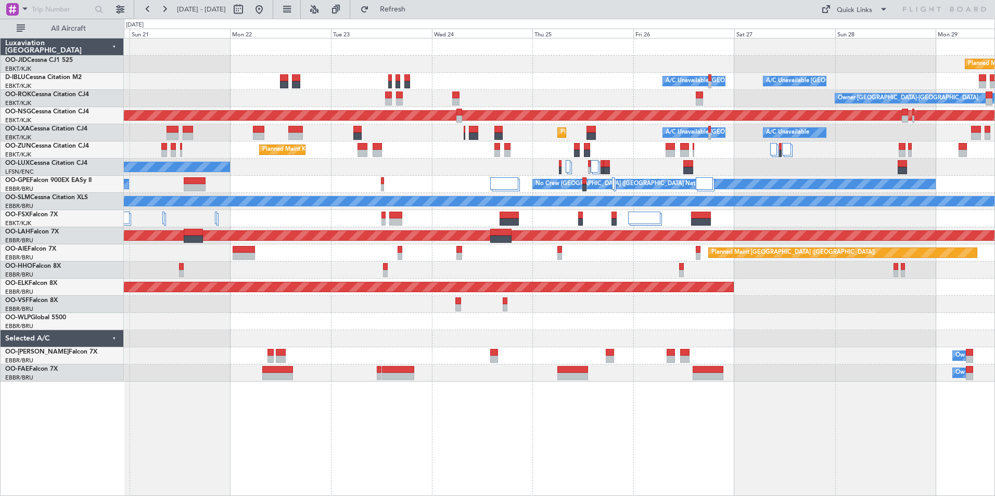
click at [569, 169] on div "No Crew Nancy (Essey)" at bounding box center [559, 167] width 871 height 17
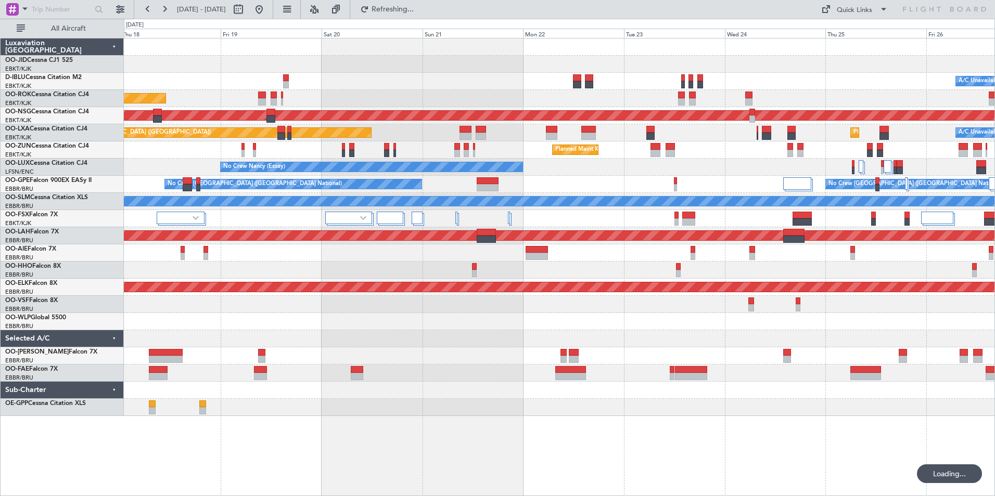
click at [634, 173] on div "A/C Unavailable Brussels (Brussels National) A/C Unavailable Kortrijk-Wevelgem …" at bounding box center [559, 228] width 871 height 378
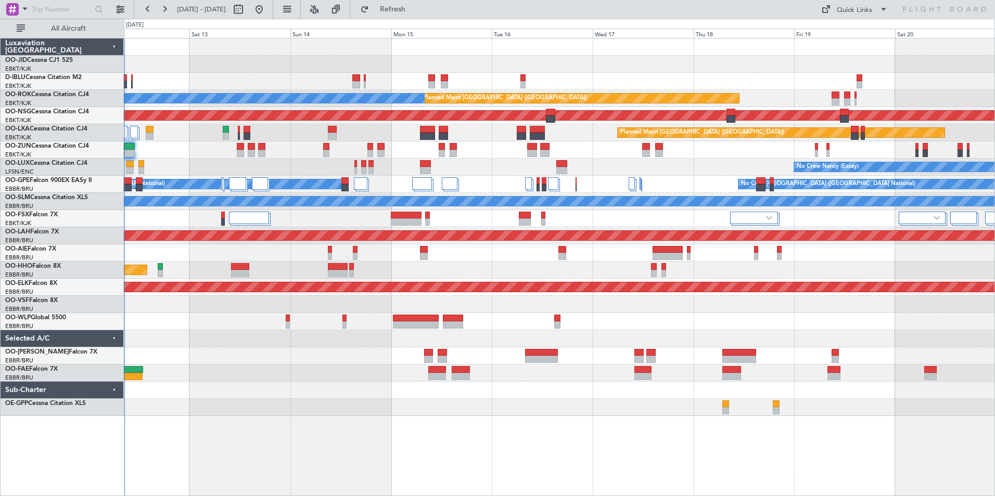
click at [512, 174] on div "No Crew Brussels (Brussels National) Planned Maint Paris (Le Bourget) A/C Unava…" at bounding box center [559, 228] width 871 height 378
click at [532, 171] on div "No Crew Nancy (Essey)" at bounding box center [559, 167] width 871 height 17
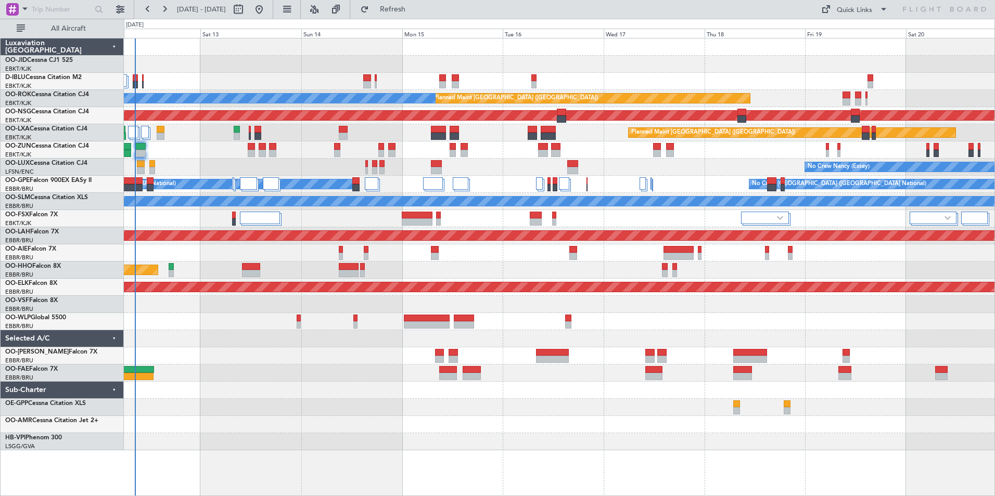
click at [487, 166] on div "No Crew Nancy (Essey)" at bounding box center [559, 167] width 871 height 17
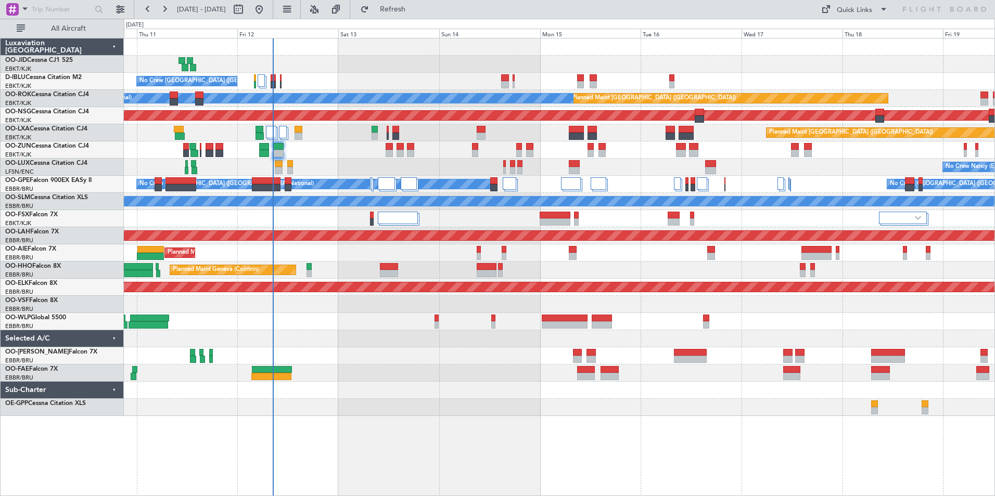
click at [410, 242] on div "No Crew Brussels (Brussels National) Planned Maint Paris (Le Bourget) A/C Unava…" at bounding box center [559, 228] width 871 height 378
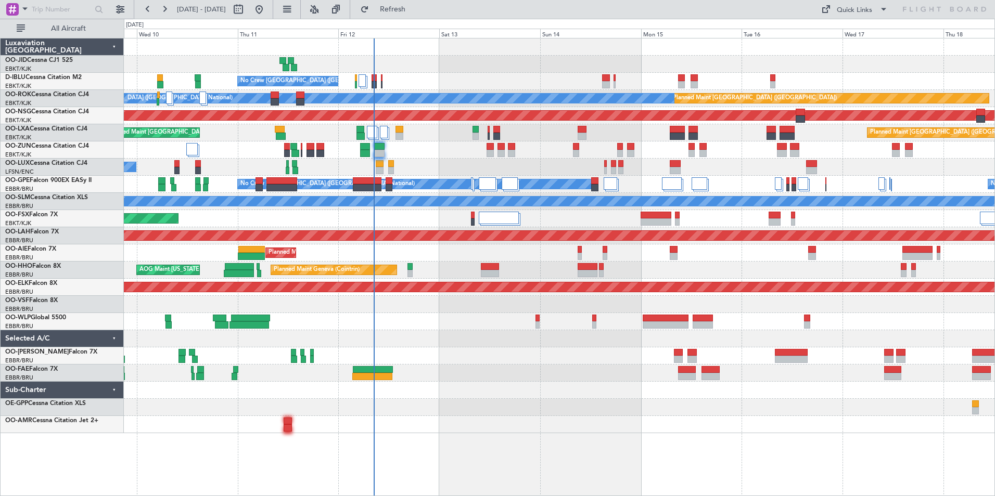
click at [334, 378] on div "No Crew Brussels (Brussels National) Planned Maint Paris (Le Bourget) A/C Unava…" at bounding box center [559, 236] width 871 height 395
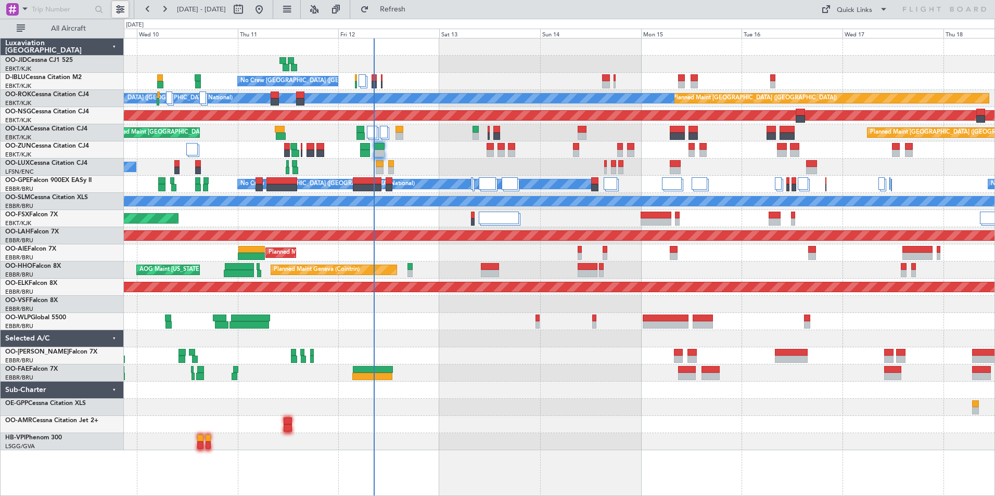
click at [120, 8] on button at bounding box center [120, 9] width 17 height 17
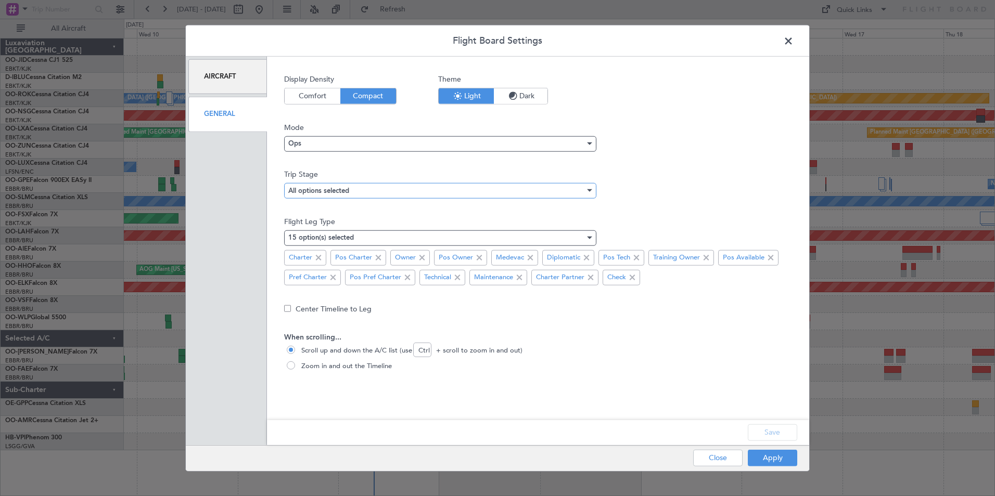
click at [318, 188] on mat-select-trigger "All options selected" at bounding box center [318, 191] width 61 height 7
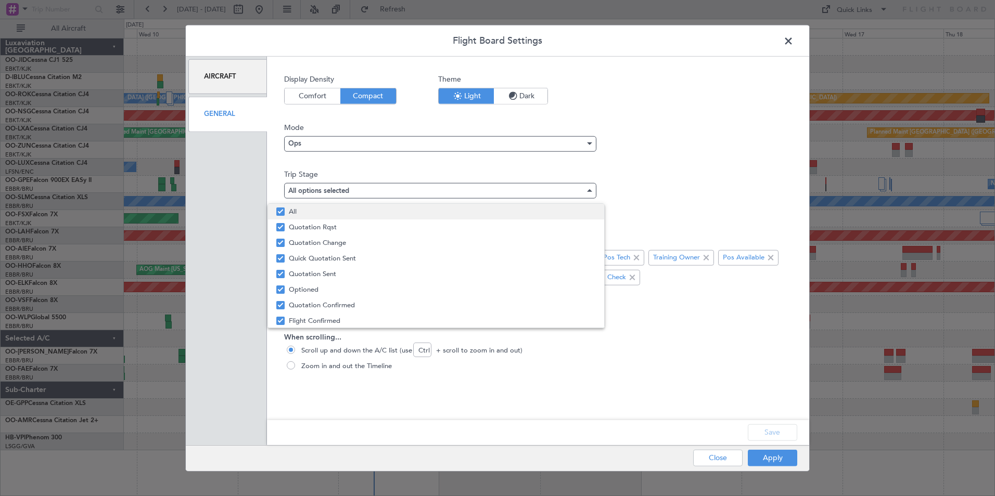
click at [307, 216] on span "All" at bounding box center [442, 212] width 307 height 16
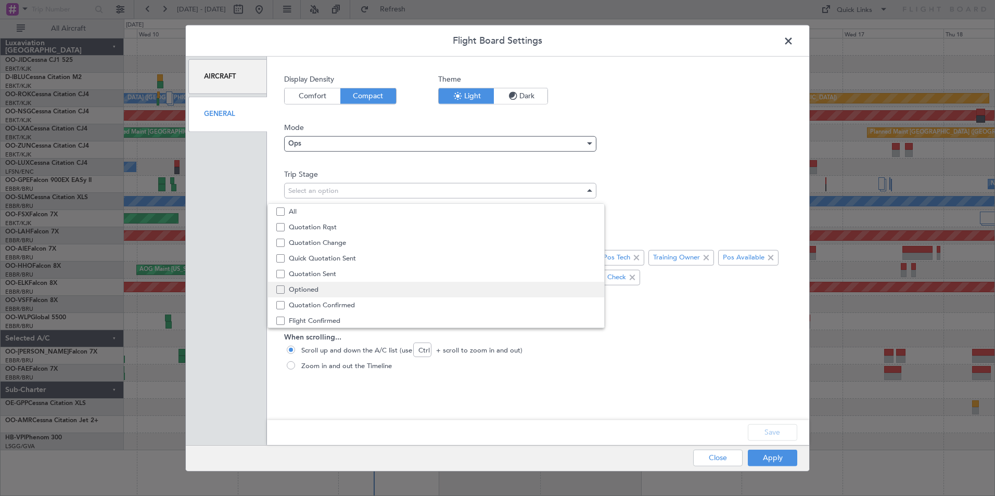
click at [328, 287] on span "Optioned" at bounding box center [442, 290] width 307 height 16
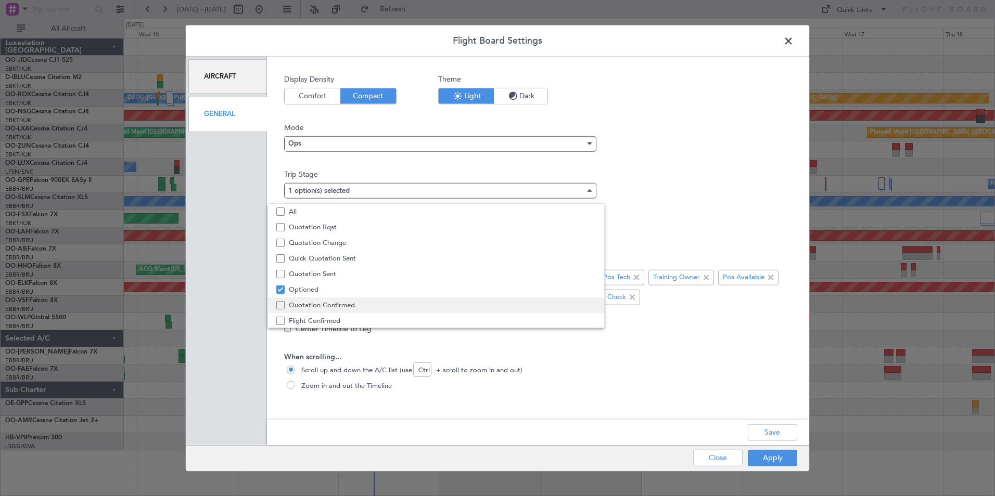
click at [325, 303] on span "Quotation Confirmed" at bounding box center [442, 306] width 307 height 16
click at [326, 314] on span "Flight Confirmed" at bounding box center [442, 312] width 307 height 16
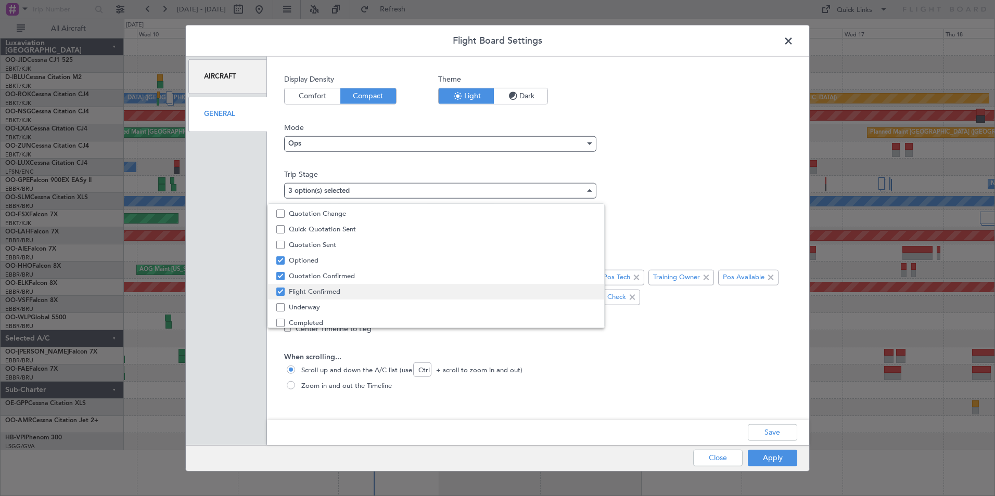
click at [326, 314] on span "Underway" at bounding box center [442, 308] width 307 height 16
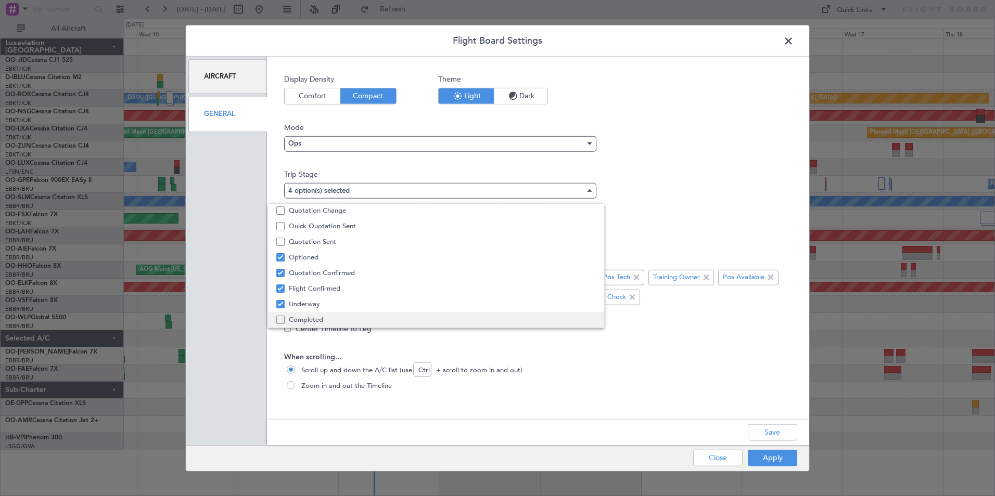
click at [326, 316] on span "Completed" at bounding box center [442, 320] width 307 height 16
click at [615, 395] on div at bounding box center [497, 248] width 995 height 496
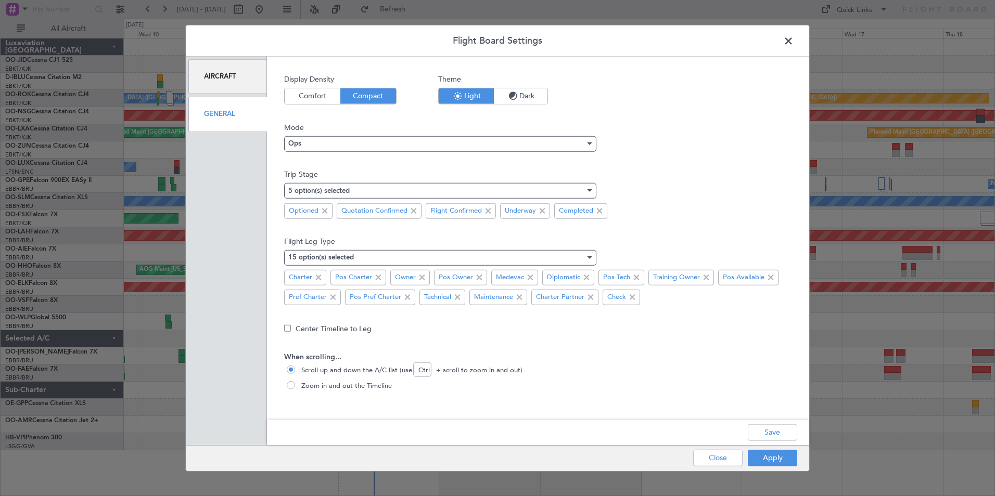
click at [800, 434] on div "Save" at bounding box center [538, 432] width 542 height 25
click at [794, 432] on button "Save" at bounding box center [772, 432] width 49 height 17
click at [775, 462] on button "Apply" at bounding box center [772, 458] width 49 height 17
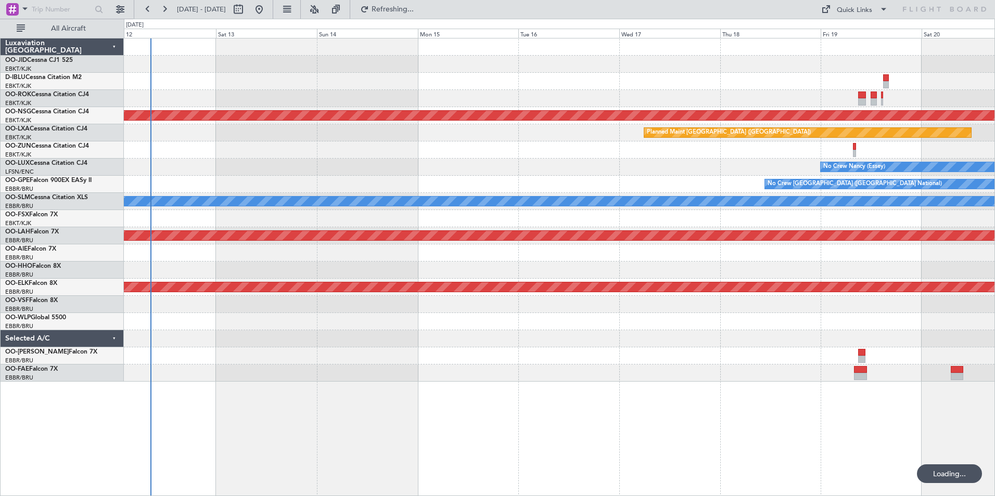
click at [494, 298] on div "Planned Maint Paris (Le Bourget) Planned Maint Paris (Le Bourget) Planned Maint…" at bounding box center [559, 210] width 871 height 343
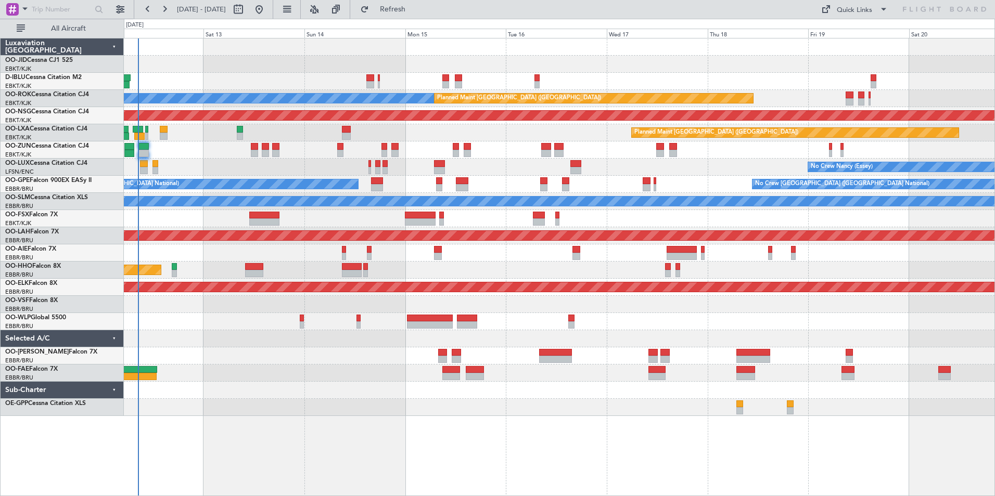
click at [567, 141] on div "Planned Maint Paris (Le Bourget) Planned Maint Brussels (Brussels National)" at bounding box center [559, 132] width 871 height 17
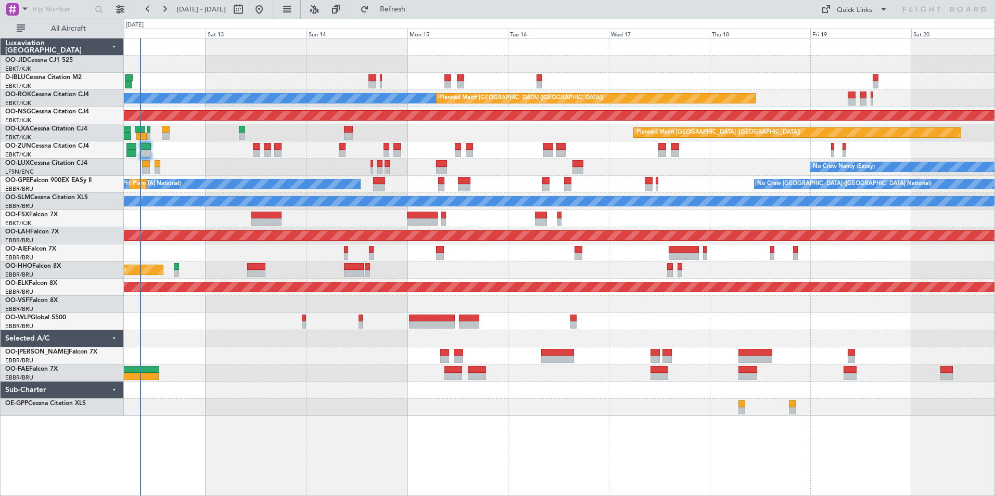
click at [565, 254] on div "No Crew [GEOGRAPHIC_DATA] ([GEOGRAPHIC_DATA] National) A/C Unavailable [GEOGRAP…" at bounding box center [559, 228] width 871 height 378
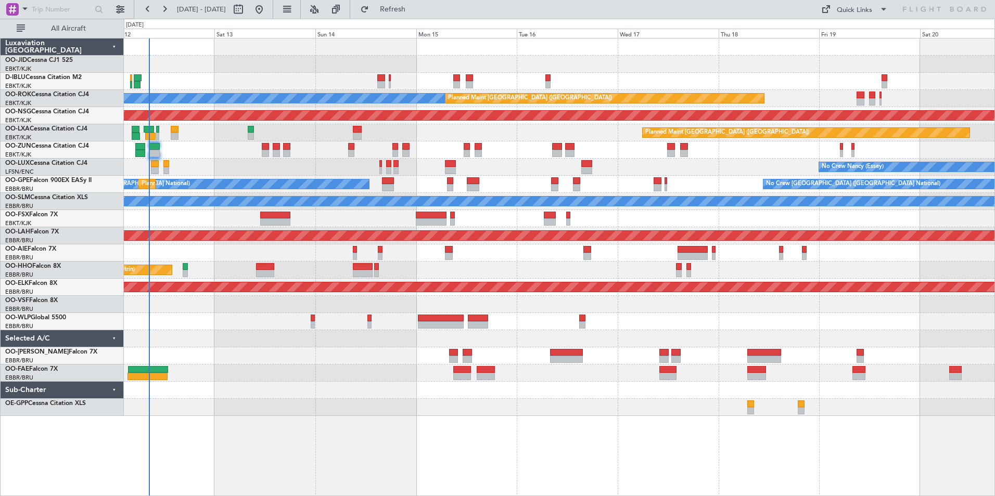
click at [213, 355] on div "No Crew Brussels (Brussels National) A/C Unavailable Brussels (Brussels Nationa…" at bounding box center [559, 228] width 871 height 378
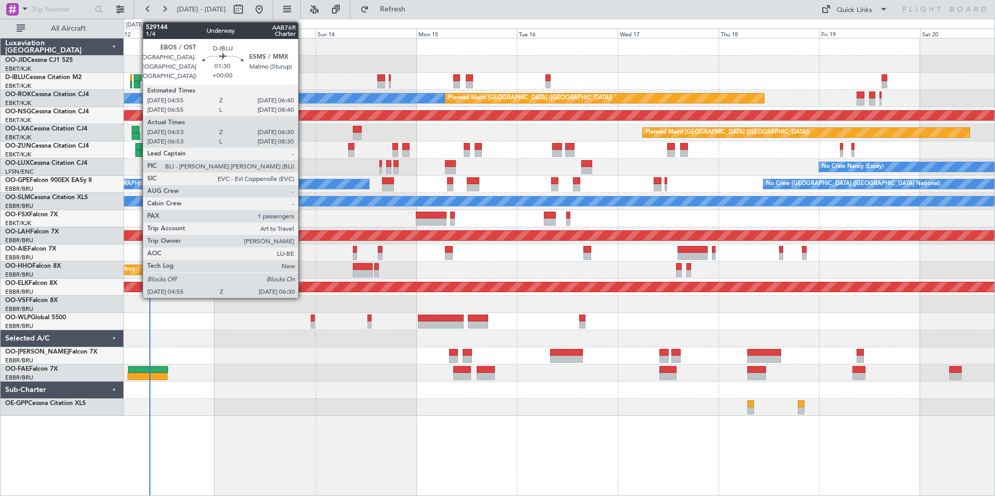
click at [137, 79] on div at bounding box center [138, 77] width 8 height 7
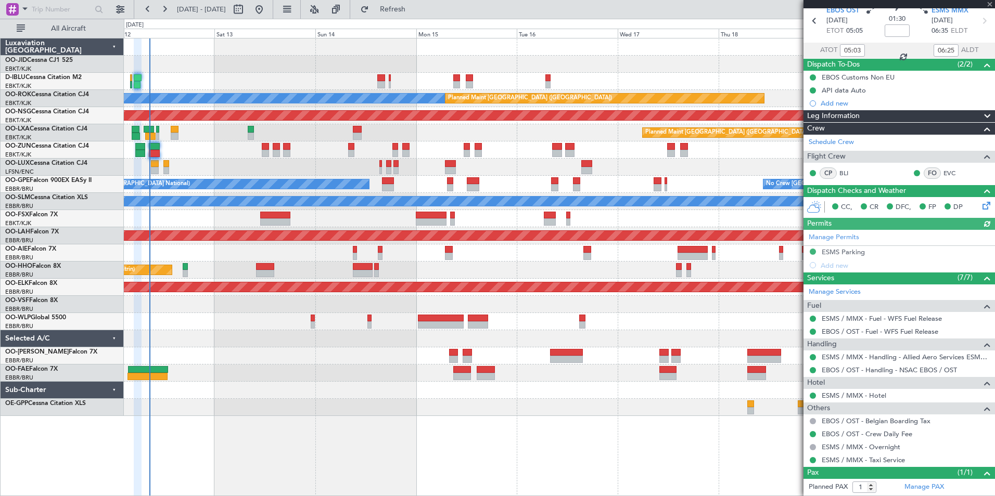
scroll to position [66, 0]
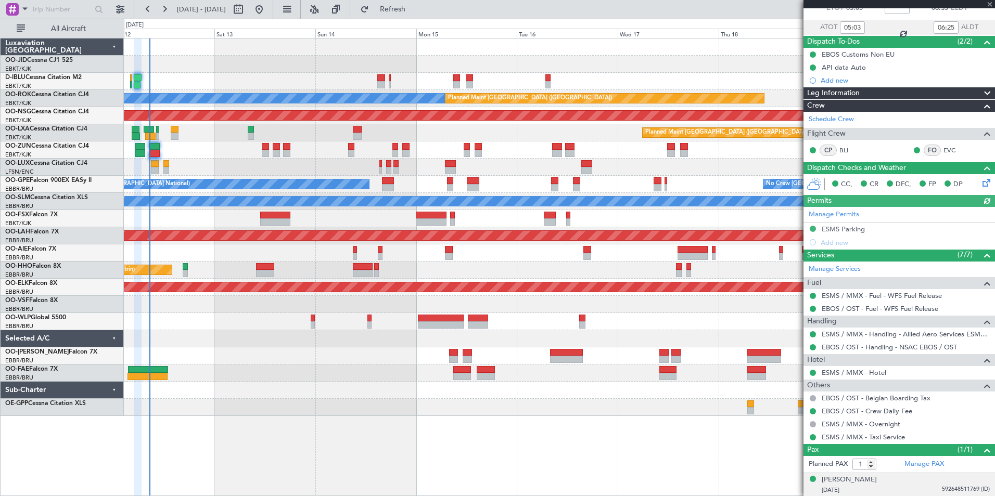
click at [918, 489] on div "16/02/1976 592648511769 (ID)" at bounding box center [906, 491] width 168 height 10
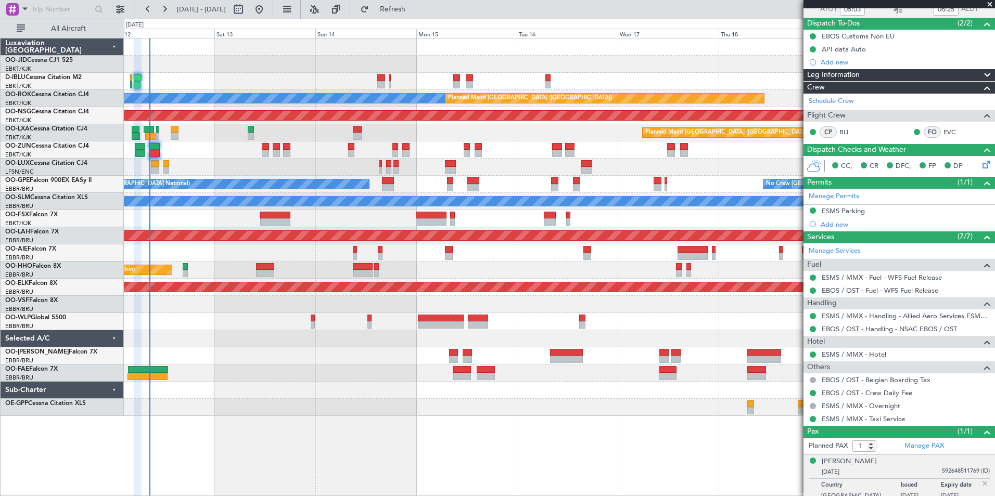
scroll to position [92, 0]
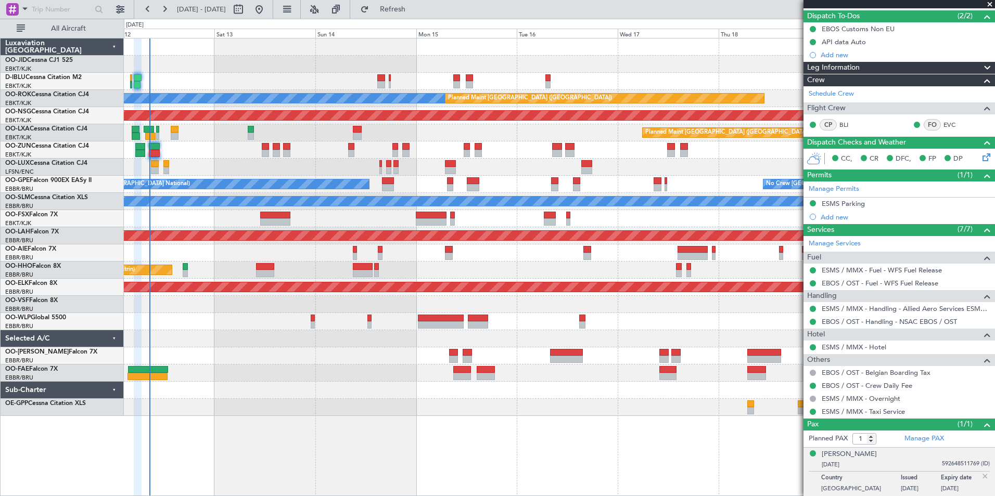
click at [509, 159] on div "No Crew Nancy (Essey) No Crew Nancy (Essey)" at bounding box center [559, 167] width 871 height 17
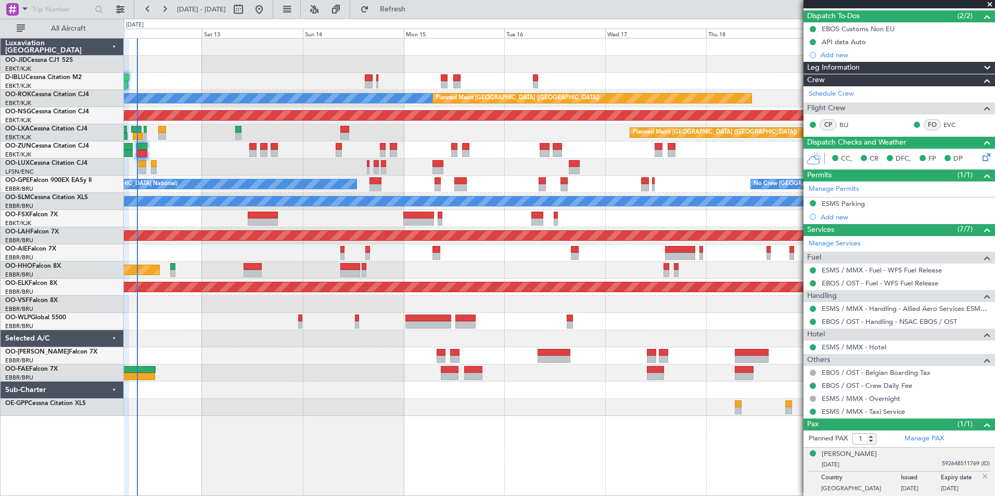
click at [506, 186] on div "Planned Maint Brussels (Brussels National) No Crew Brussels (Brussels National)…" at bounding box center [559, 184] width 871 height 17
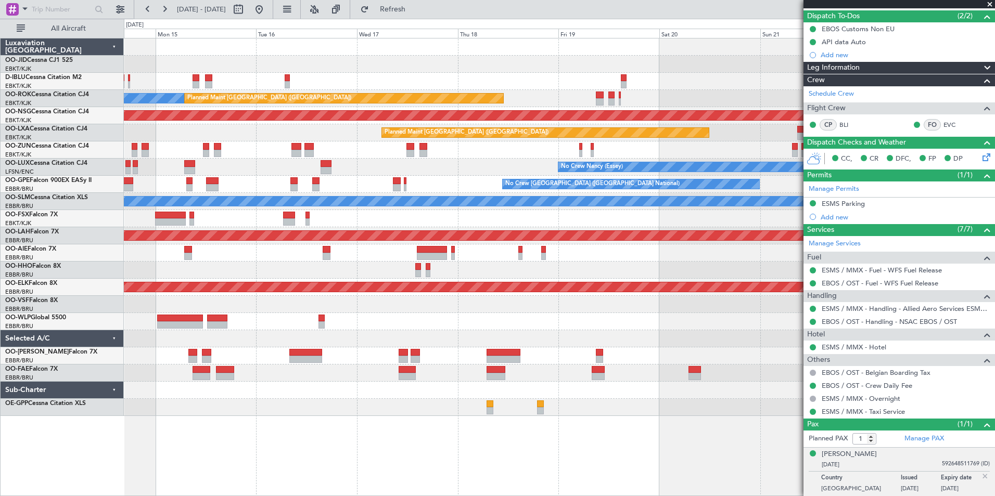
click at [398, 173] on div "No Crew Nancy (Essey)" at bounding box center [559, 167] width 871 height 17
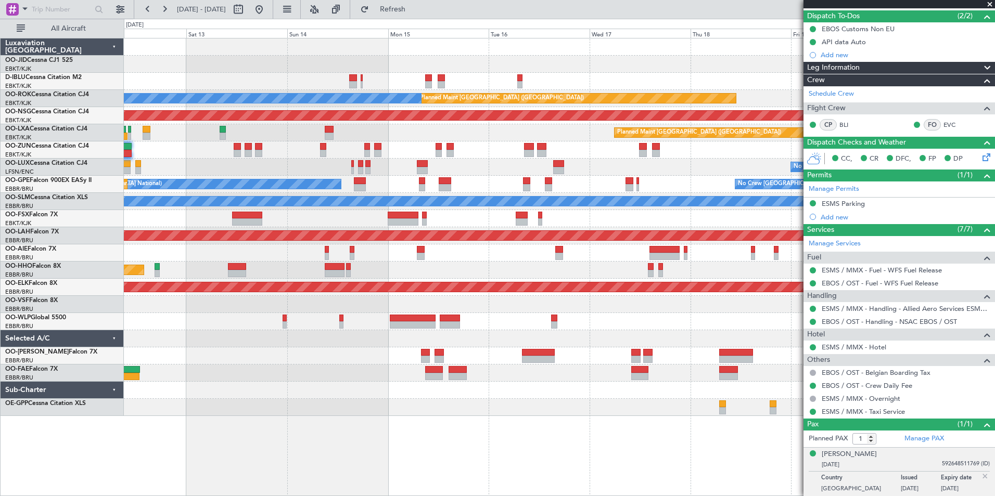
click at [725, 162] on div "No Crew Brussels (Brussels National) Planned Maint Paris (Le Bourget) A/C Unava…" at bounding box center [559, 228] width 871 height 378
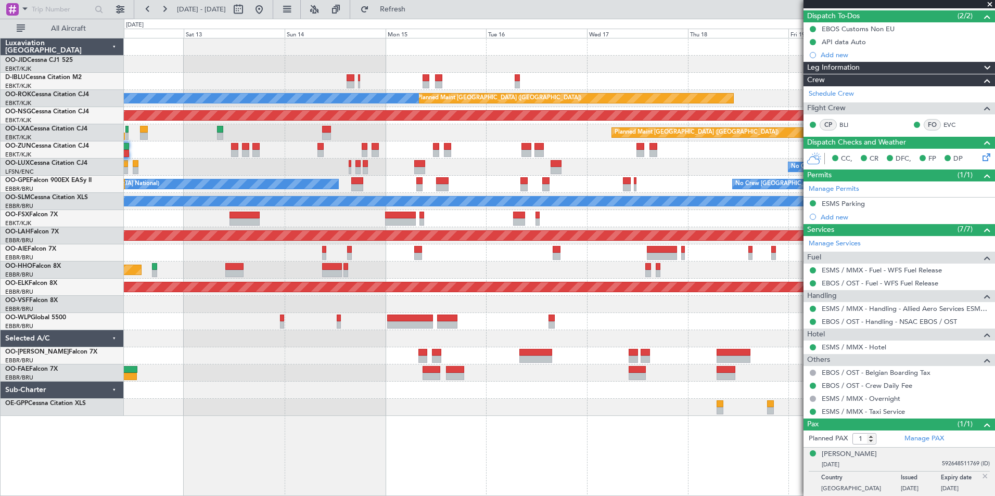
click at [496, 154] on div "Planned Maint Kortrijk-[GEOGRAPHIC_DATA]" at bounding box center [559, 150] width 871 height 17
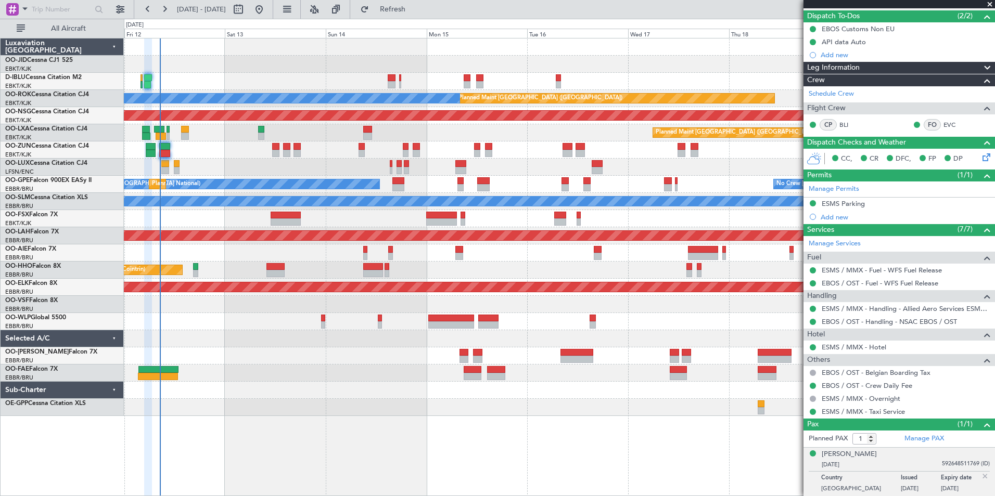
click at [509, 172] on div "No Crew Brussels (Brussels National) Planned Maint Paris (Le Bourget) A/C Unava…" at bounding box center [559, 228] width 871 height 378
click at [400, 166] on div "No Crew Brussels (Brussels National) Planned Maint Paris (Le Bourget) A/C Unava…" at bounding box center [559, 228] width 871 height 378
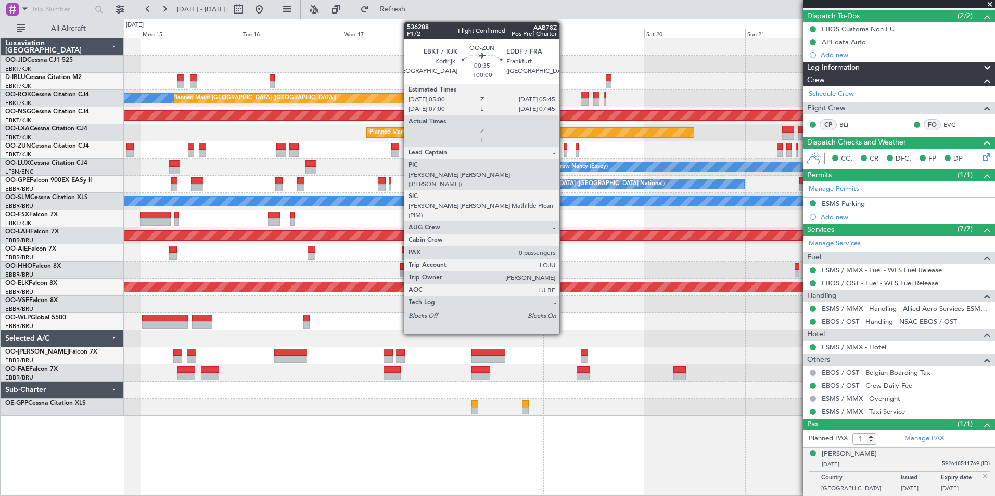
click at [301, 159] on div "Planned Maint Paris (Le Bourget) A/C Unavailable Brussels (Brussels National) P…" at bounding box center [559, 228] width 871 height 378
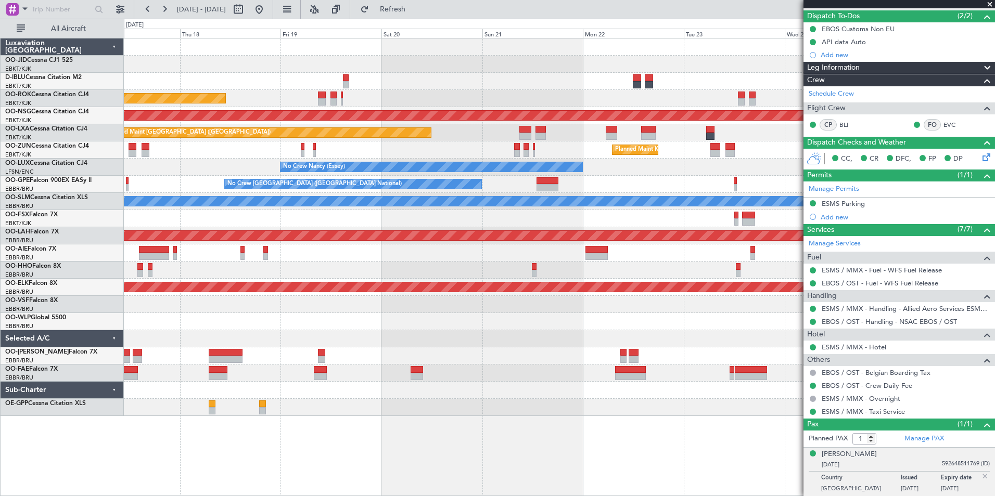
click at [265, 150] on div "Planned Maint Kortrijk-[GEOGRAPHIC_DATA]" at bounding box center [559, 150] width 871 height 17
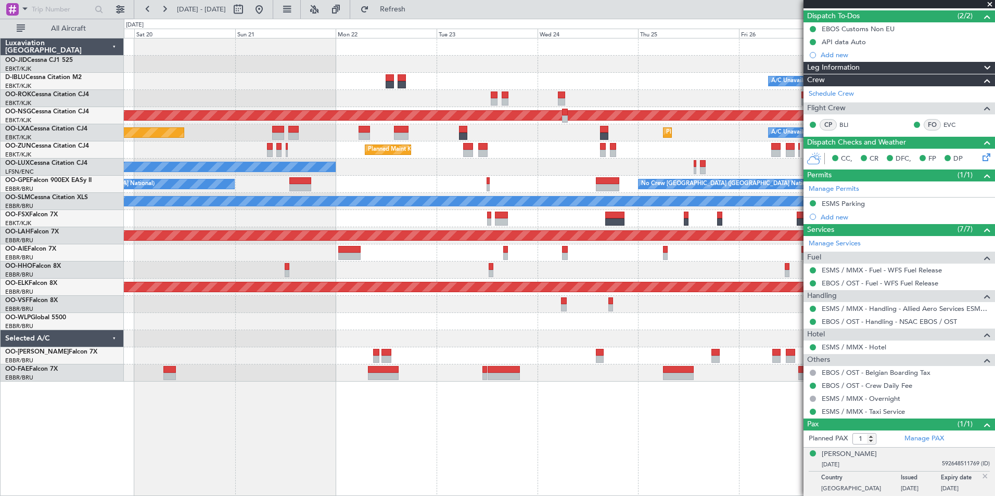
click at [396, 168] on div "No Crew Nancy (Essey)" at bounding box center [559, 167] width 871 height 17
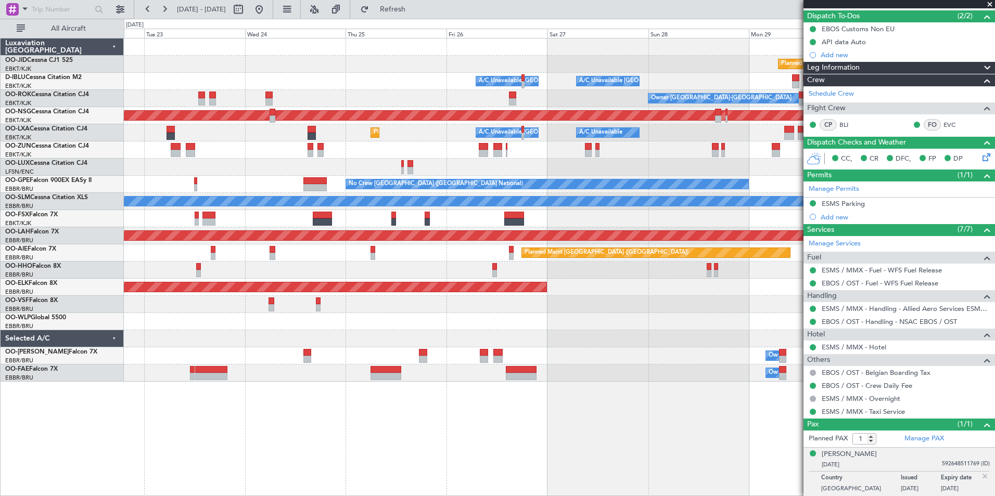
click at [436, 126] on div "Planned Maint Kortrijk-Wevelgem A/C Unavailable Brussels (Brussels National) A/…" at bounding box center [559, 210] width 871 height 343
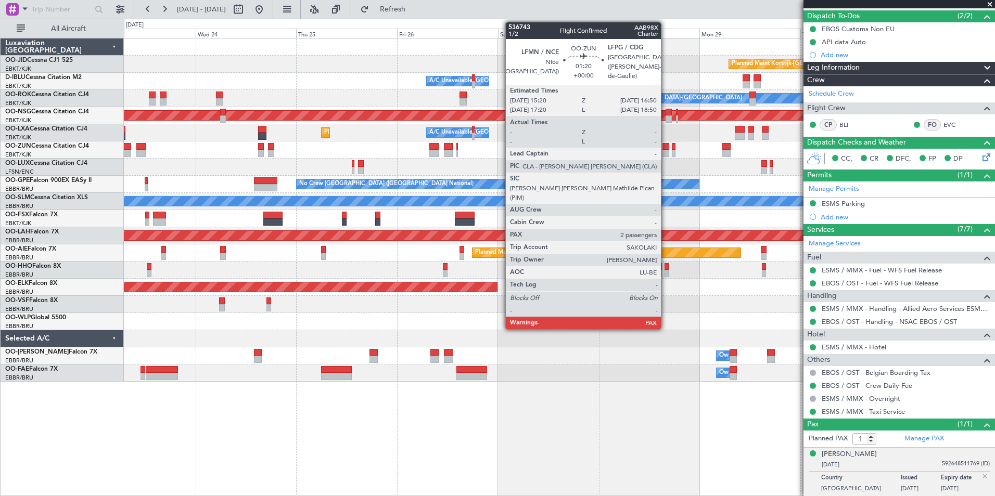
click at [666, 151] on div at bounding box center [665, 153] width 7 height 7
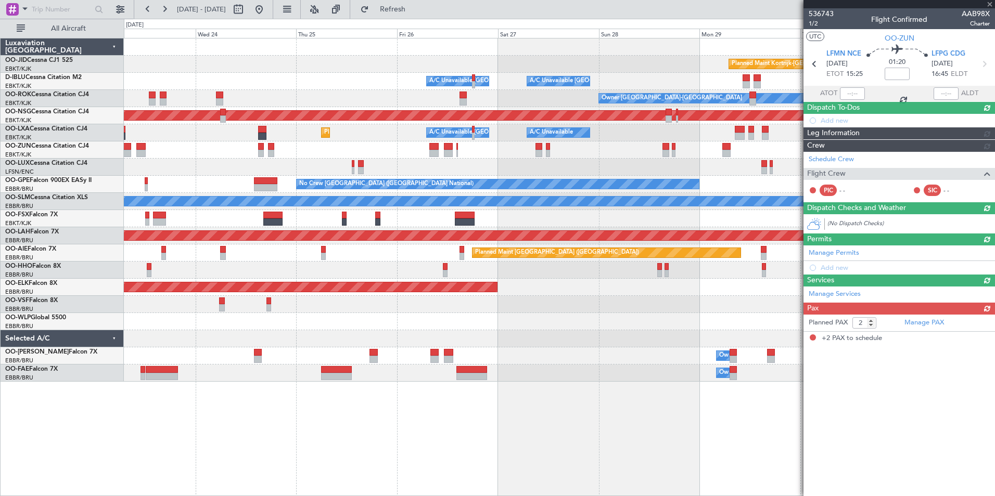
scroll to position [0, 0]
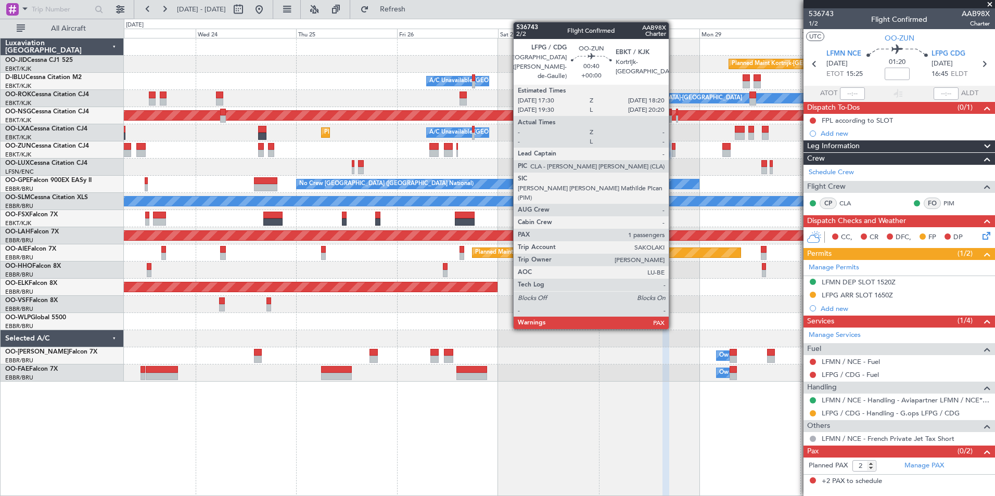
click at [673, 148] on div at bounding box center [674, 146] width 4 height 7
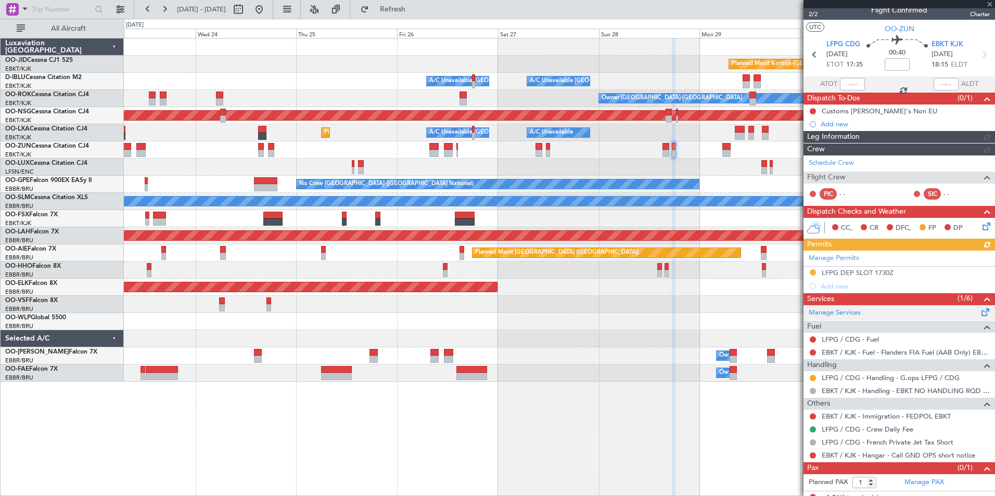
scroll to position [18, 0]
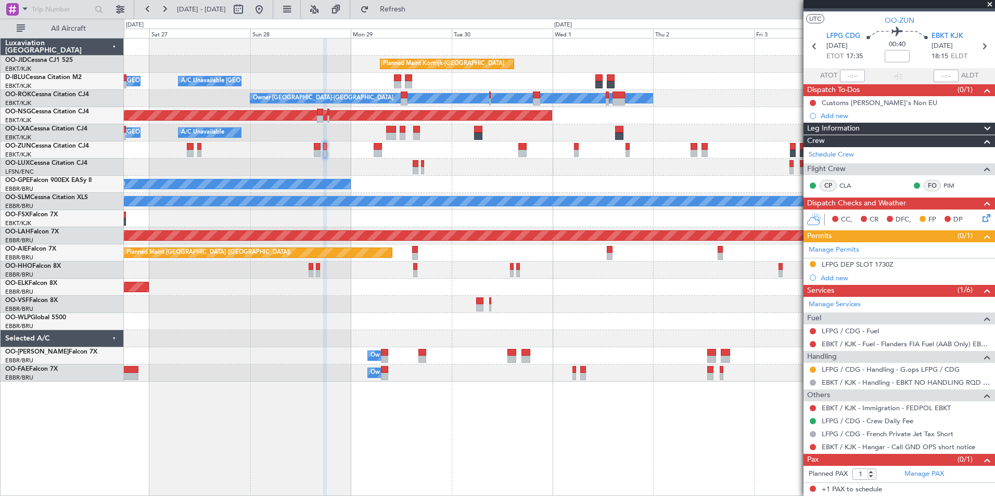
click at [380, 196] on div "Planned Maint Kortrijk-Wevelgem A/C Unavailable Brussels (Brussels National) A/…" at bounding box center [559, 210] width 871 height 343
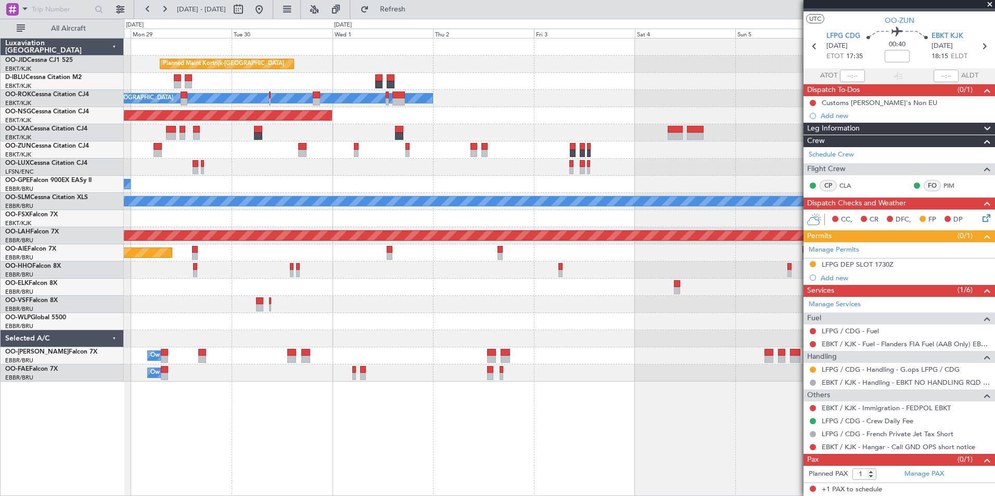
click at [478, 176] on div "Planned Maint Kortrijk-Wevelgem A/C Unavailable Kortrijk-Wevelgem A/C Unavailab…" at bounding box center [559, 210] width 871 height 343
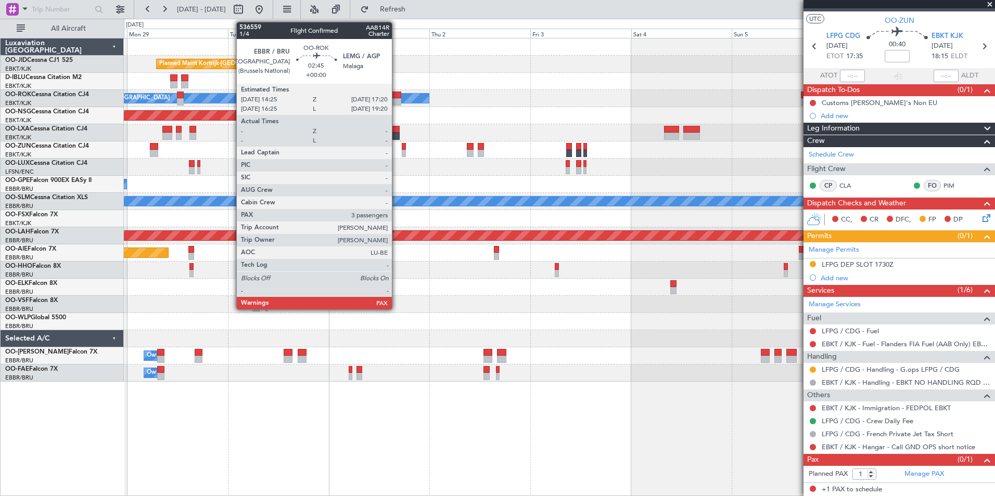
click at [397, 96] on div at bounding box center [395, 95] width 12 height 7
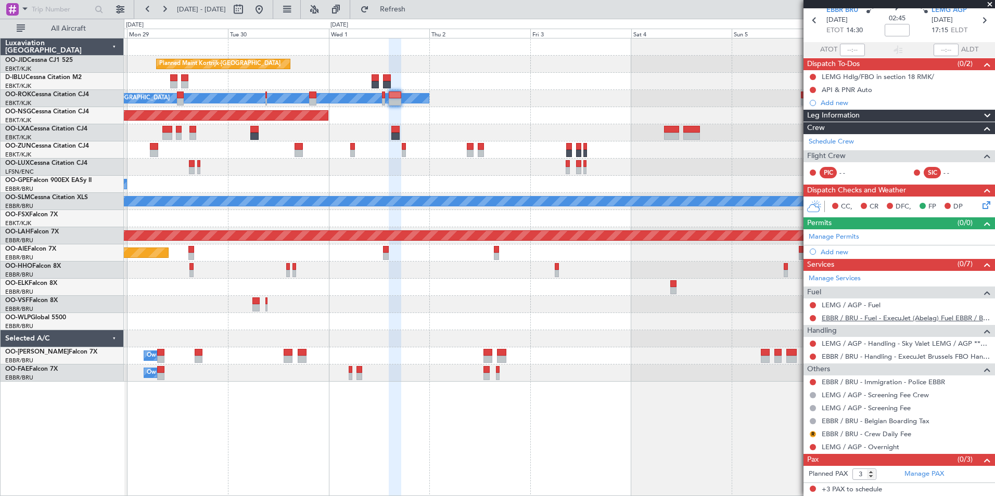
scroll to position [0, 0]
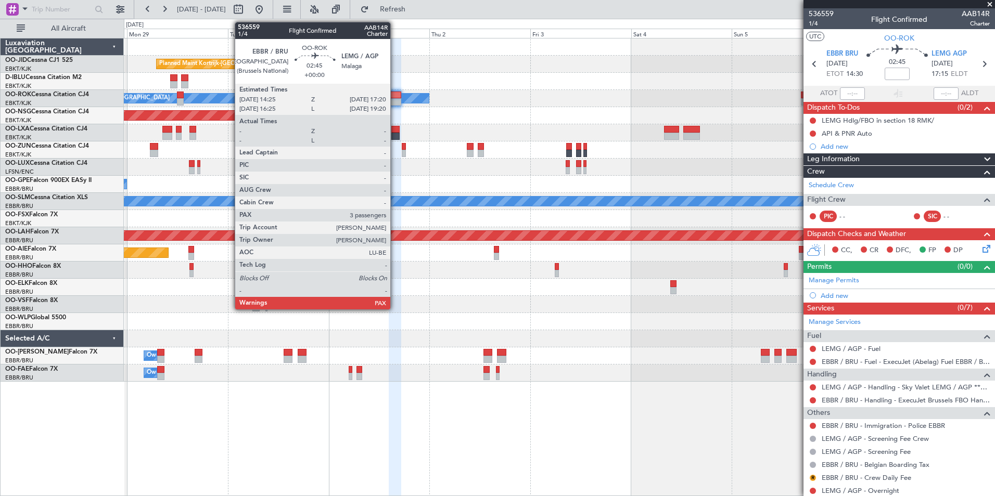
click at [395, 97] on div at bounding box center [395, 95] width 12 height 7
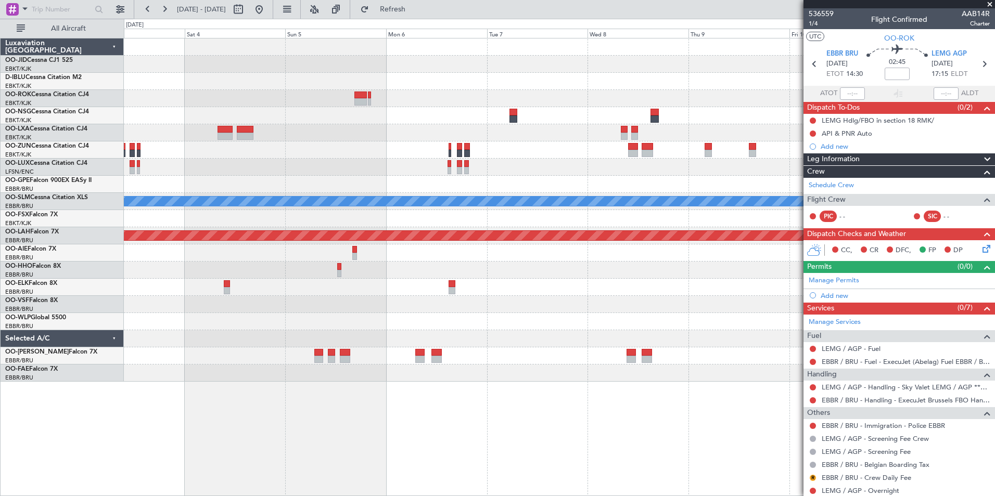
click at [394, 138] on div "Owner Kortrijk-Wevelgem A/C Unavailable Monchengladbach Planned Maint Alton-st …" at bounding box center [559, 210] width 871 height 343
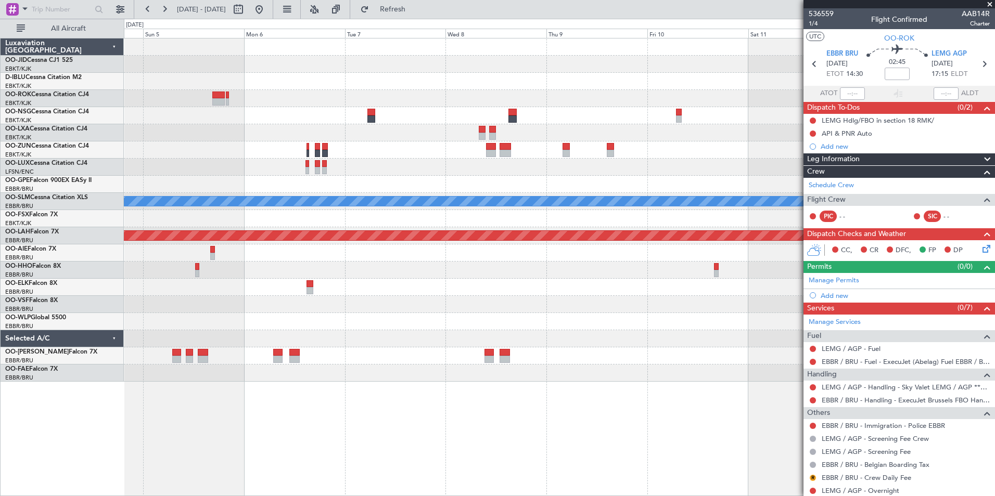
click at [812, 149] on fb-app "04 Oct 2025 - 13 Oct 2025 Refresh Quick Links All Aircraft Planned Maint Brusse…" at bounding box center [497, 252] width 995 height 489
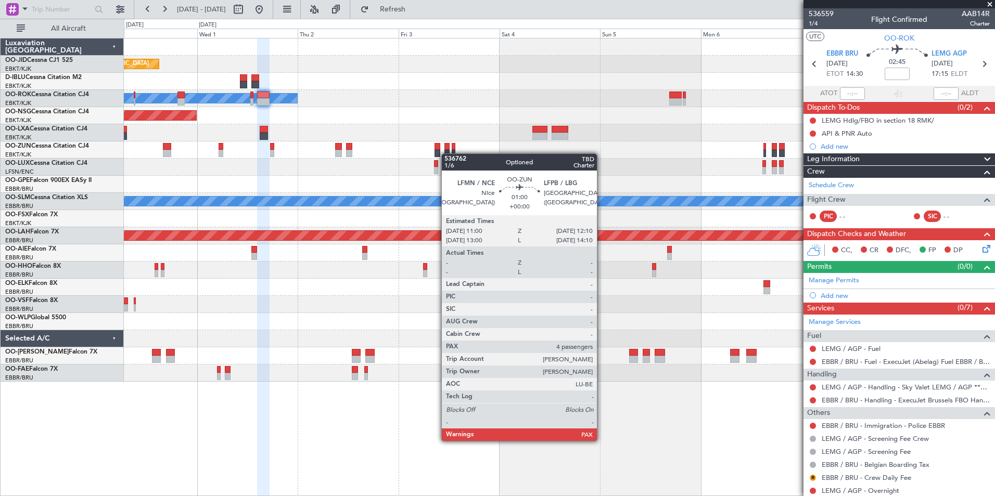
click at [447, 154] on div at bounding box center [559, 150] width 871 height 17
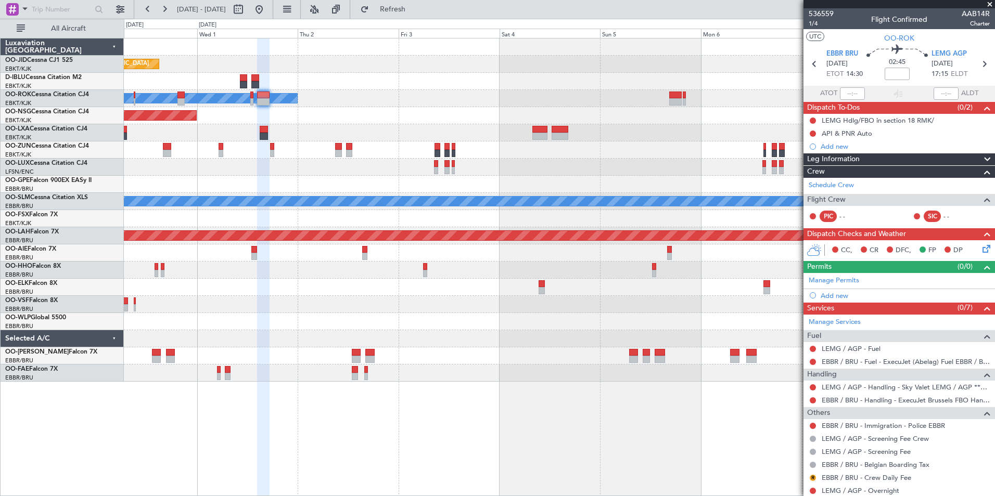
click at [518, 134] on div "Planned Maint Kortrijk-Wevelgem Owner Kortrijk-Wevelgem Planned Maint Paris (Le…" at bounding box center [559, 210] width 871 height 343
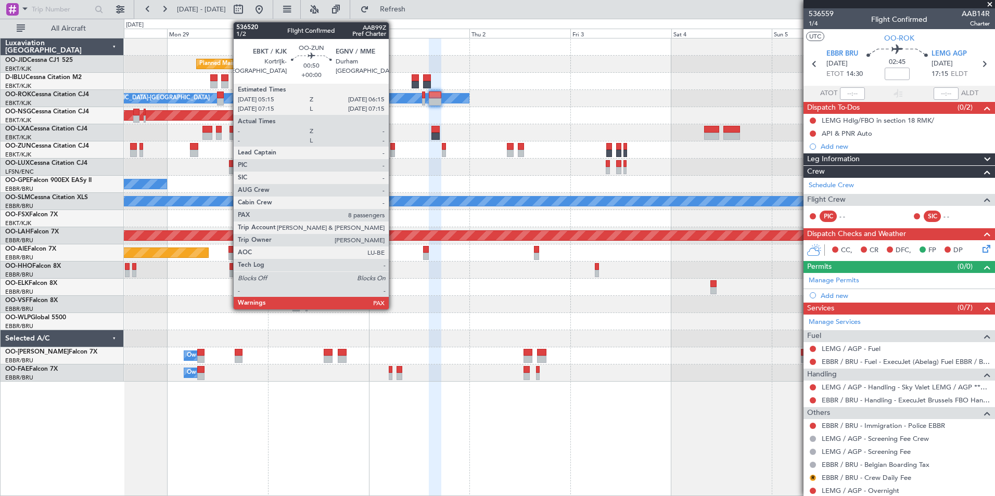
click at [393, 149] on div at bounding box center [392, 146] width 5 height 7
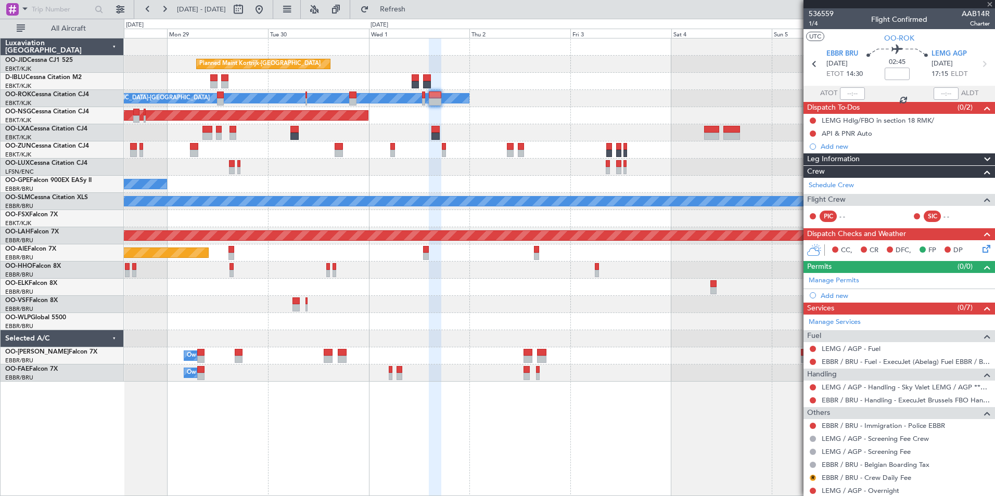
type input "8"
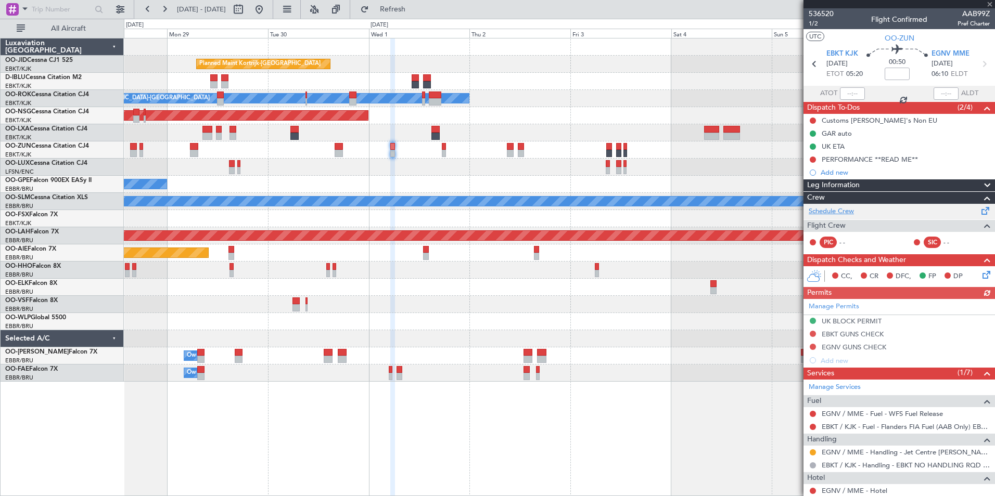
click at [825, 212] on link "Schedule Crew" at bounding box center [831, 212] width 45 height 10
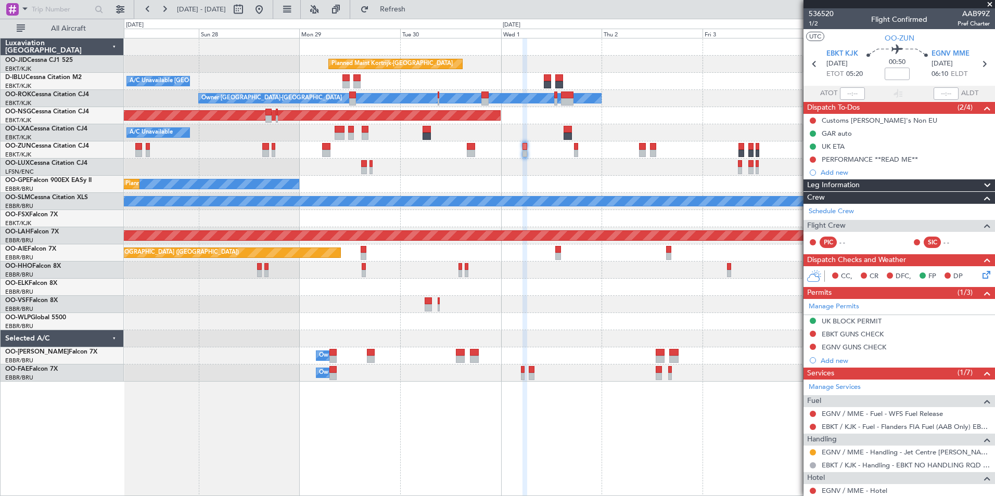
click at [612, 395] on div "Planned Maint Kortrijk-Wevelgem A/C Unavailable Kortrijk-Wevelgem A/C Unavailab…" at bounding box center [559, 267] width 871 height 458
click at [345, 181] on div "Planned Maint Brussels (Brussels National) No Crew Brussels (Brussels National)" at bounding box center [559, 184] width 871 height 17
click at [666, 246] on div "Planned Maint Kortrijk-Wevelgem A/C Unavailable Kortrijk-Wevelgem A/C Unavailab…" at bounding box center [559, 210] width 871 height 343
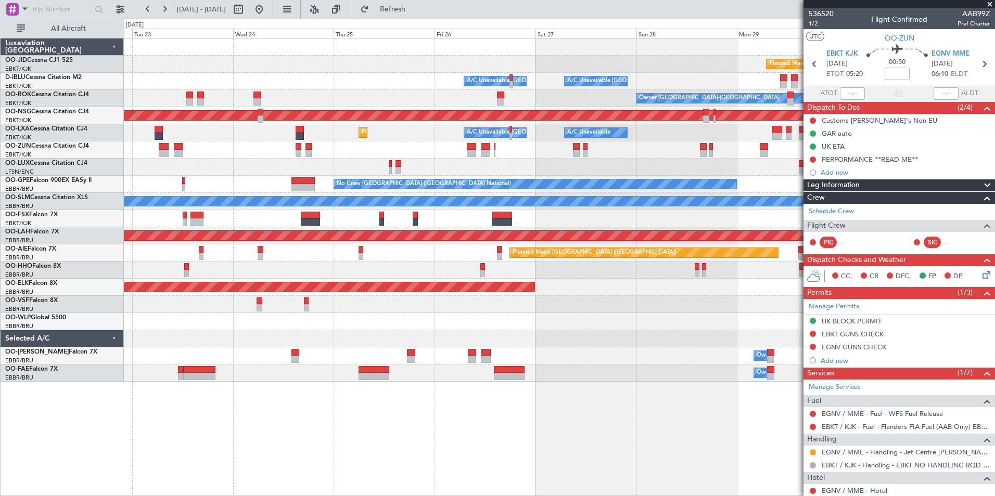
click at [820, 238] on fb-app "27 Sep 2025 - 05 Oct 2025 Refresh Quick Links All Aircraft Planned Maint Kortri…" at bounding box center [497, 252] width 995 height 489
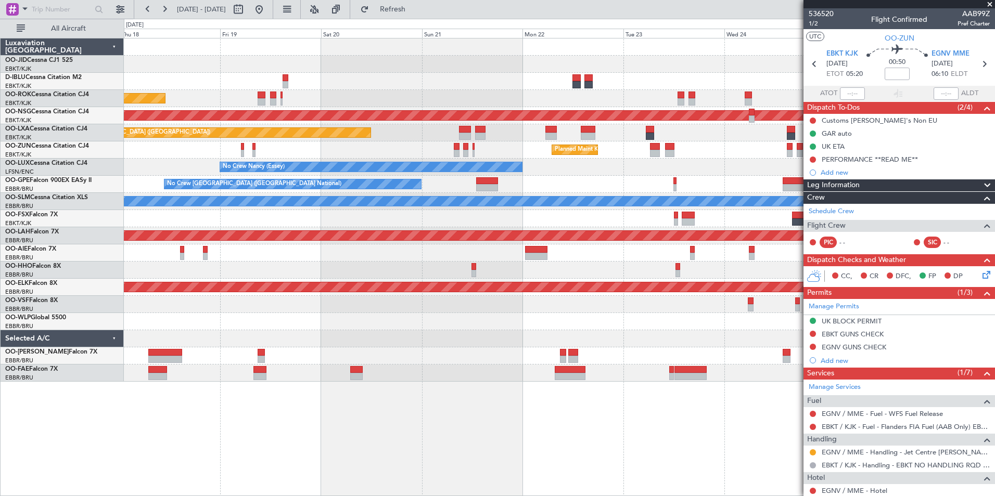
click at [817, 267] on fb-app "27 Sep 2025 - 05 Oct 2025 Refresh Quick Links All Aircraft A/C Unavailable Brus…" at bounding box center [497, 252] width 995 height 489
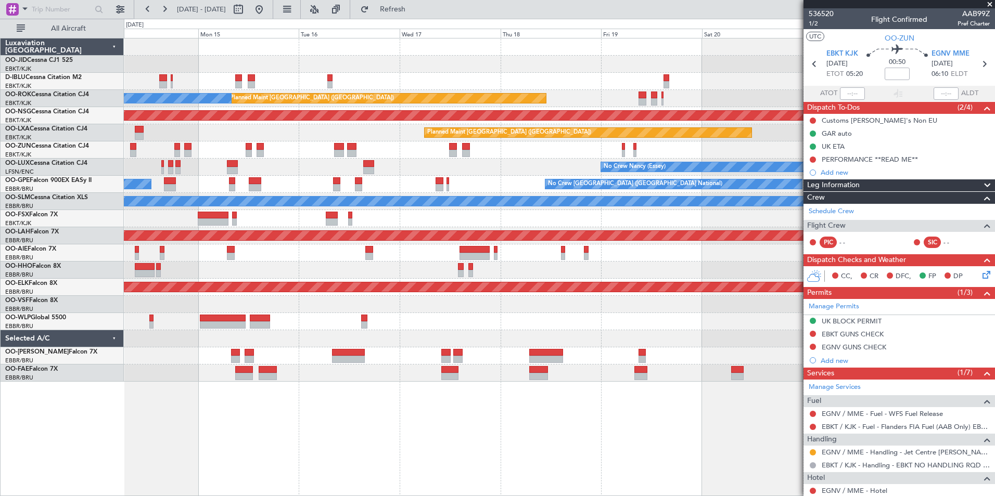
click at [842, 295] on fb-app "27 Sep 2025 - 05 Oct 2025 Refresh Quick Links All Aircraft Planned Maint Paris …" at bounding box center [497, 252] width 995 height 489
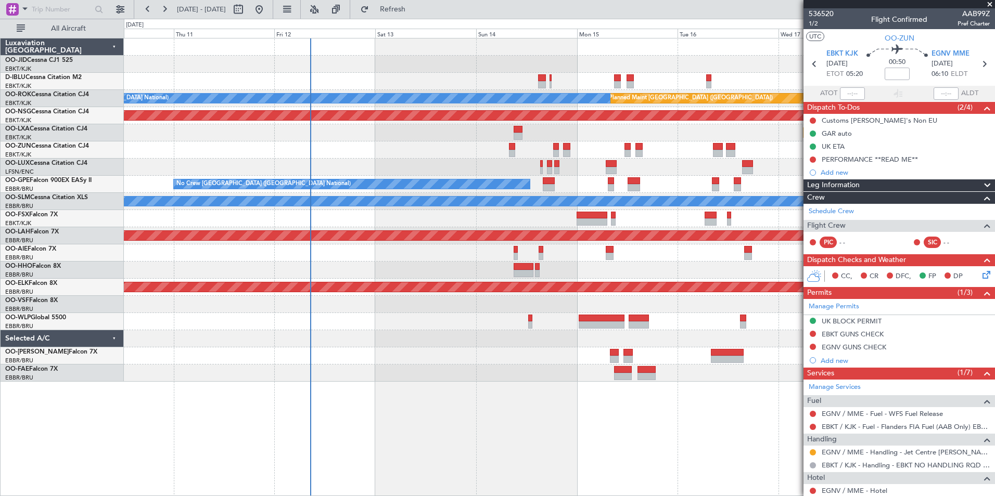
click at [923, 311] on fb-app "27 Sep 2025 - 05 Oct 2025 Refresh Quick Links All Aircraft Planned Maint Paris …" at bounding box center [497, 252] width 995 height 489
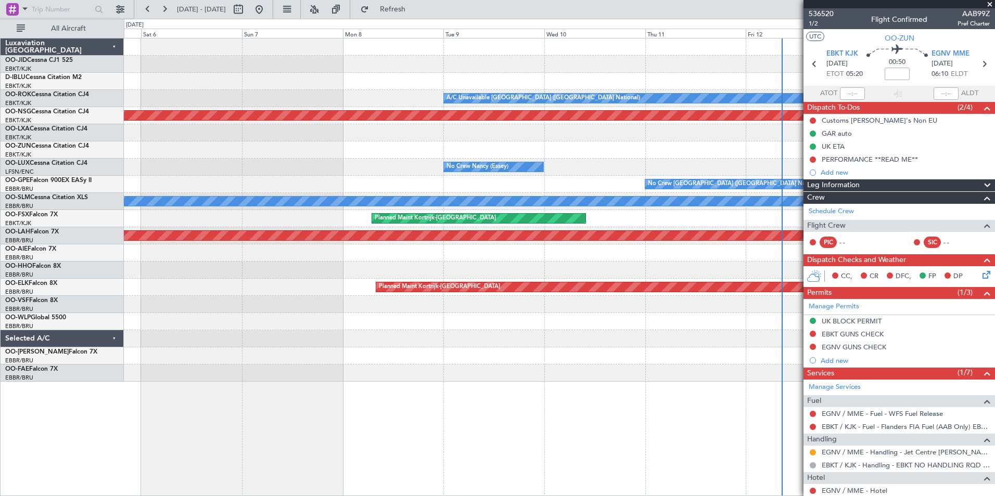
click at [948, 334] on fb-app "27 Sep 2025 - 05 Oct 2025 Refresh Quick Links All Aircraft A/C Unavailable Brus…" at bounding box center [497, 252] width 995 height 489
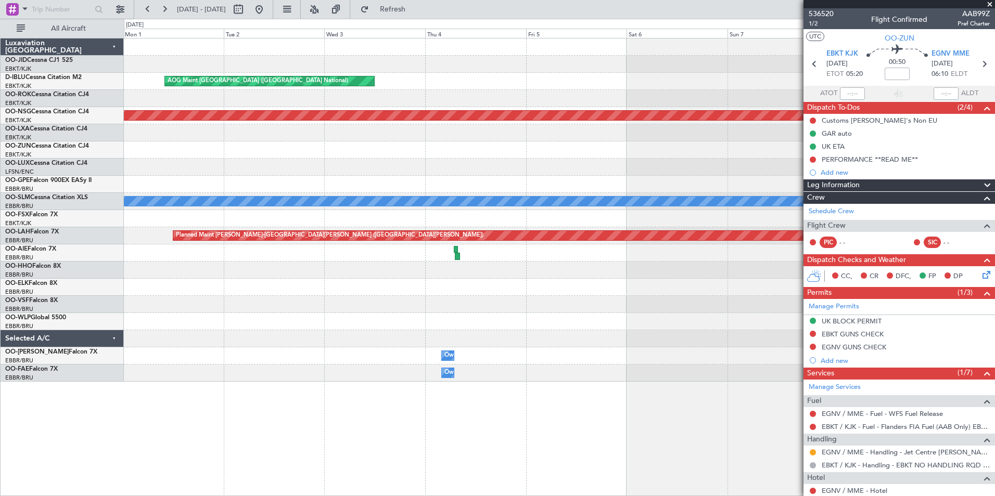
click at [990, 350] on fb-app "27 Sep 2025 - 05 Oct 2025 Refresh Quick Links All Aircraft AOG Maint Brussels (…" at bounding box center [497, 252] width 995 height 489
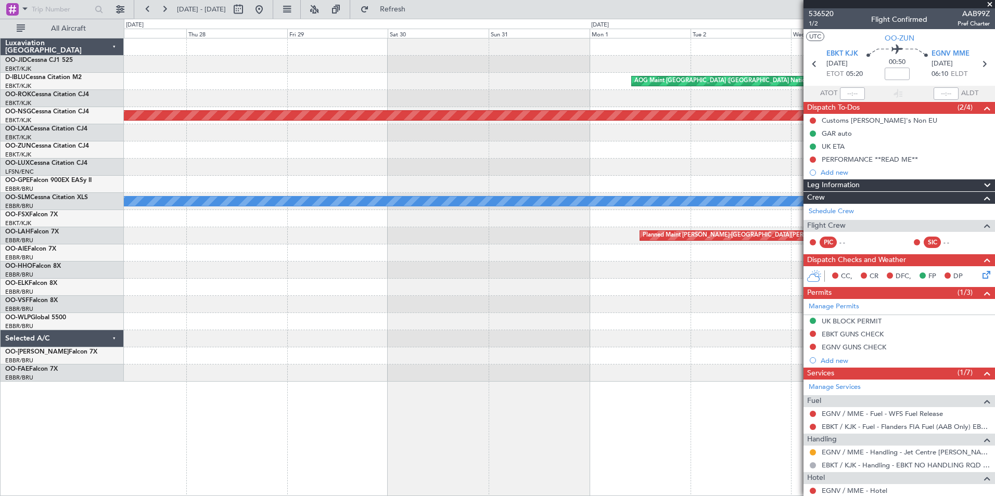
click at [994, 365] on html "27 Sep 2025 - 05 Oct 2025 Refresh Quick Links All Aircraft AOG Maint Brussels (…" at bounding box center [497, 248] width 995 height 496
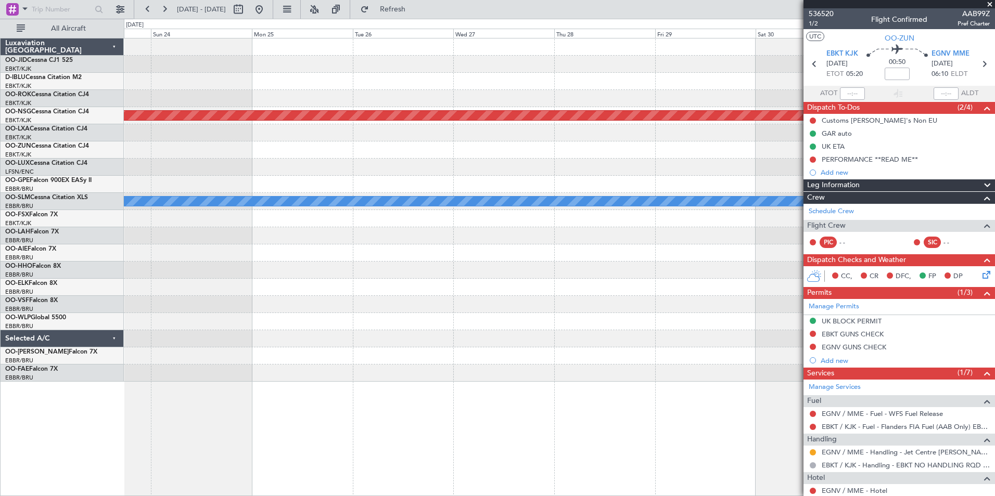
click at [947, 394] on fb-app "27 Sep 2025 - 05 Oct 2025 Refresh Quick Links All Aircraft AOG Maint Brussels (…" at bounding box center [497, 252] width 995 height 489
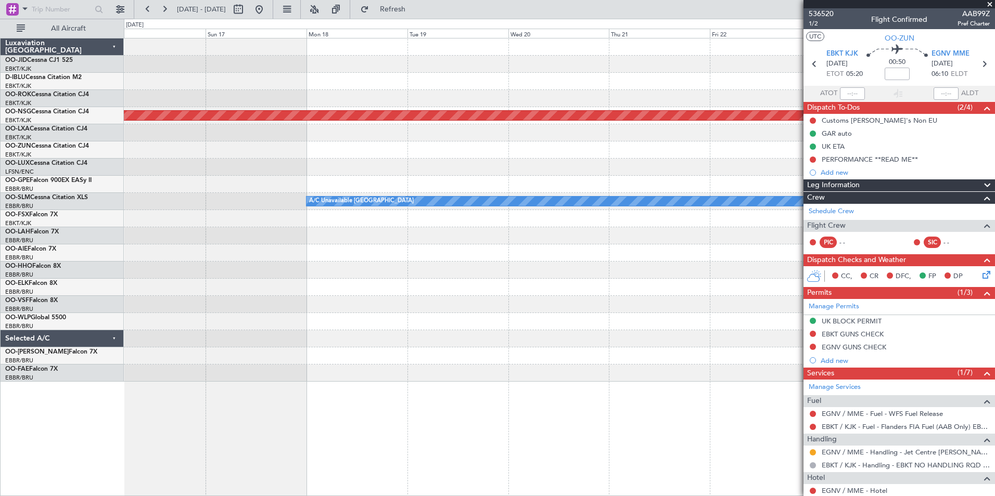
click at [962, 416] on fb-app "27 Sep 2025 - 05 Oct 2025 Refresh Quick Links All Aircraft Planned Maint Paris …" at bounding box center [497, 252] width 995 height 489
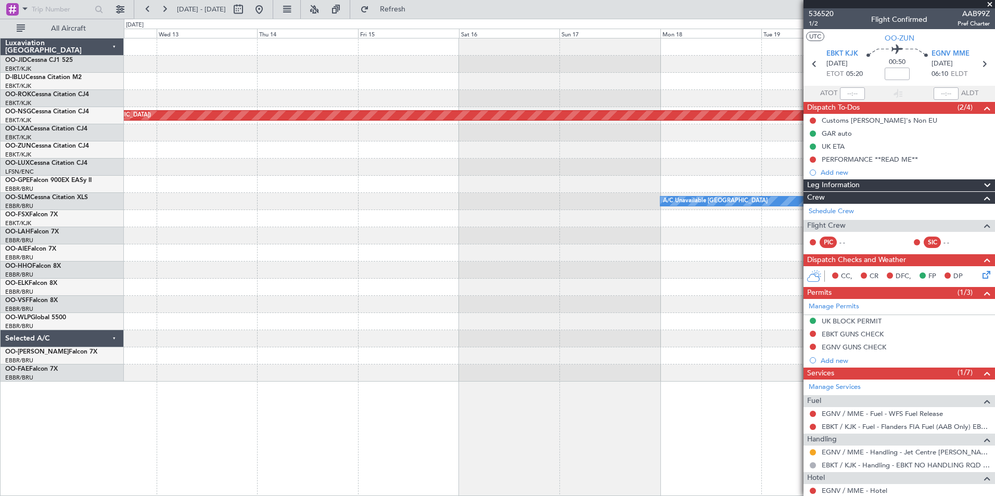
click at [991, 439] on fb-app "27 Sep 2025 - 05 Oct 2025 Refresh Quick Links All Aircraft Planned Maint Paris …" at bounding box center [497, 252] width 995 height 489
click at [966, 464] on fb-app "27 Sep 2025 - 05 Oct 2025 Refresh Quick Links All Aircraft Planned Maint Paris …" at bounding box center [497, 252] width 995 height 489
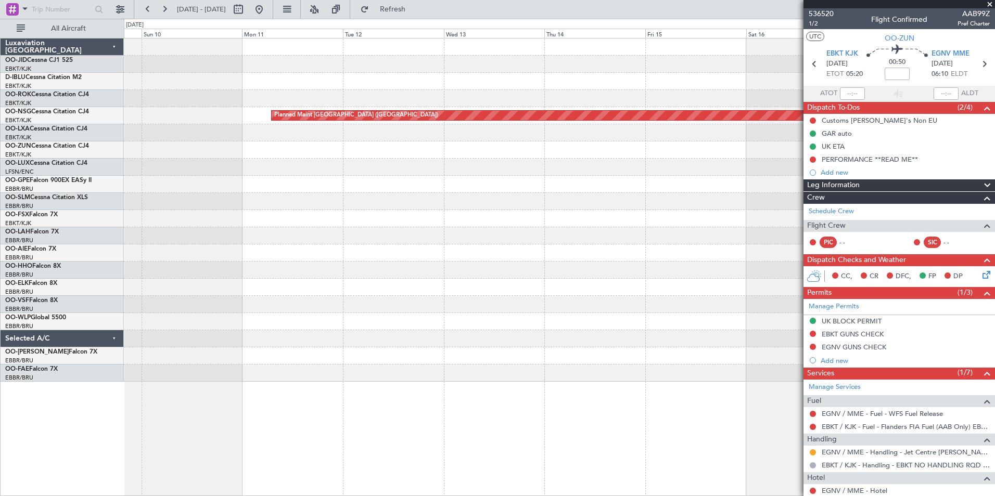
click at [738, 422] on div "Planned Maint Paris (Le Bourget) A/C Unavailable Monchengladbach" at bounding box center [559, 267] width 871 height 458
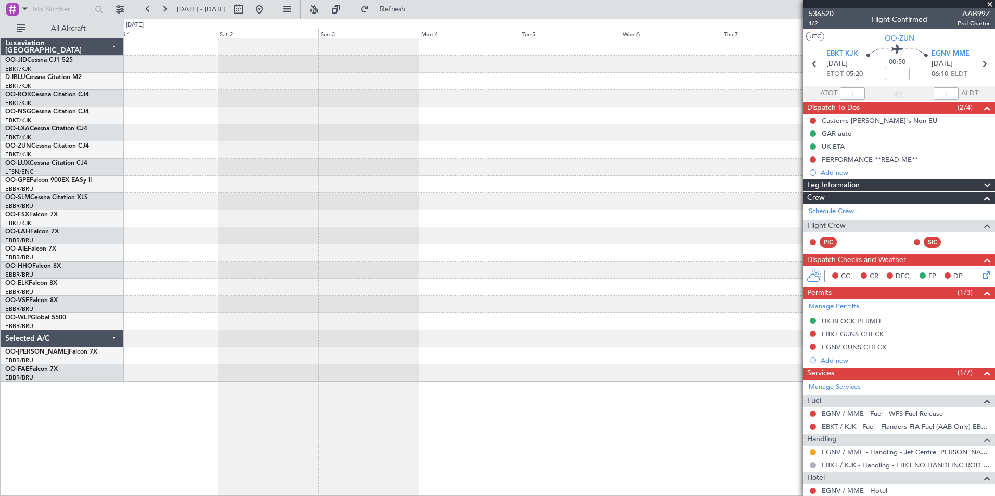
click at [791, 427] on div "Planned Maint [GEOGRAPHIC_DATA] ([GEOGRAPHIC_DATA])" at bounding box center [559, 267] width 871 height 458
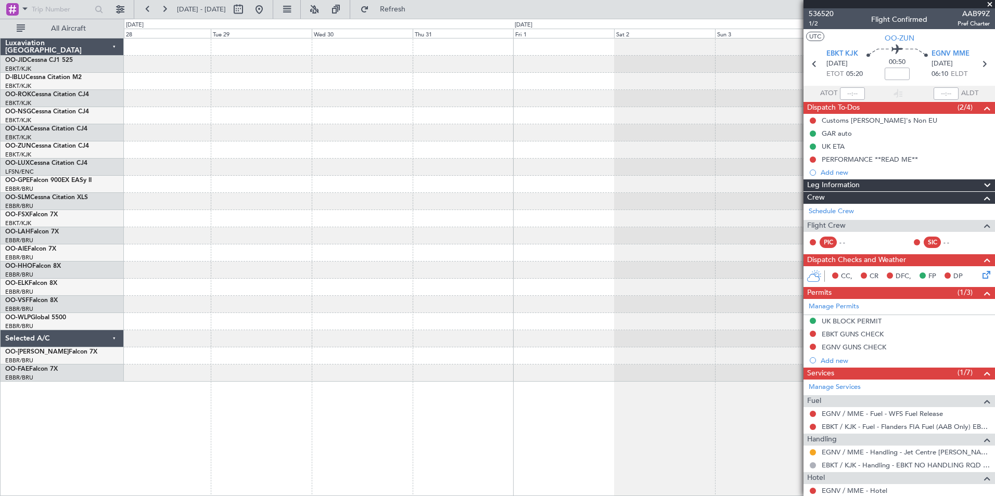
click at [854, 375] on fb-app "27 Sep 2025 - 05 Oct 2025 Refresh Quick Links All Aircraft Luxaviation Belgium …" at bounding box center [497, 252] width 995 height 489
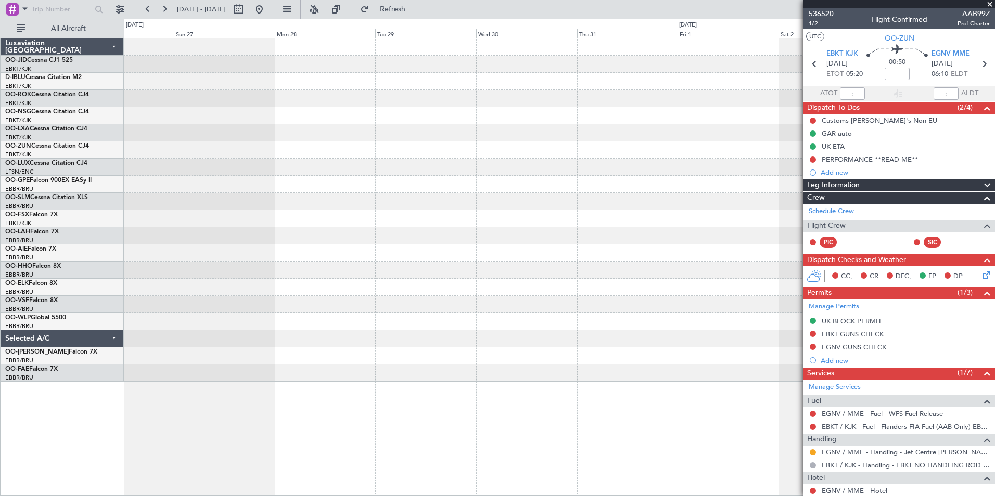
click at [296, 297] on div at bounding box center [559, 210] width 871 height 343
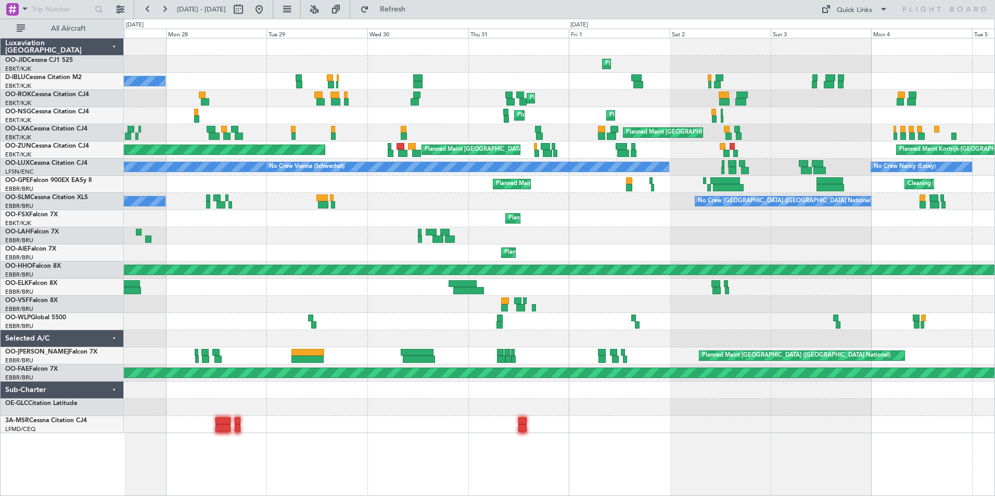
click at [571, 257] on div "Planned Maint Kortrijk-Wevelgem No Crew Brussels (Brussels National) Planned Ma…" at bounding box center [559, 236] width 871 height 395
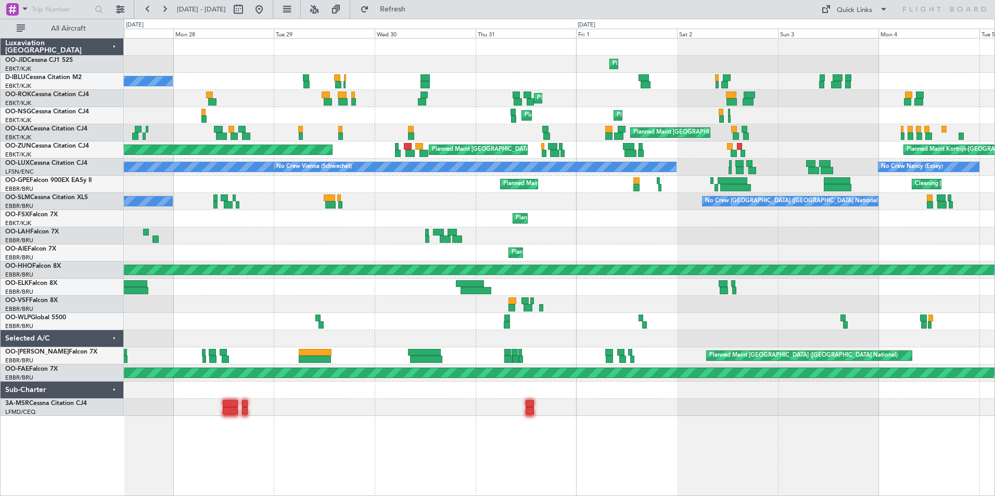
click at [711, 215] on div "Planned Maint Kortrijk-Wevelgem No Crew Brussels (Brussels National) Planned Ma…" at bounding box center [559, 228] width 871 height 378
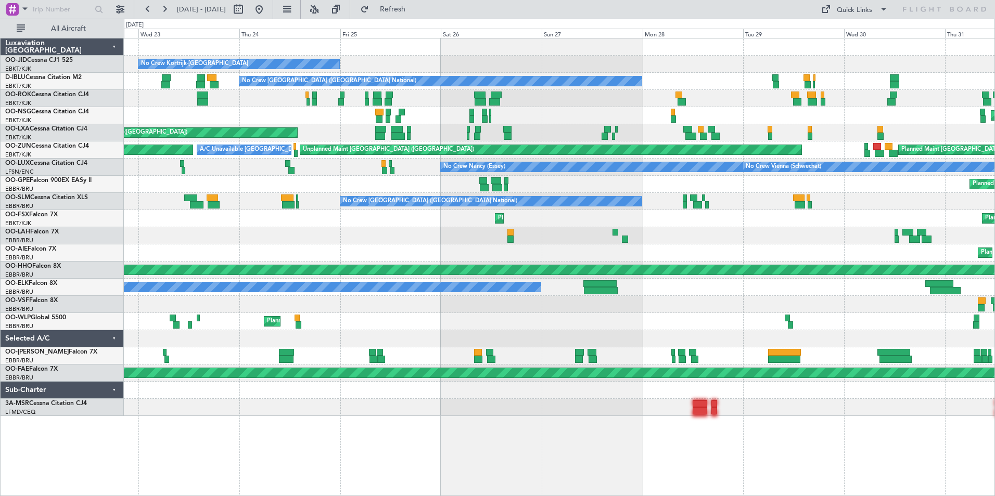
click at [765, 215] on div "Planned Maint Kortrijk-Wevelgem Planned Maint Kortrijk-Wevelgem" at bounding box center [559, 218] width 871 height 17
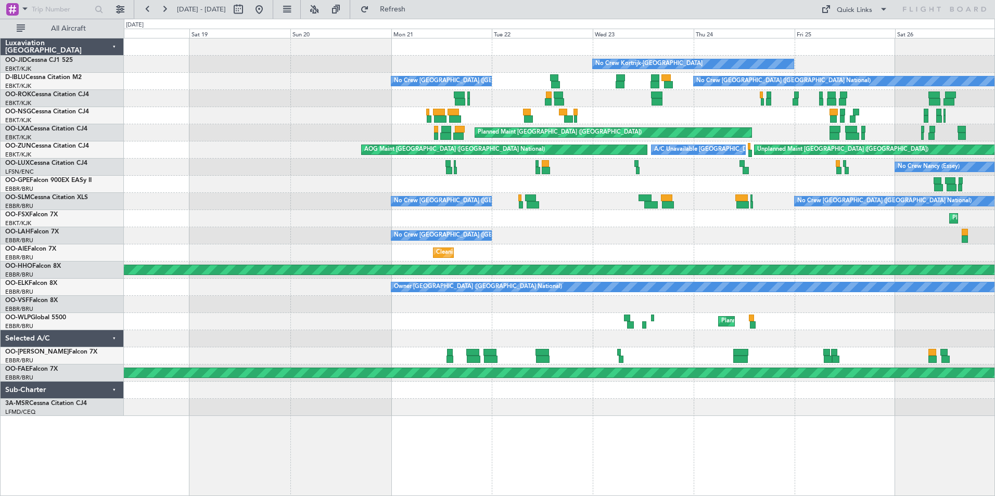
click at [836, 265] on div "No Crew Kortrijk-Wevelgem No Crew Brussels (Brussels National) No Crew Brussels…" at bounding box center [559, 228] width 871 height 378
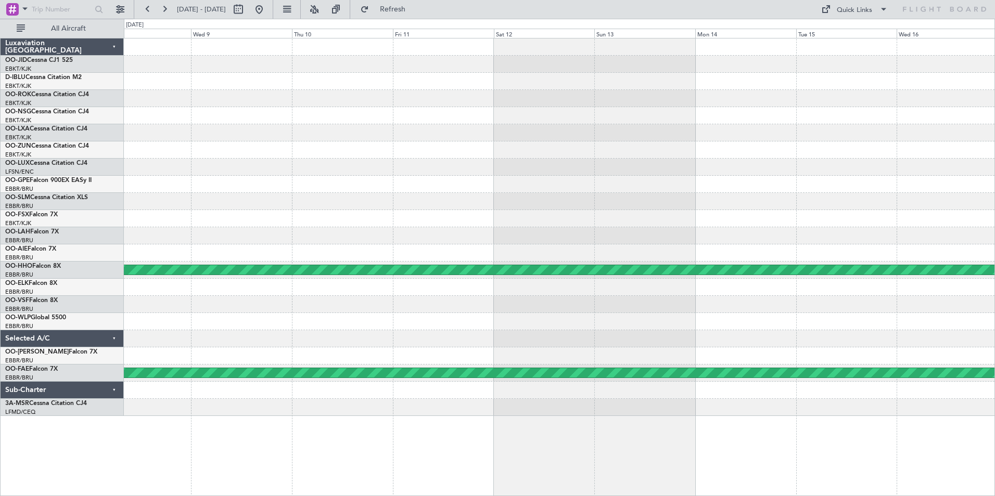
click at [877, 290] on div "Planned Maint Geneva (Cointrin) Planned Maint Kortrijk-Wevelgem" at bounding box center [559, 228] width 871 height 378
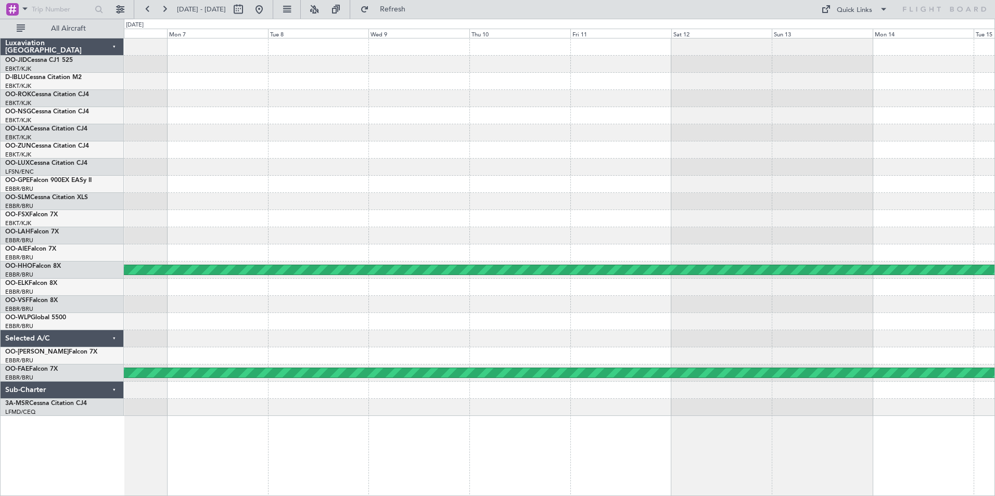
click at [863, 296] on div "Planned Maint Geneva (Cointrin) Planned Maint Kortrijk-Wevelgem" at bounding box center [559, 228] width 871 height 378
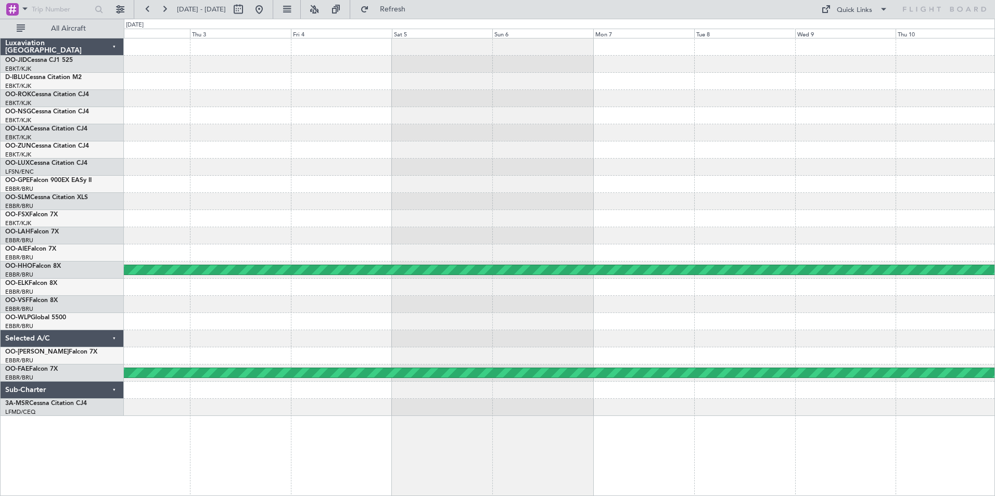
click at [834, 302] on div "Planned Maint Geneva (Cointrin) Planned Maint Kortrijk-Wevelgem" at bounding box center [559, 228] width 871 height 378
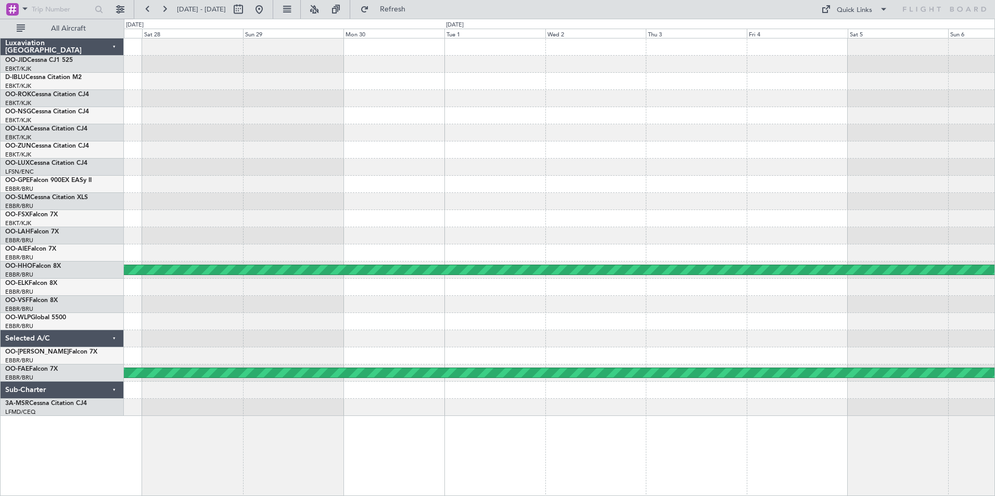
click at [345, 234] on div "Planned Maint Geneva (Cointrin) Planned Maint Kortrijk-Wevelgem" at bounding box center [559, 228] width 871 height 378
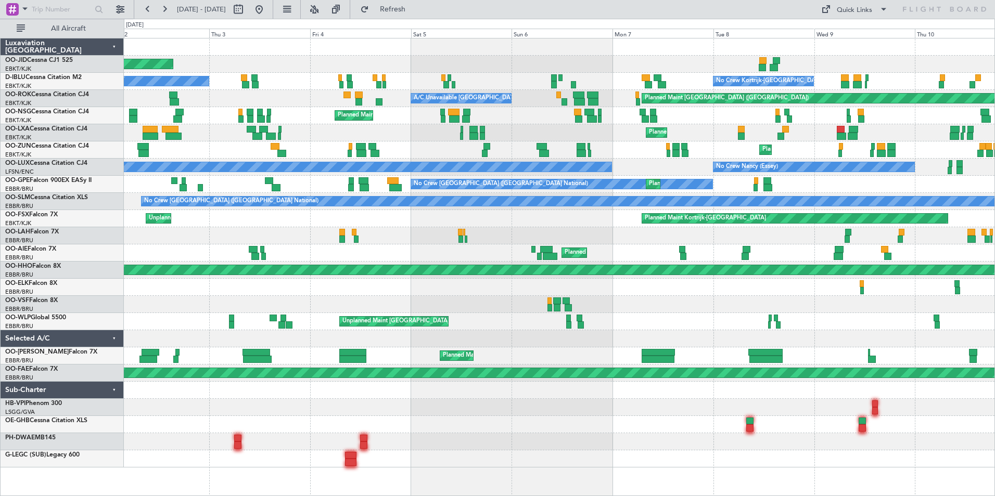
click at [192, 159] on div "Planned Maint Kortrijk-Wevelgem No Crew Kortrijk-Wevelgem No Crew Kortrijk-Weve…" at bounding box center [559, 253] width 871 height 429
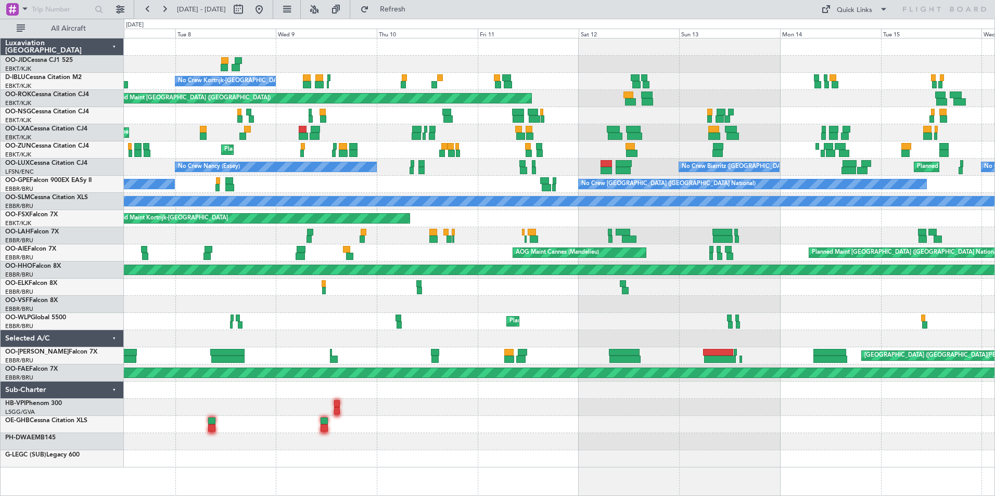
click at [193, 198] on div "No Crew Kortrijk-Wevelgem Planned Maint Paris (Le Bourget) A/C Unavailable Kort…" at bounding box center [559, 253] width 871 height 429
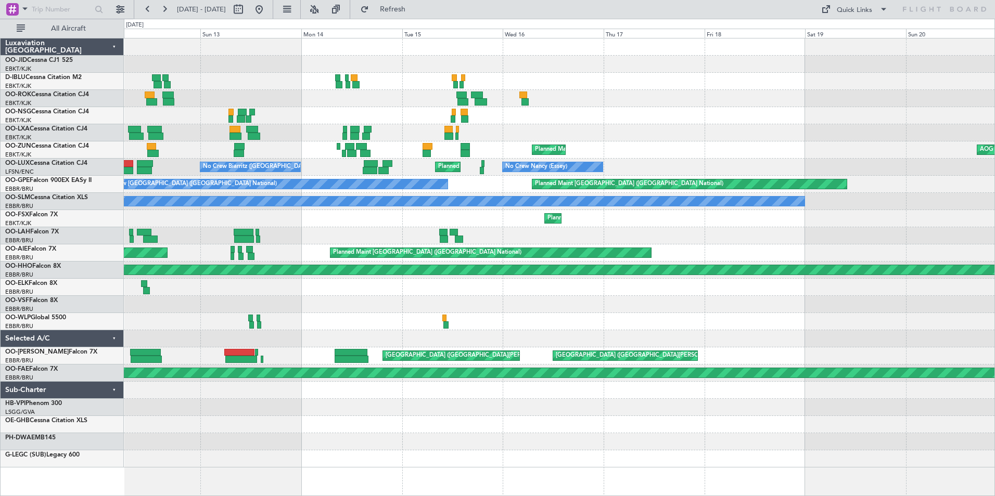
click at [178, 194] on div "No Crew Brussels (Brussels National) Planned Maint Paris (Le Bourget) Planned M…" at bounding box center [559, 253] width 871 height 429
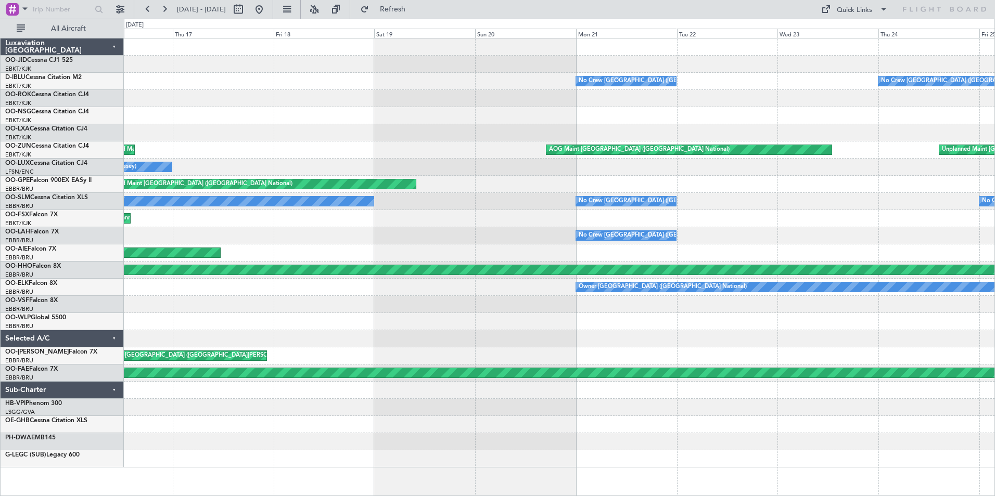
click at [185, 197] on div "No Crew Brussels (Brussels National) No Crew Brussels (Brussels National) No Cr…" at bounding box center [559, 201] width 871 height 17
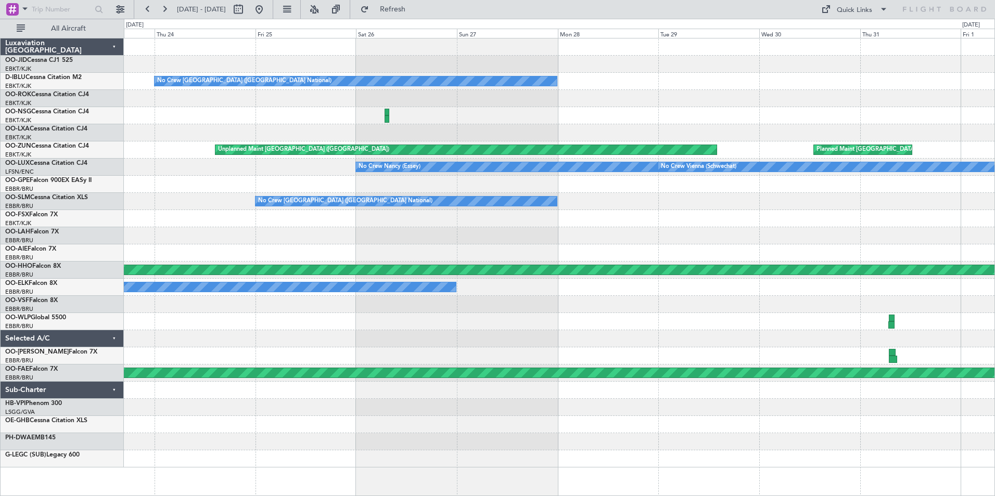
click at [120, 199] on div "No Crew Brussels (Brussels National) No Crew Brussels (Brussels National) Unpla…" at bounding box center [497, 258] width 995 height 478
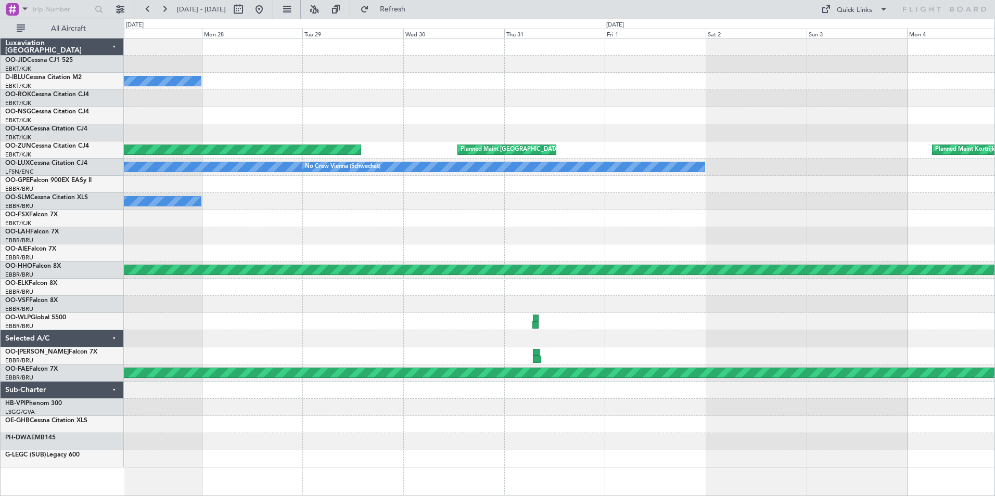
click at [493, 251] on div "No Crew Brussels (Brussels National) Unplanned Maint Paris (Le Bourget) Planned…" at bounding box center [559, 253] width 871 height 429
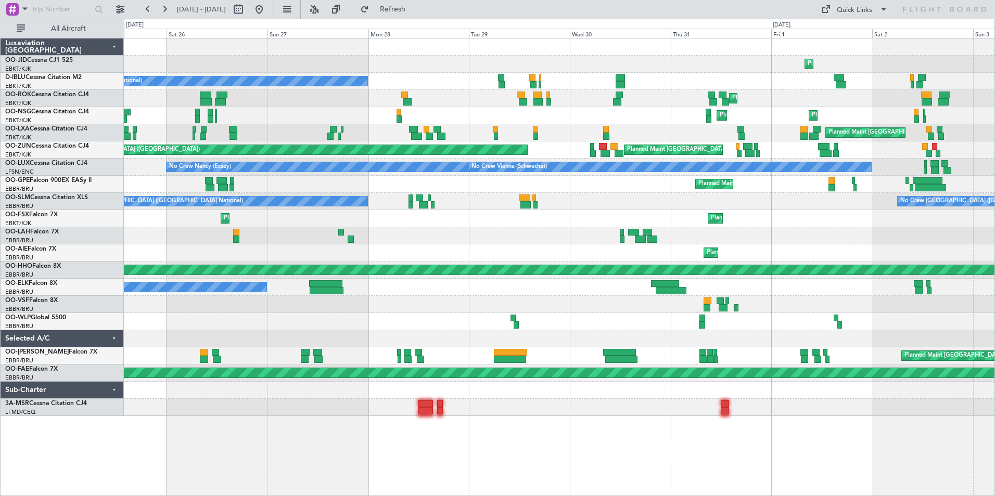
click at [419, 251] on div "Planned Maint [GEOGRAPHIC_DATA] ([GEOGRAPHIC_DATA] National)" at bounding box center [559, 253] width 871 height 17
click at [466, 300] on div at bounding box center [559, 304] width 871 height 17
click at [267, 9] on button at bounding box center [259, 9] width 17 height 17
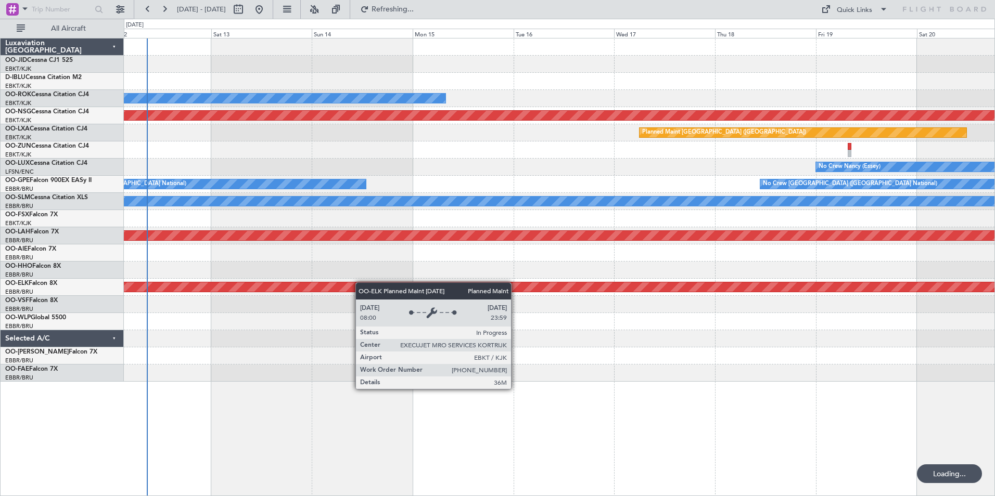
click at [360, 283] on div "A/C Unavailable Brussels (Brussels National) Planned Maint Paris (Le Bourget) P…" at bounding box center [559, 210] width 871 height 343
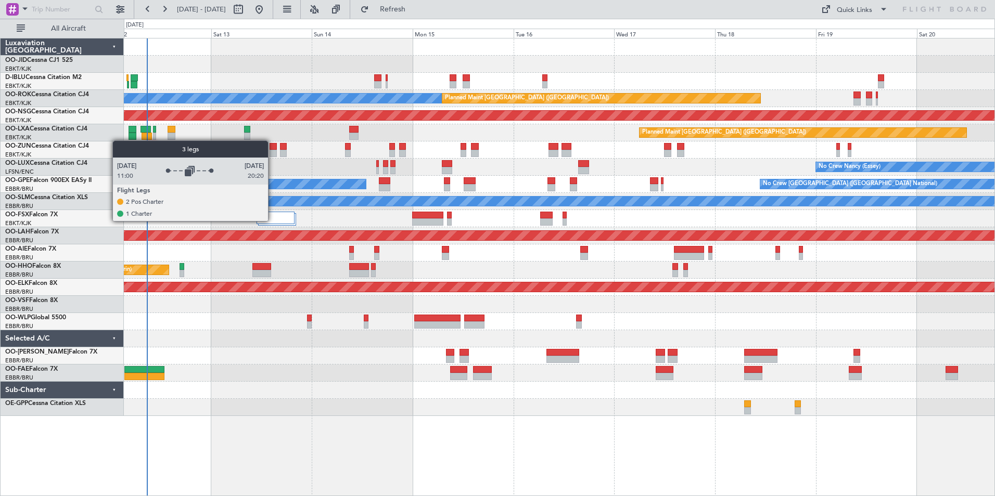
click at [273, 221] on div at bounding box center [276, 218] width 38 height 12
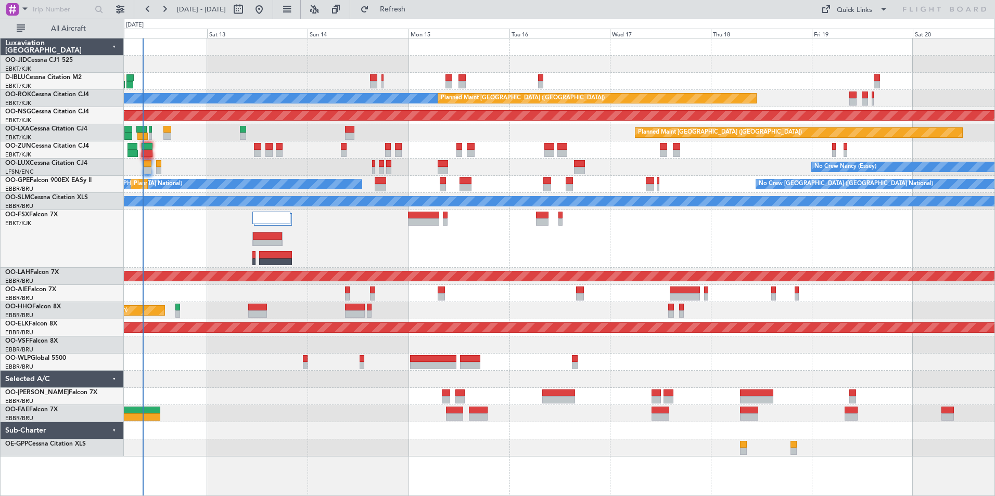
click at [359, 249] on div "Planned Maint Kortrijk-[GEOGRAPHIC_DATA]" at bounding box center [559, 239] width 871 height 58
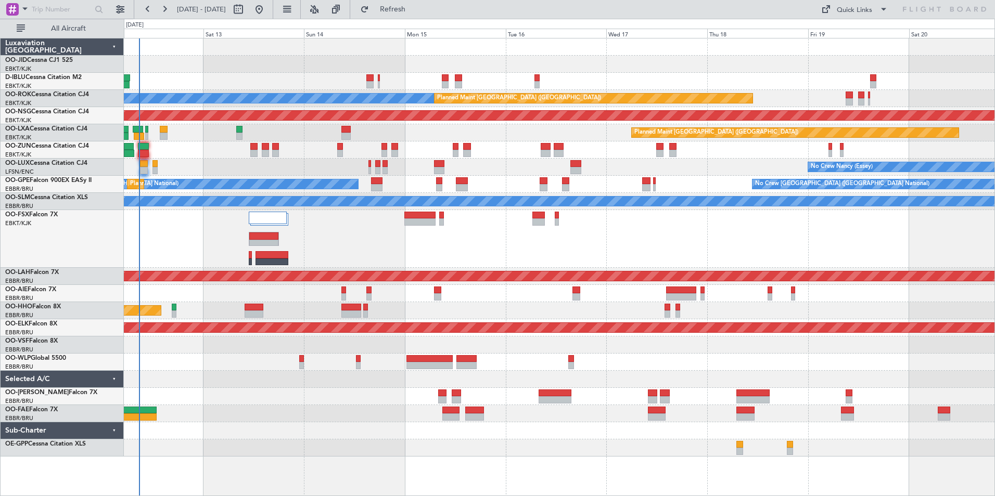
click at [450, 238] on div "Planned Maint Kortrijk-[GEOGRAPHIC_DATA]" at bounding box center [559, 239] width 871 height 58
click at [102, 238] on div "No Crew Brussels (Brussels National) A/C Unavailable Brussels (Brussels Nationa…" at bounding box center [497, 258] width 995 height 478
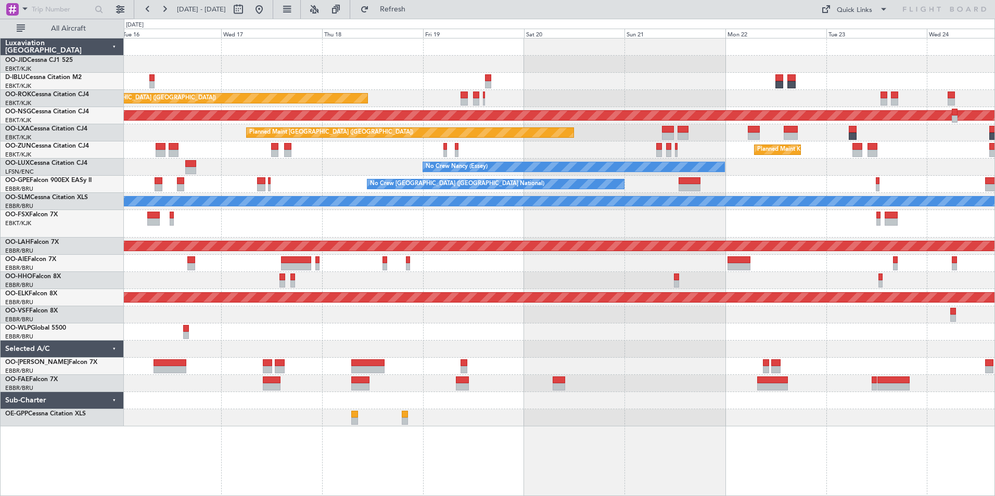
click at [310, 198] on div "A/C Unavailable [GEOGRAPHIC_DATA] ([GEOGRAPHIC_DATA] National) Planned Maint [G…" at bounding box center [559, 233] width 871 height 388
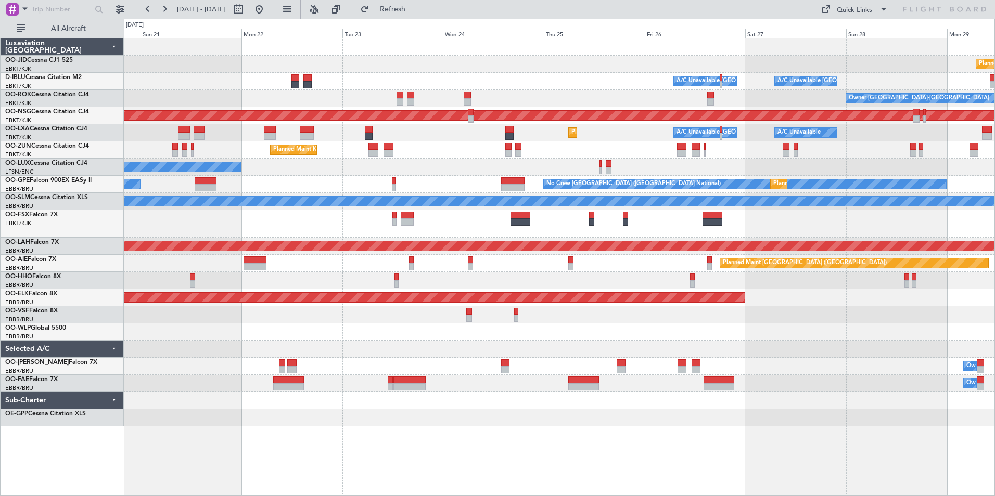
click at [370, 166] on div "Planned Maint Kortrijk-Wevelgem A/C Unavailable Brussels (Brussels National) A/…" at bounding box center [559, 233] width 871 height 388
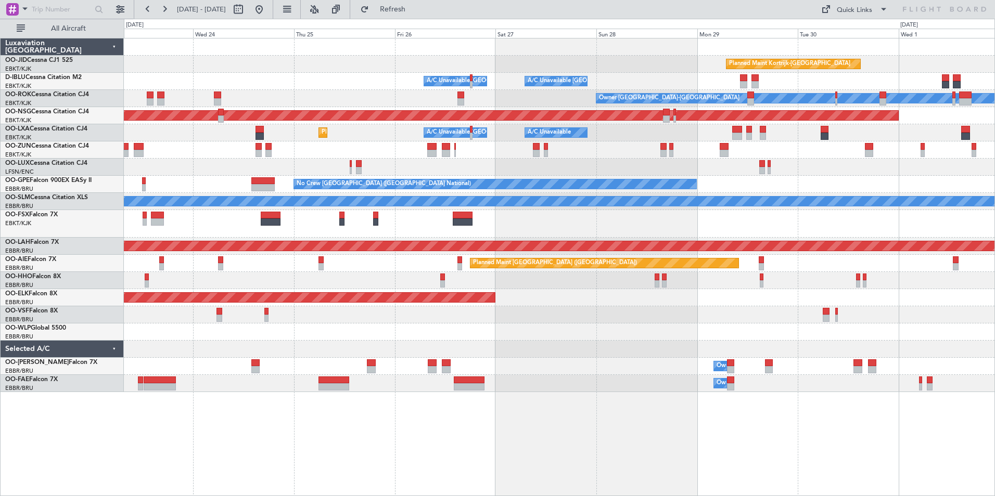
click at [189, 141] on div "Planned Maint Kortrijk-Wevelgem A/C Unavailable Brussels (Brussels National) A/…" at bounding box center [559, 216] width 871 height 354
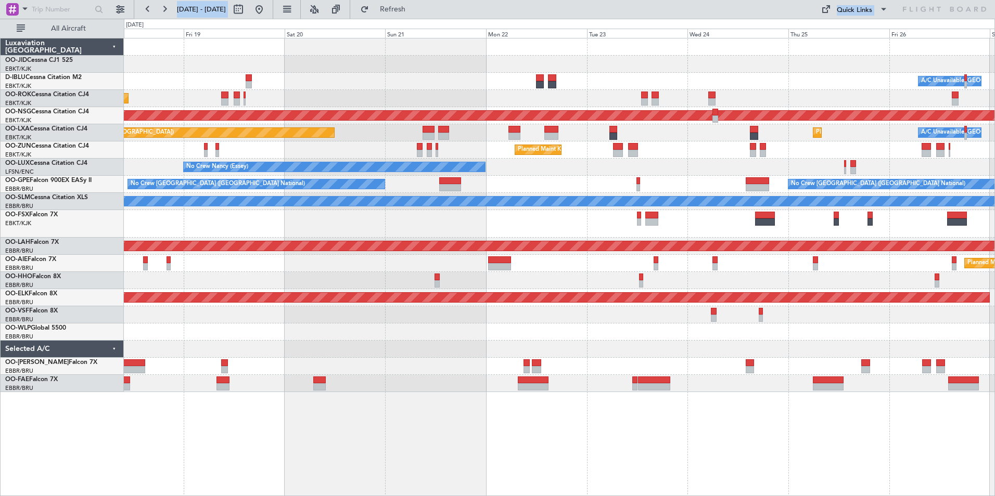
click at [879, 224] on div at bounding box center [559, 224] width 871 height 28
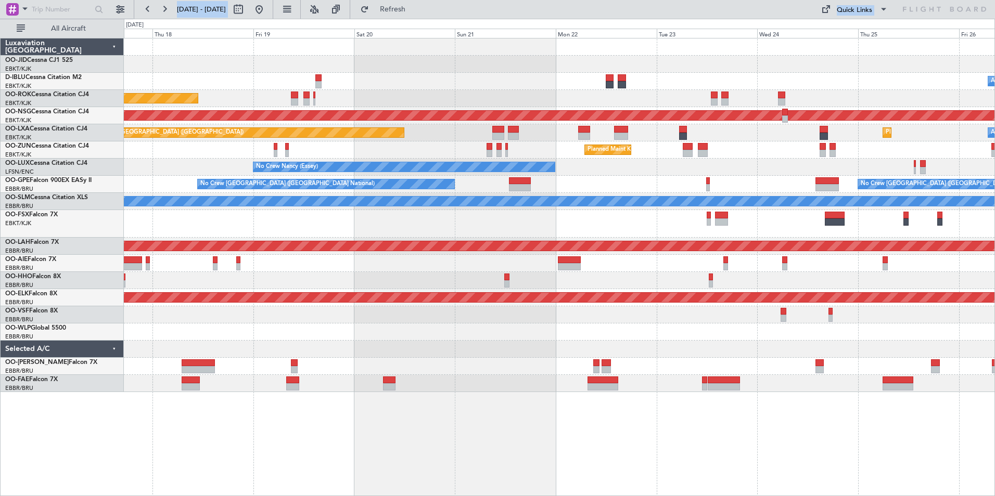
click at [746, 350] on div "A/C Unavailable Brussels (Brussels National) A/C Unavailable Kortrijk-Wevelgem …" at bounding box center [559, 216] width 871 height 354
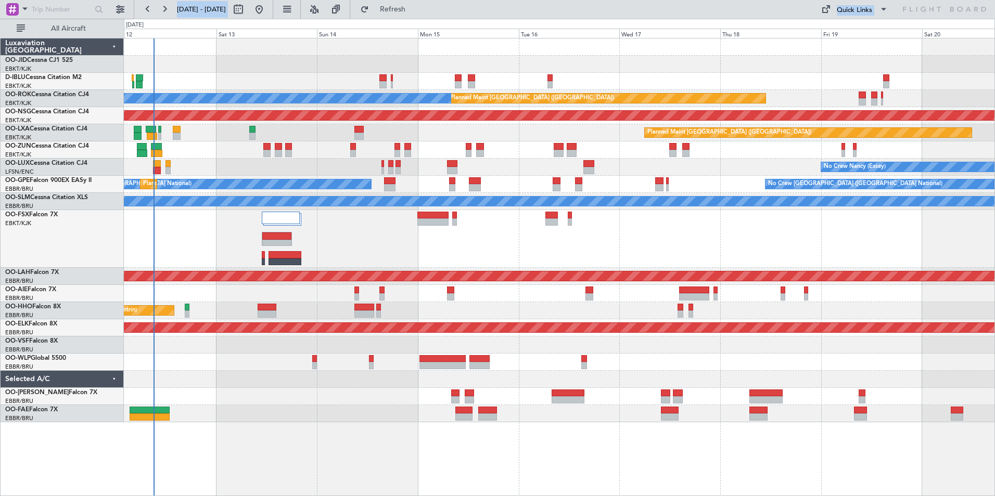
click at [502, 422] on div "No Crew Brussels (Brussels National) Planned Maint Paris (Le Bourget) A/C Unava…" at bounding box center [559, 231] width 871 height 384
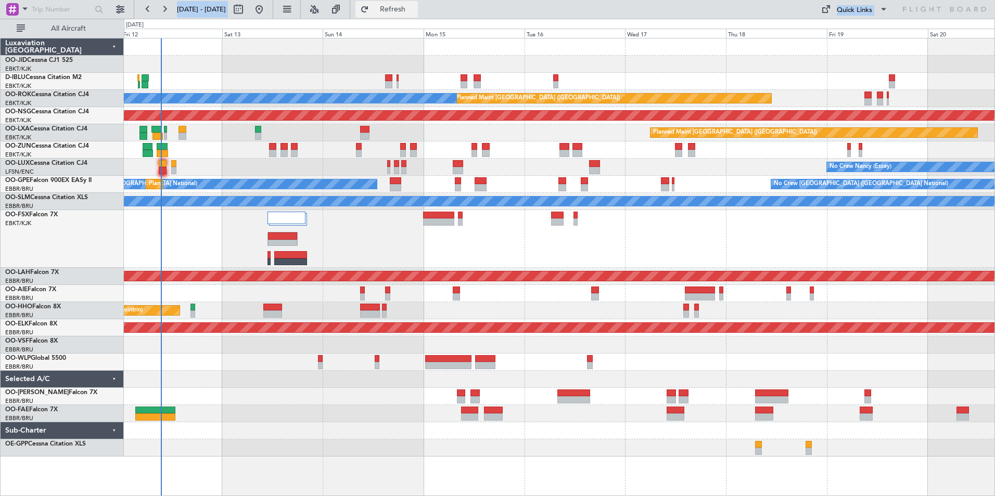
click at [418, 3] on button "Refresh" at bounding box center [386, 9] width 62 height 17
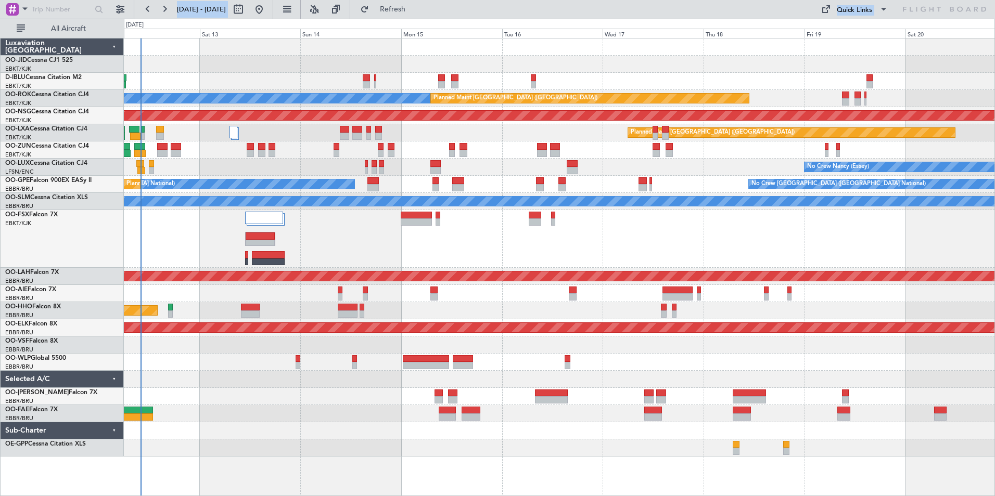
click at [363, 269] on div "No Crew Brussels (Brussels National) A/C Unavailable Brussels (Brussels Nationa…" at bounding box center [559, 248] width 871 height 418
click at [407, 15] on button "Refresh" at bounding box center [386, 9] width 62 height 17
click at [564, 248] on div "Planned Maint Kortrijk-[GEOGRAPHIC_DATA]" at bounding box center [559, 239] width 871 height 58
click at [403, 10] on button "Refresh" at bounding box center [386, 9] width 62 height 17
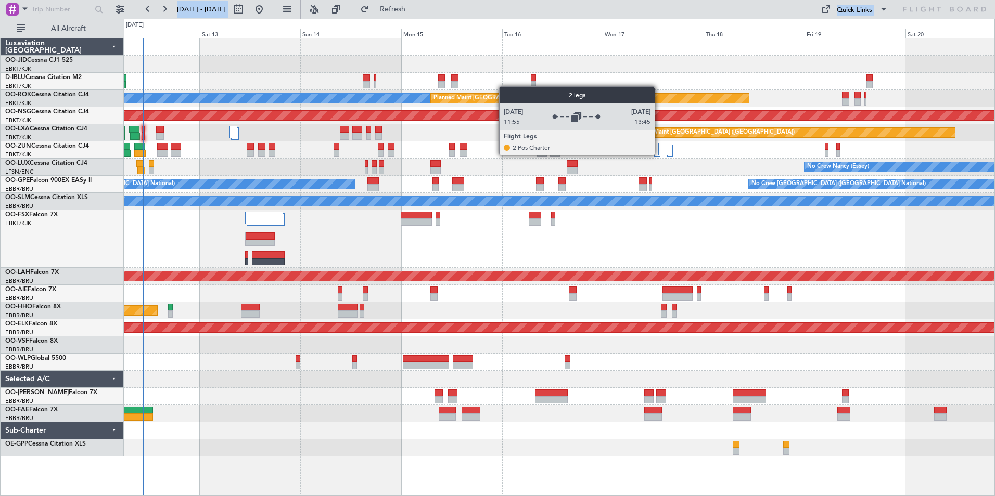
click at [659, 155] on div at bounding box center [657, 151] width 6 height 12
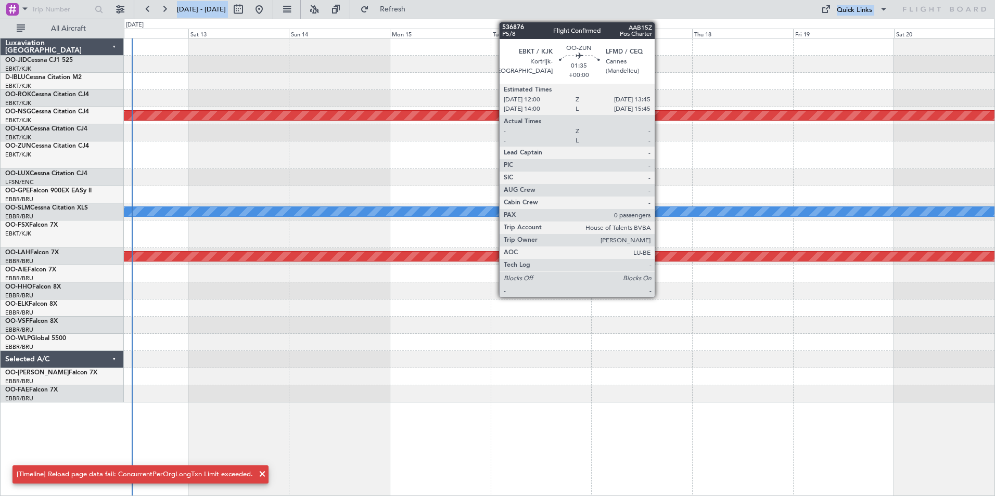
click at [710, 184] on div at bounding box center [559, 177] width 871 height 17
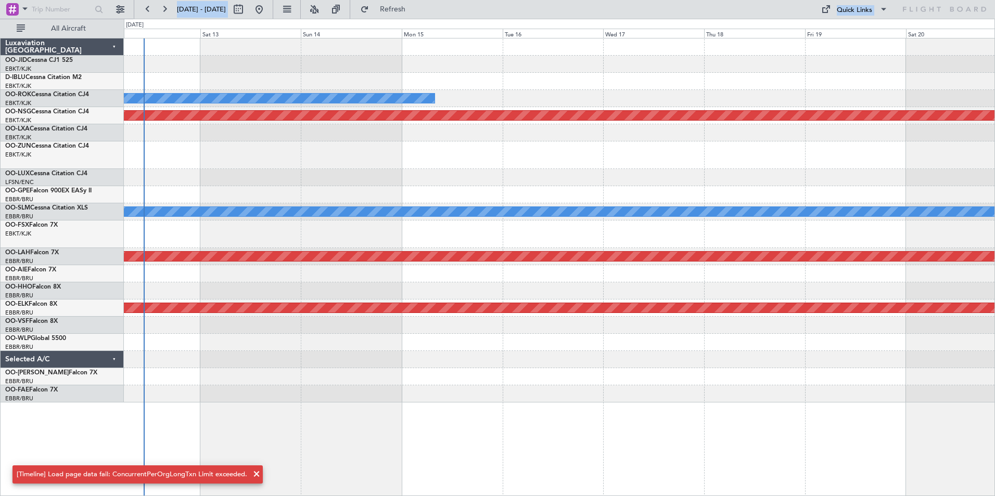
click at [654, 183] on div at bounding box center [559, 177] width 871 height 17
click at [430, 336] on div "A/C Unavailable Brussels (Brussels National) Planned Maint Paris (Le Bourget) P…" at bounding box center [559, 221] width 871 height 364
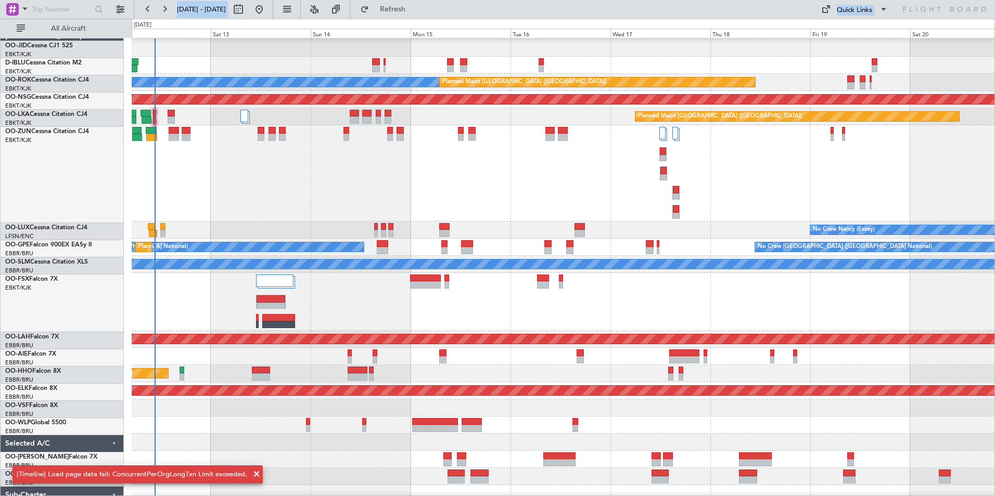
scroll to position [17, 0]
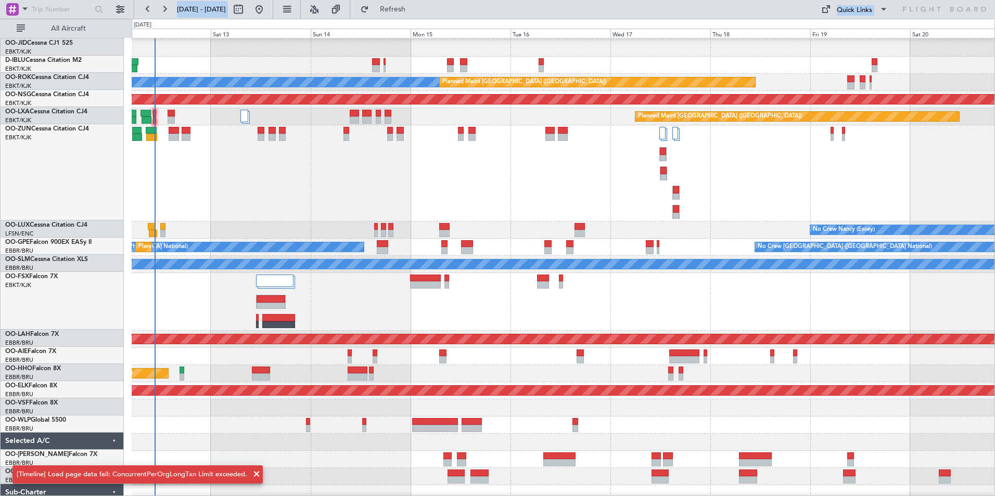
click at [776, 365] on div "Planned Maint Geneva (Cointrin) AOG Maint New York (Teterboro)" at bounding box center [563, 373] width 863 height 17
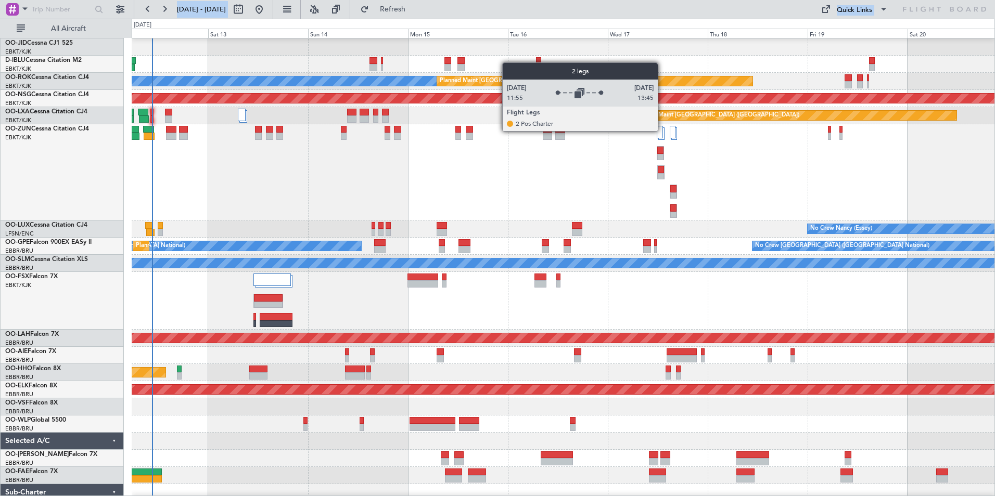
click at [662, 131] on div at bounding box center [660, 132] width 6 height 12
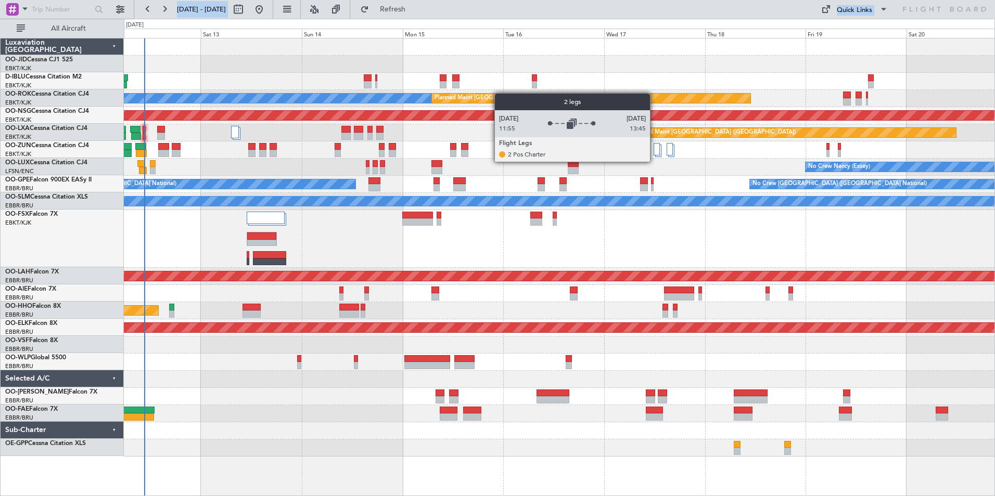
scroll to position [0, 0]
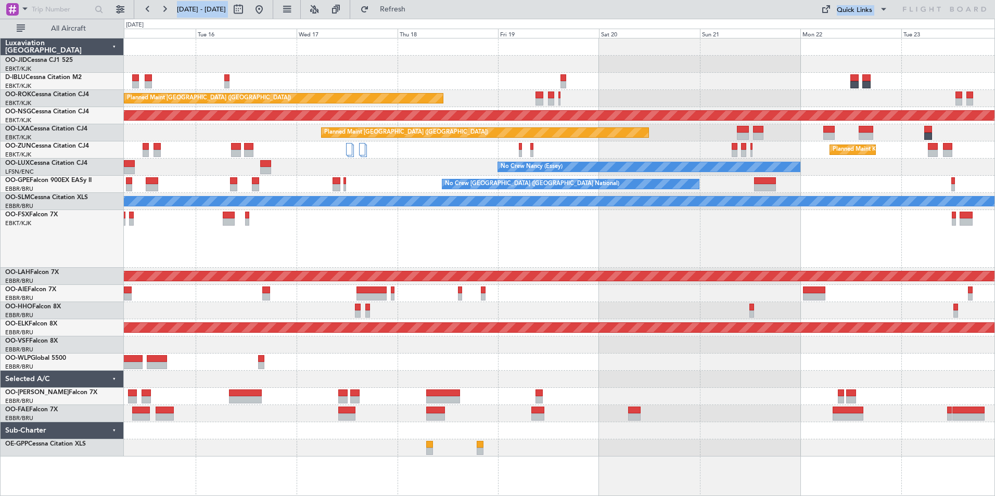
click at [475, 221] on div "A/C Unavailable Brussels (Brussels National) Planned Maint Paris (Le Bourget) P…" at bounding box center [559, 248] width 871 height 418
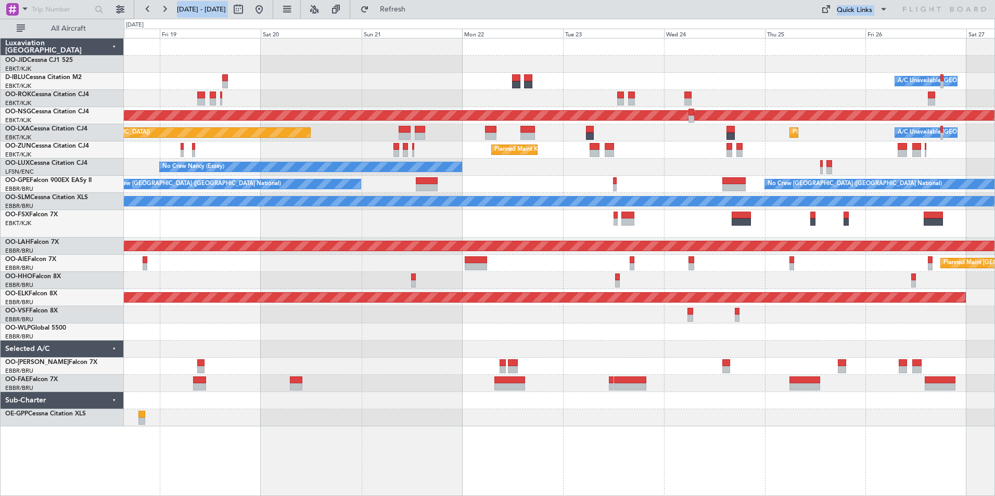
click at [797, 207] on div "Planned Maint Kortrijk-Wevelgem A/C Unavailable Brussels (Brussels National) A/…" at bounding box center [559, 233] width 871 height 388
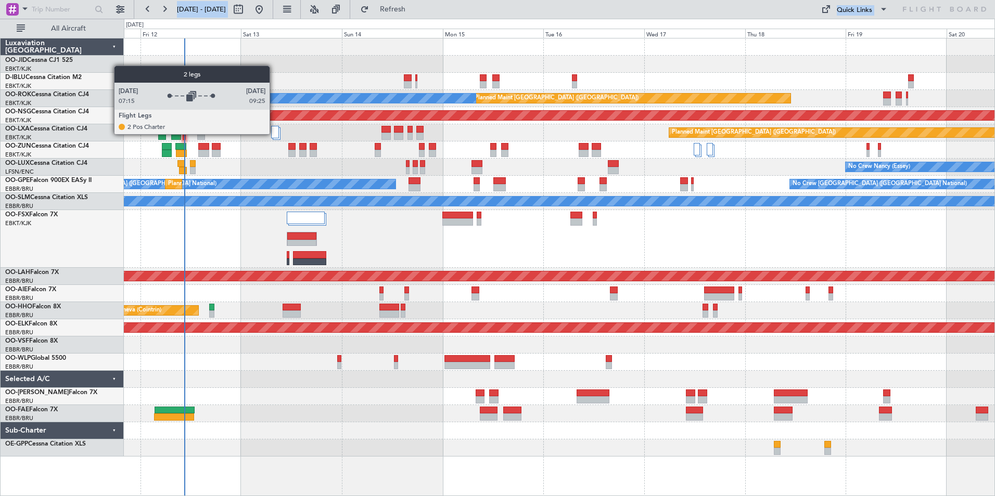
click at [274, 134] on div at bounding box center [275, 132] width 8 height 12
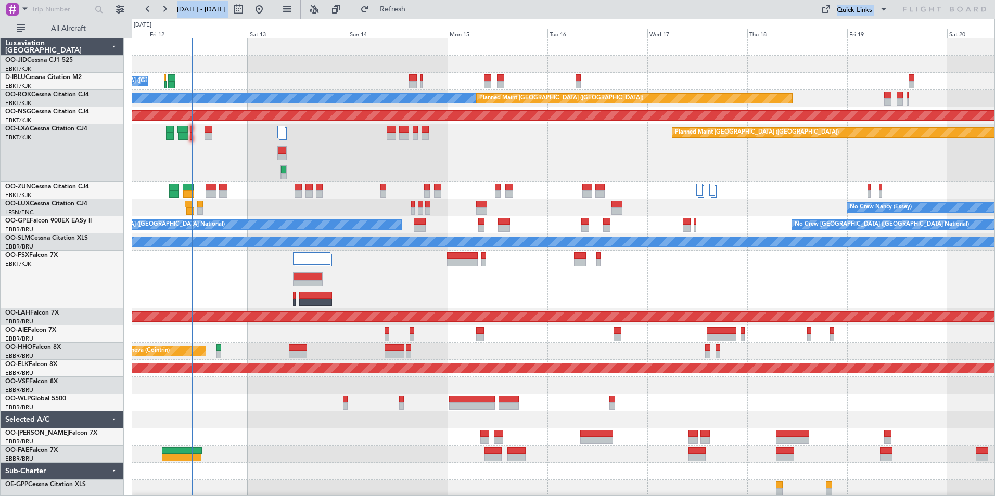
scroll to position [1, 0]
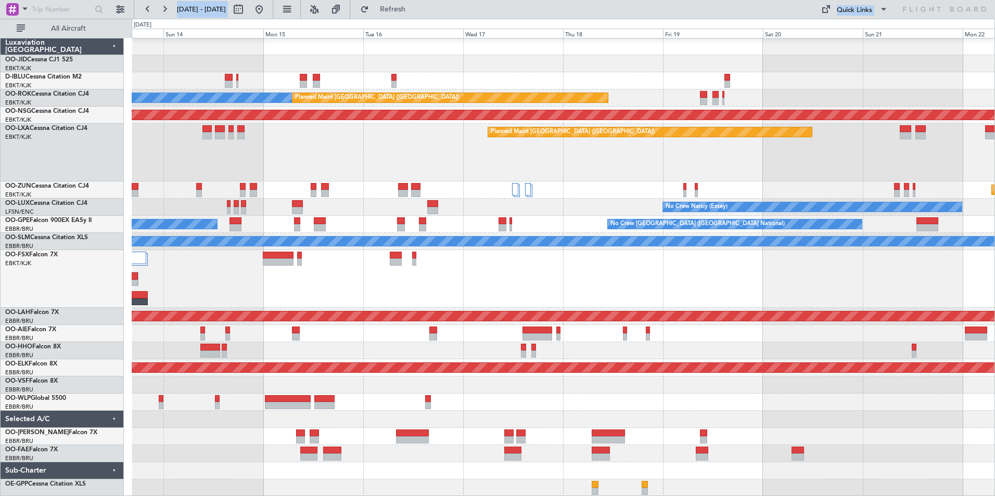
click at [265, 176] on div "No Crew Brussels (Brussels National) A/C Unavailable Brussels (Brussels Nationa…" at bounding box center [563, 267] width 863 height 459
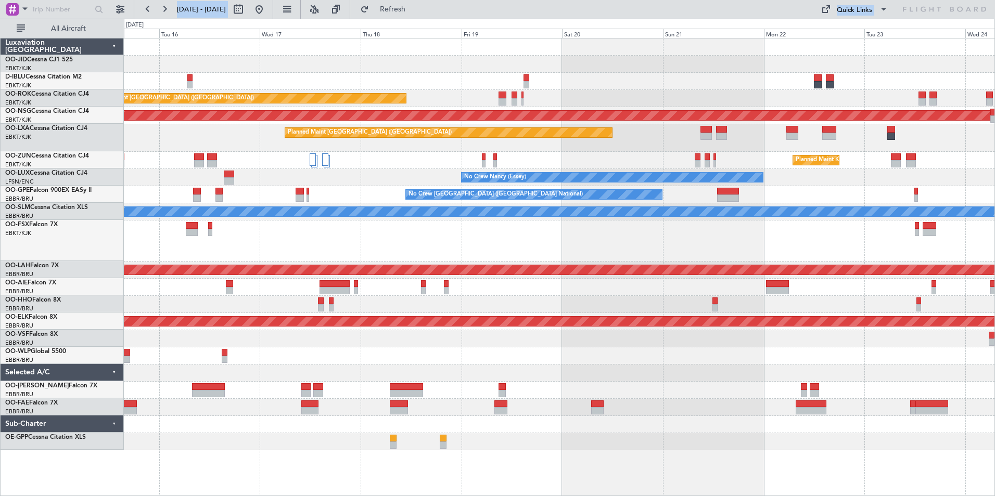
scroll to position [0, 0]
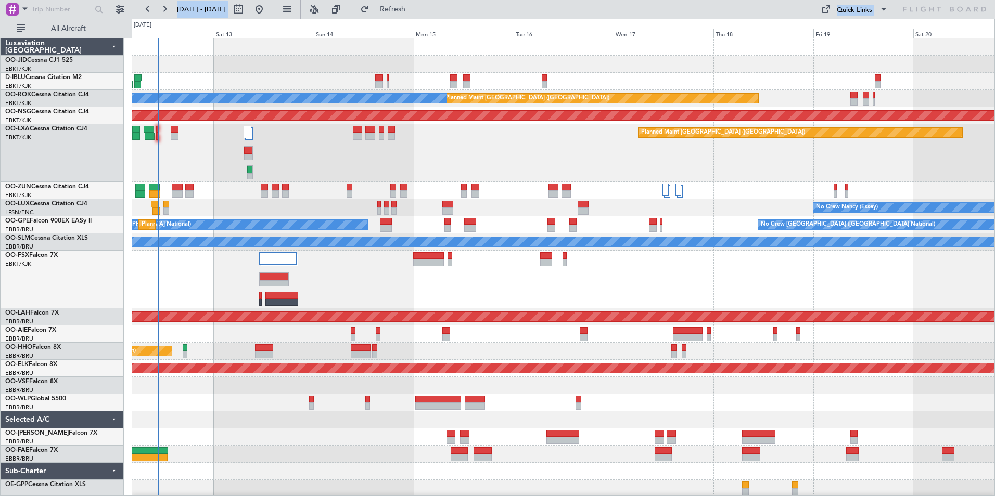
click at [324, 208] on div "No Crew Brussels (Brussels National) Planned Maint Paris (Le Bourget) A/C Unava…" at bounding box center [563, 268] width 863 height 459
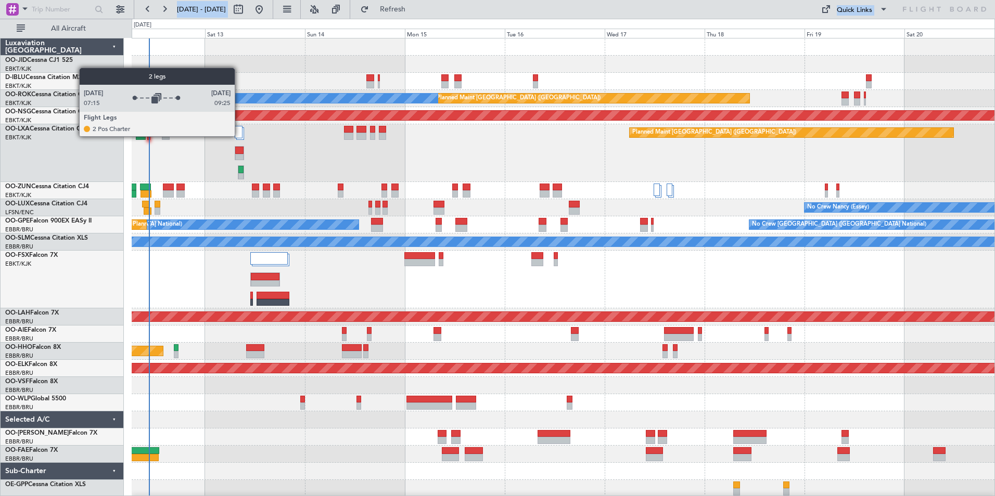
click at [239, 136] on div at bounding box center [239, 132] width 8 height 12
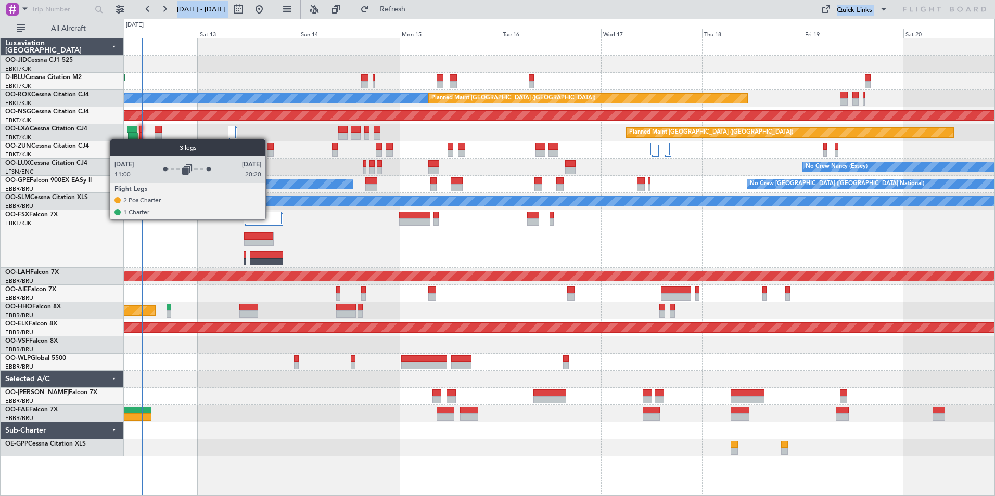
click at [270, 219] on div at bounding box center [263, 218] width 38 height 12
